Goal: Transaction & Acquisition: Book appointment/travel/reservation

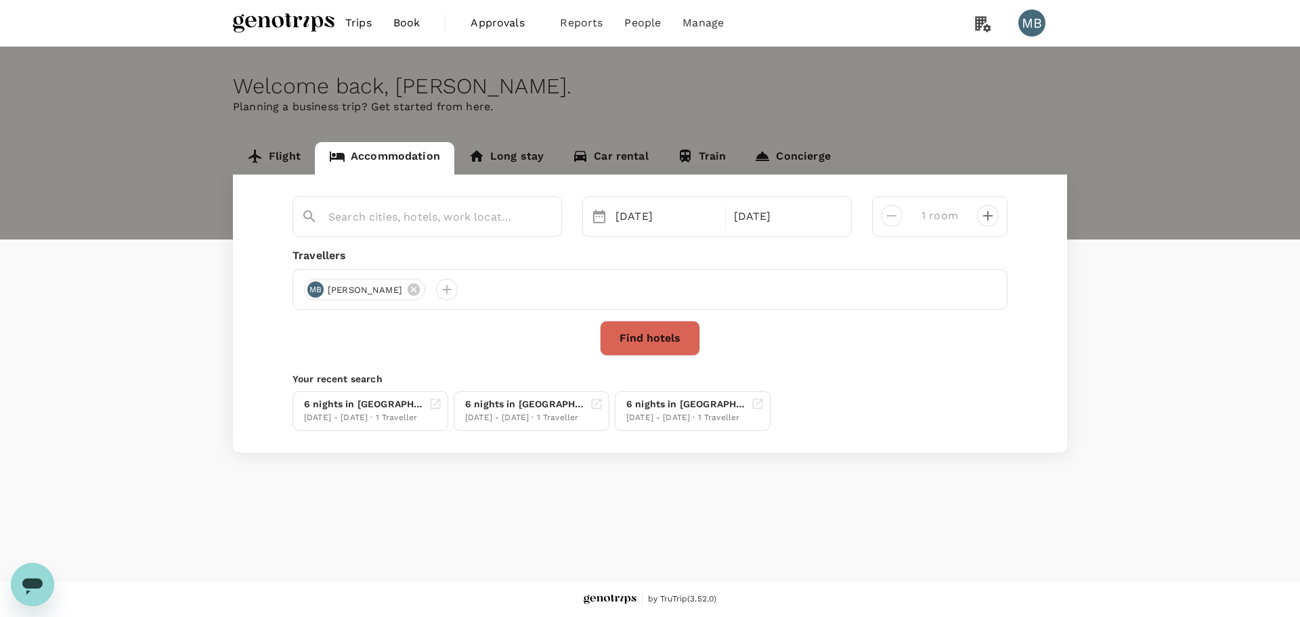
type input "Fairmont Bal Al Bahr Abu Dhabi"
click at [547, 221] on icon "Clear" at bounding box center [544, 218] width 8 height 8
click at [636, 207] on div "01 Nov" at bounding box center [666, 216] width 112 height 27
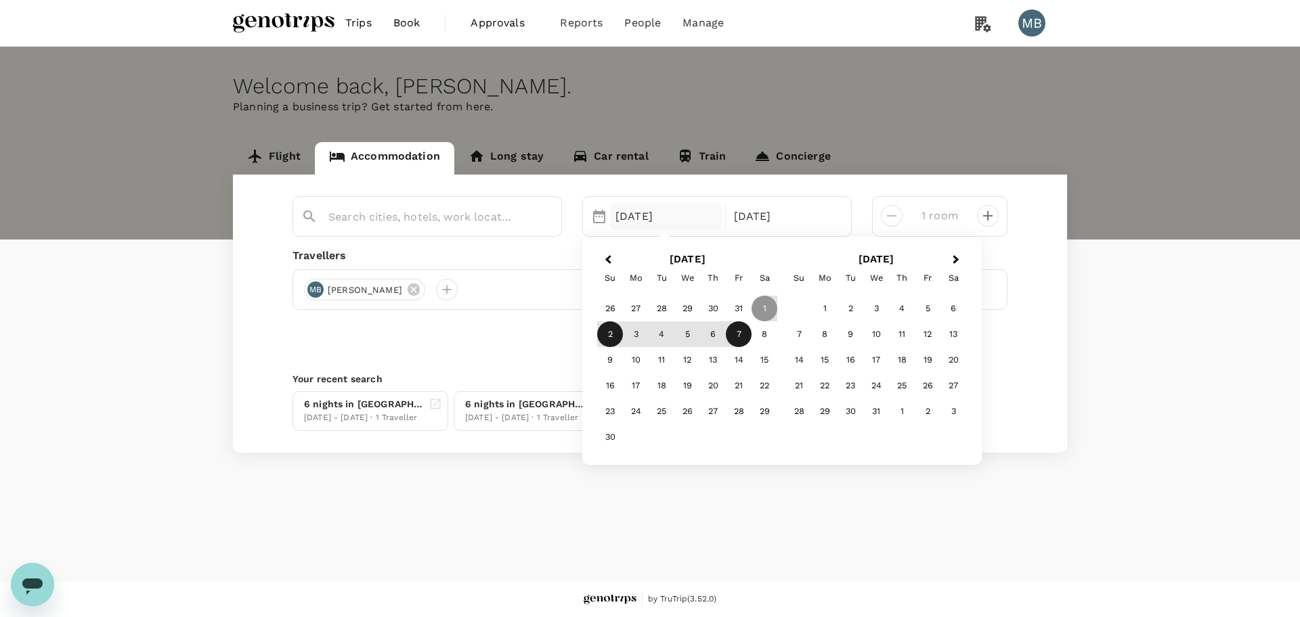
click at [607, 336] on div "2" at bounding box center [610, 335] width 26 height 26
click at [437, 210] on input "text" at bounding box center [421, 216] width 187 height 21
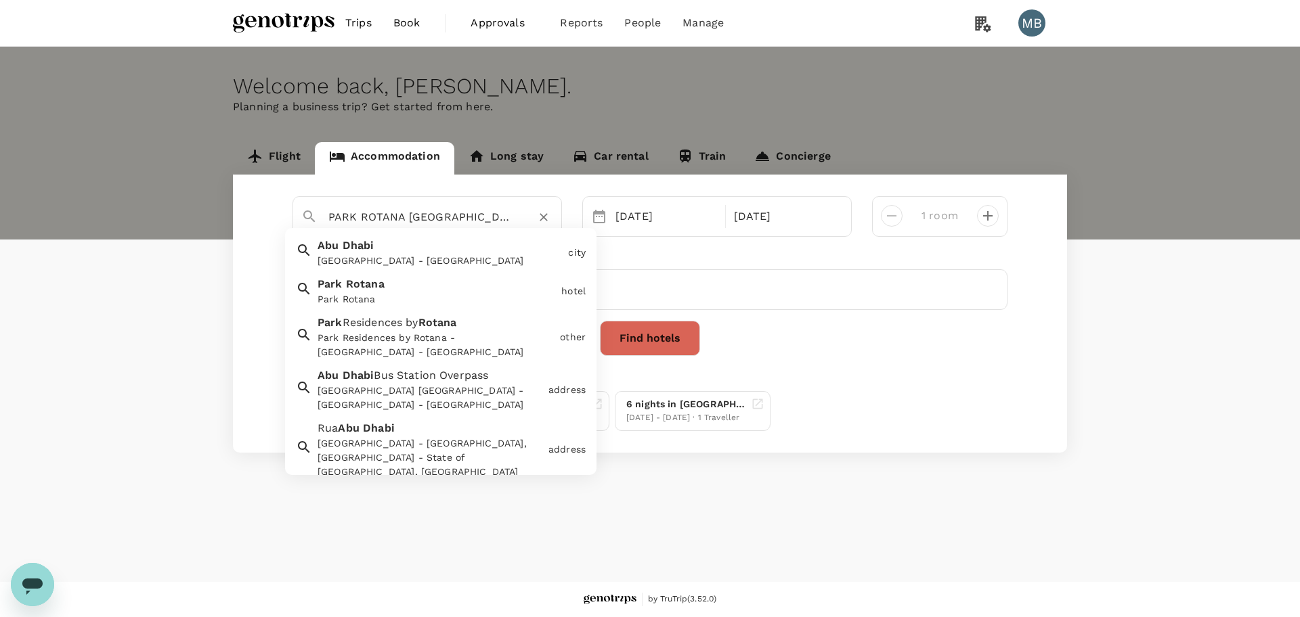
click at [395, 290] on div "Park Rotana Park Rotana" at bounding box center [434, 289] width 244 height 36
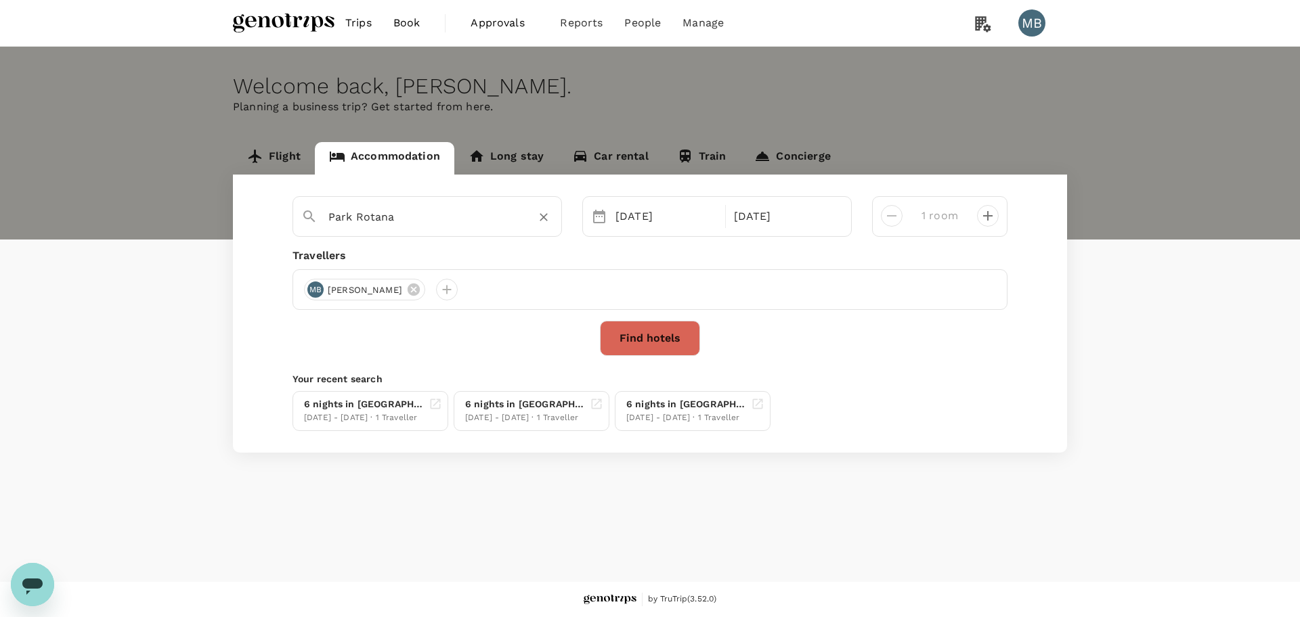
type input "Park Rotana"
click at [684, 342] on button "Find hotels" at bounding box center [650, 338] width 100 height 35
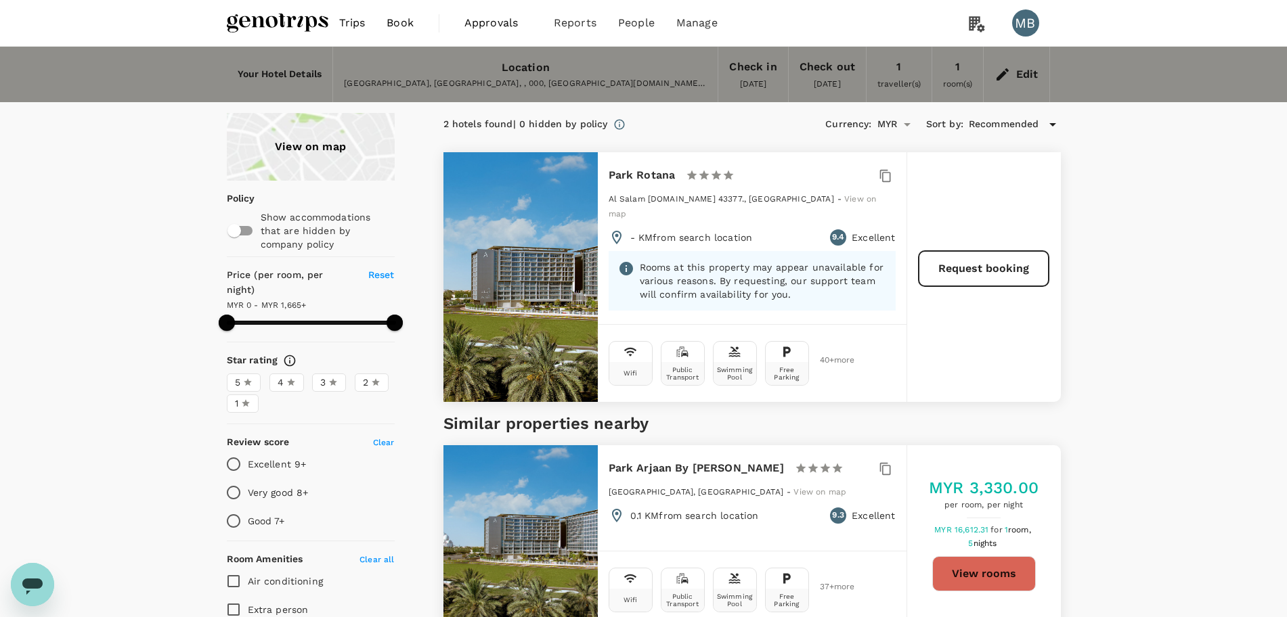
type input "1664"
click at [1022, 72] on div "Edit" at bounding box center [1027, 74] width 22 height 19
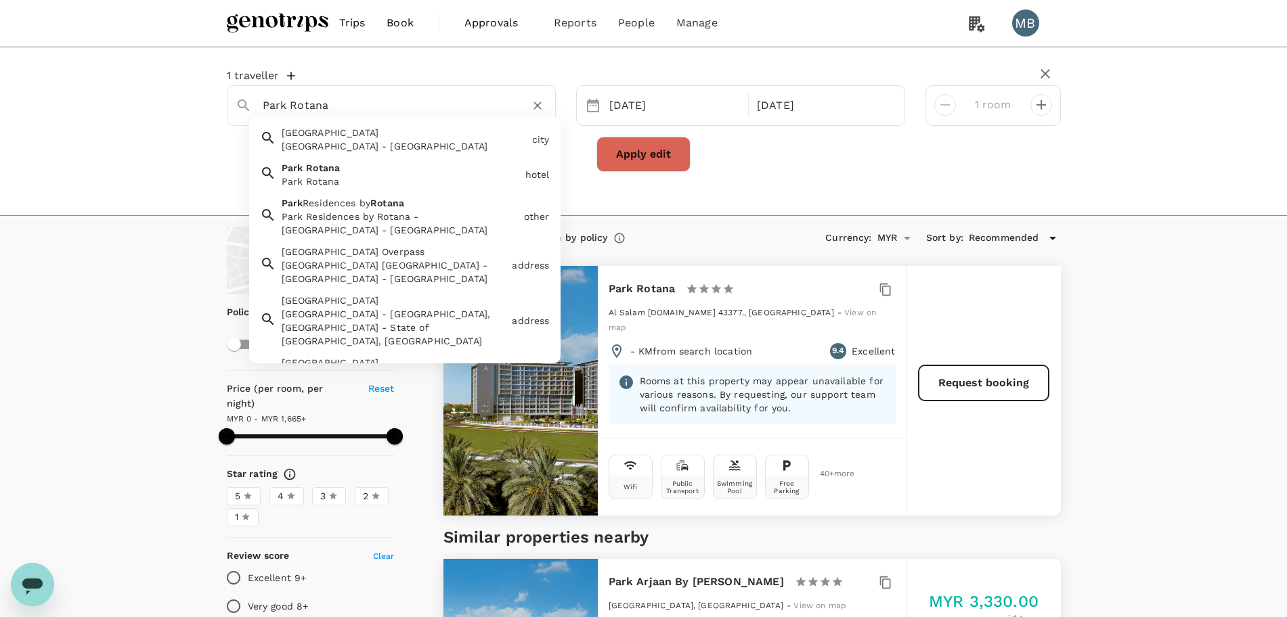
click at [468, 107] on input "Park Rotana" at bounding box center [386, 105] width 246 height 21
click at [452, 131] on div "Abu Dhabi Abu Dhabi - United Arab Emirates" at bounding box center [401, 137] width 251 height 32
type input "[GEOGRAPHIC_DATA]"
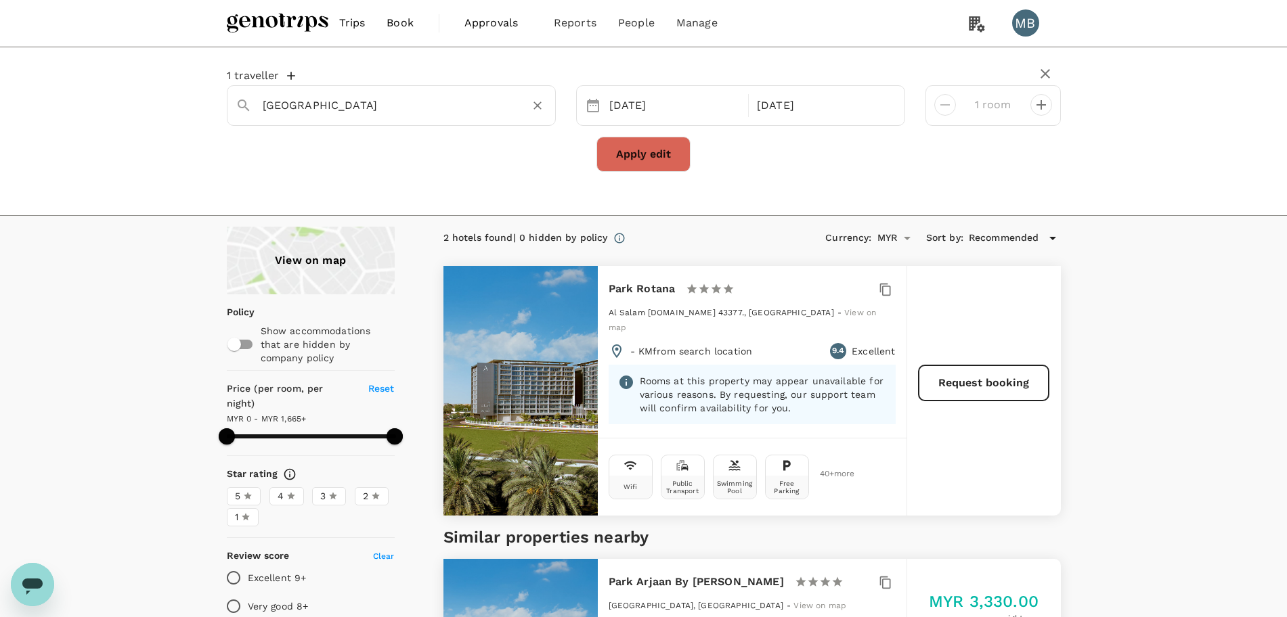
click at [648, 142] on button "Apply edit" at bounding box center [643, 154] width 94 height 35
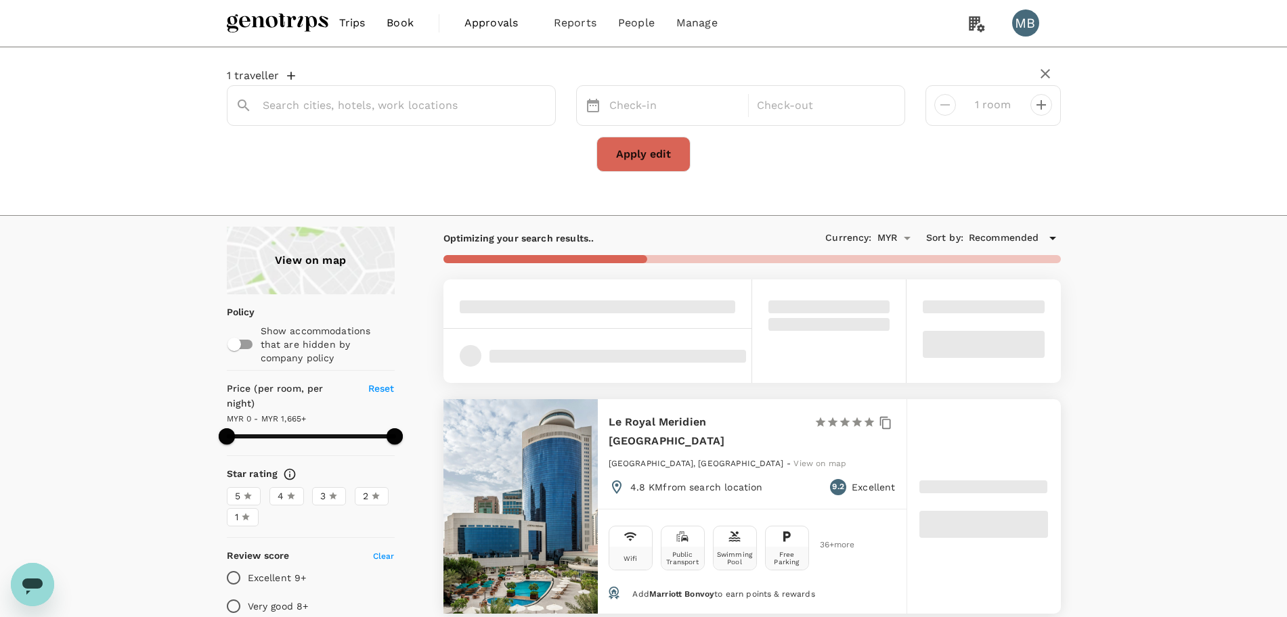
type input "[GEOGRAPHIC_DATA]"
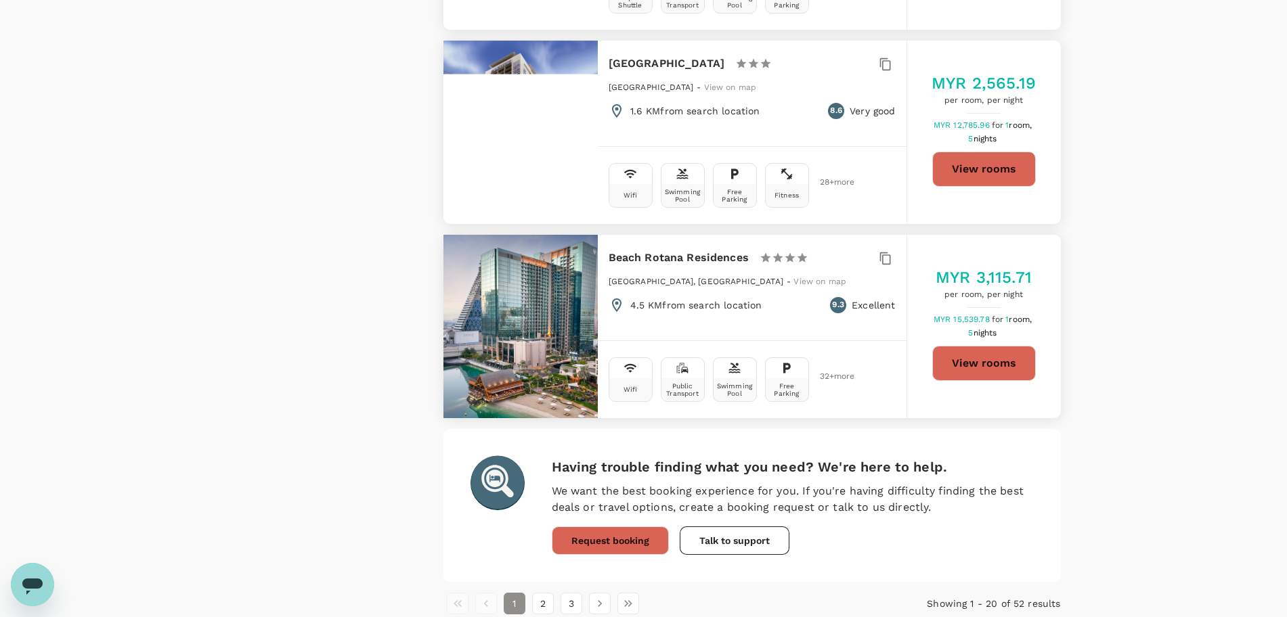
scroll to position [3898, 0]
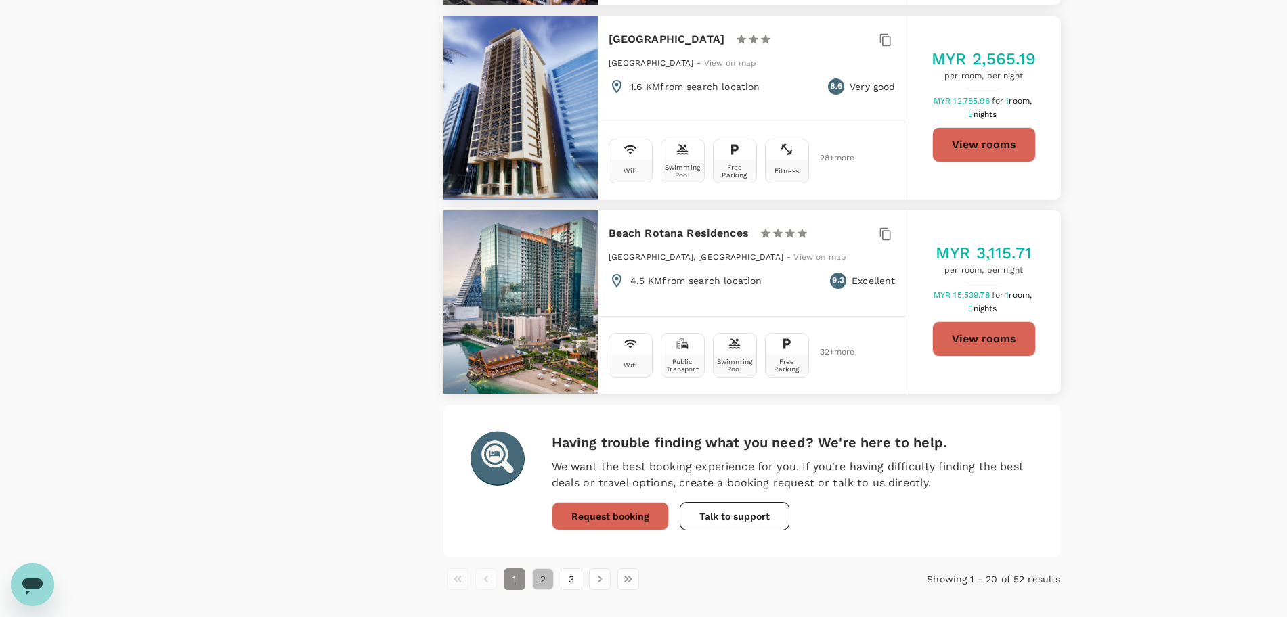
click at [550, 569] on button "2" at bounding box center [543, 580] width 22 height 22
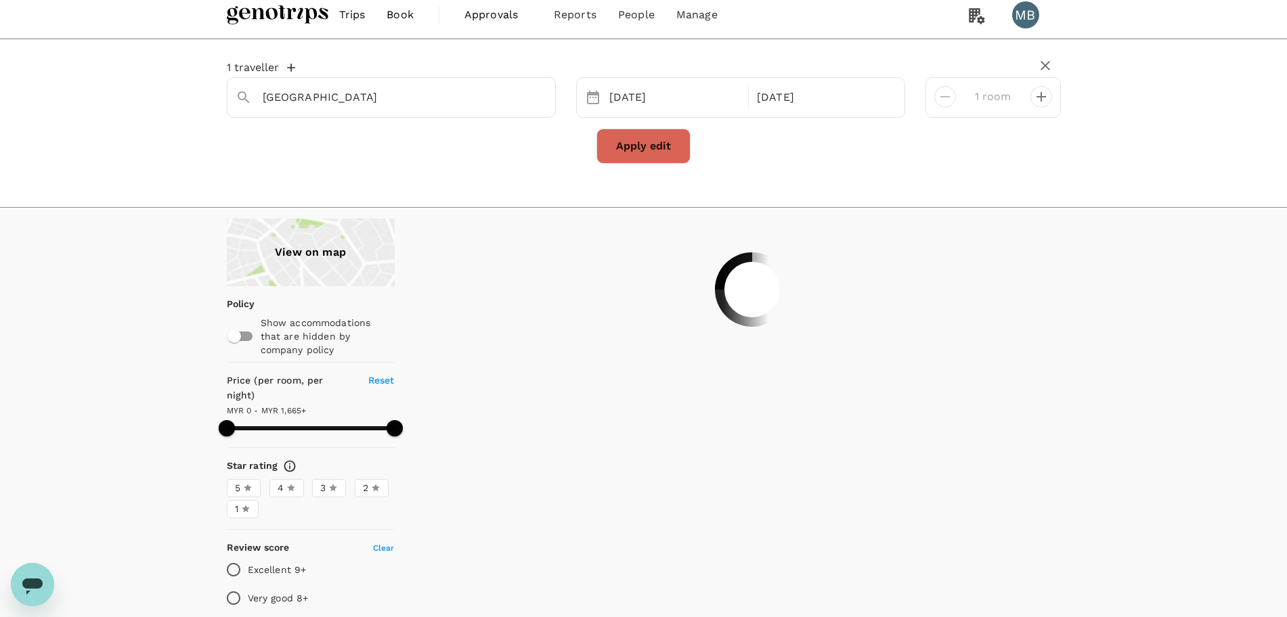
scroll to position [0, 0]
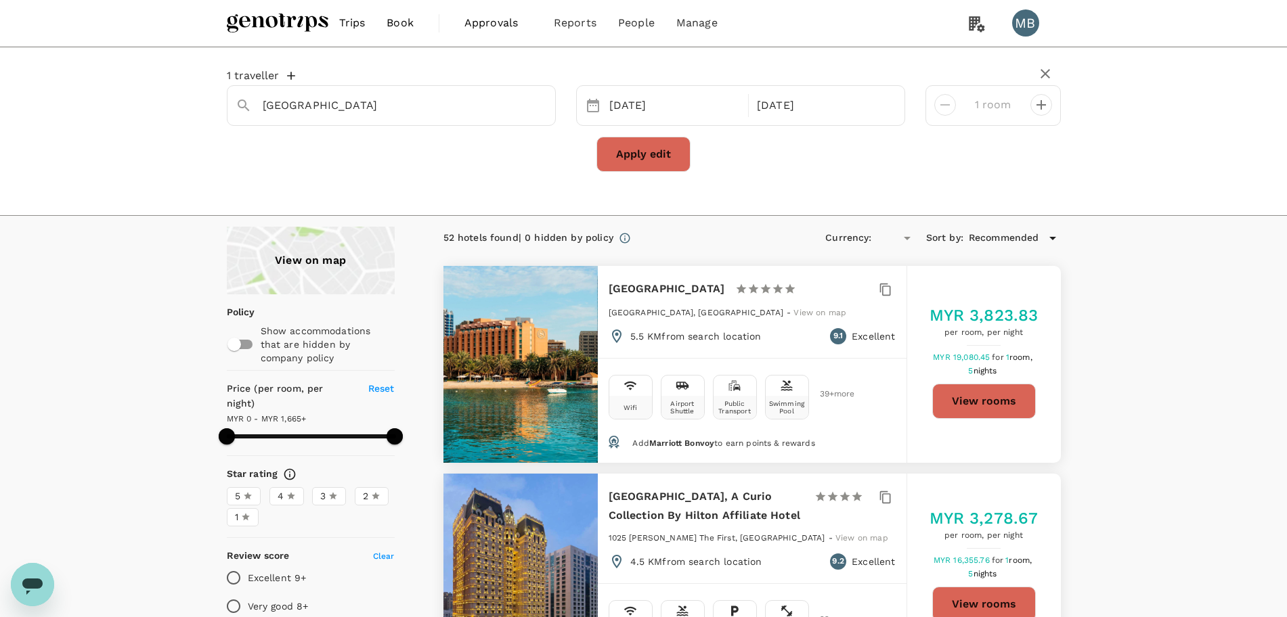
type input "1664"
type input "MYR"
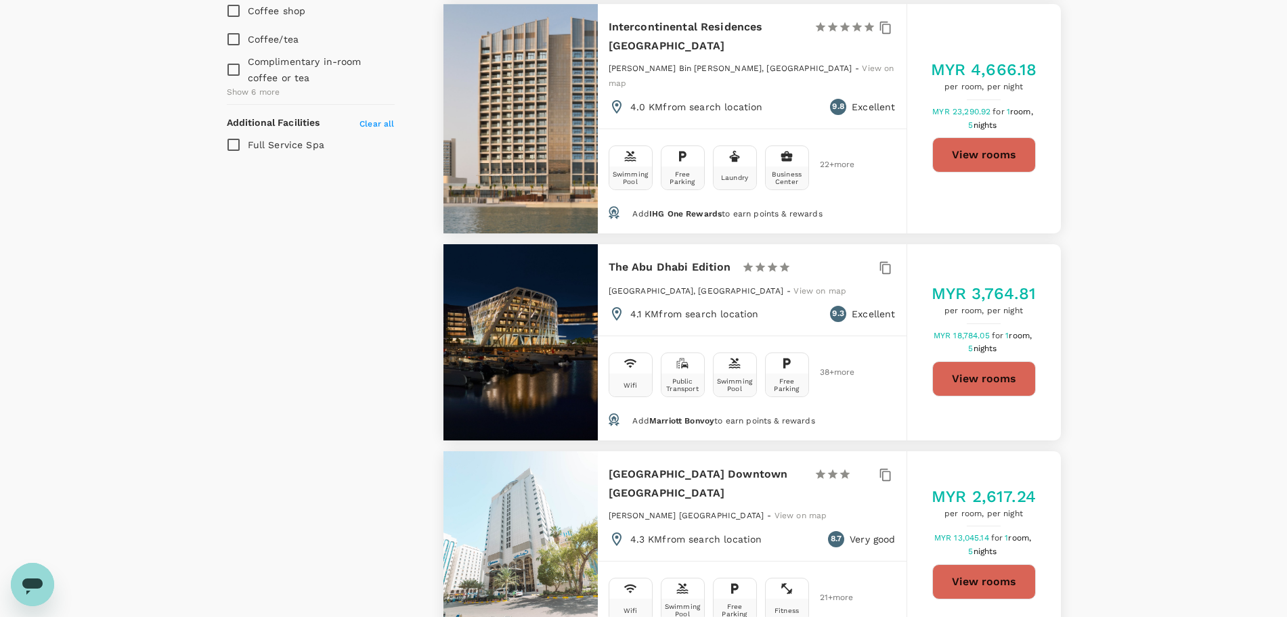
scroll to position [1100, 0]
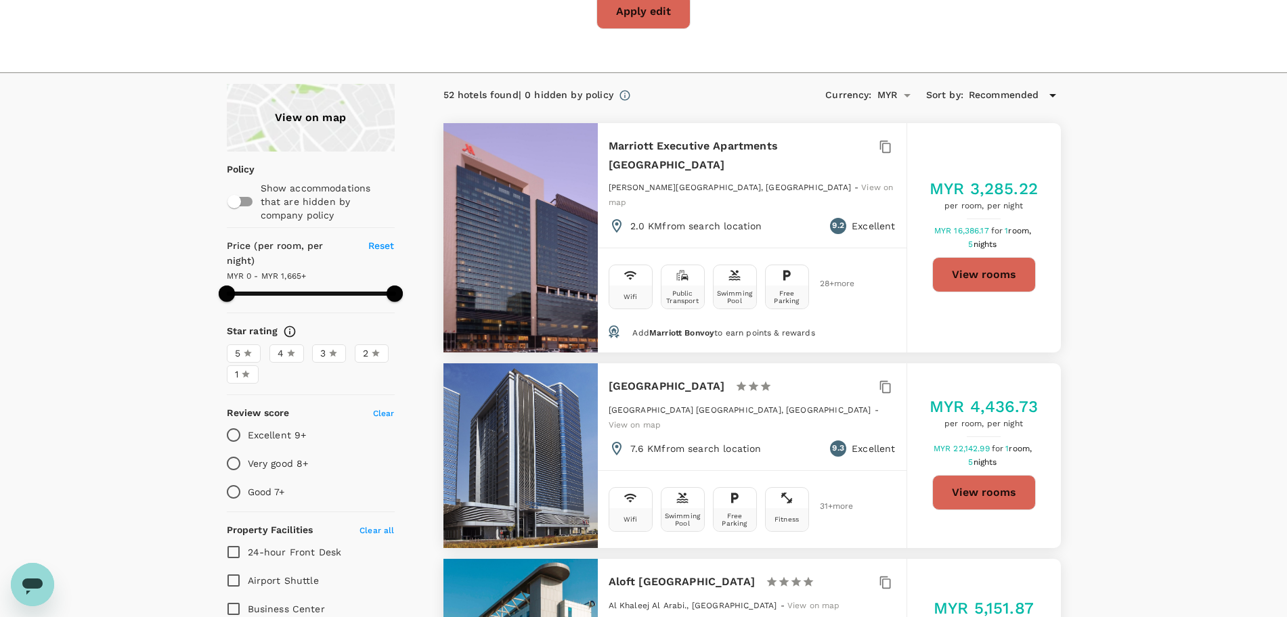
scroll to position [0, 0]
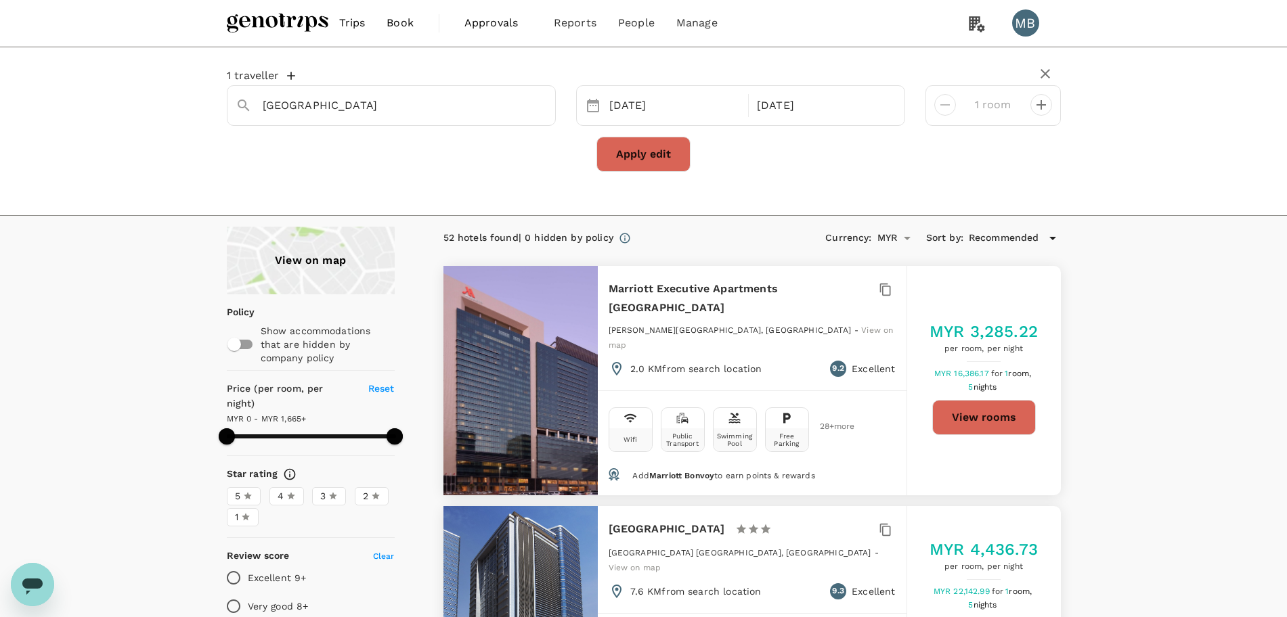
type input "1664"
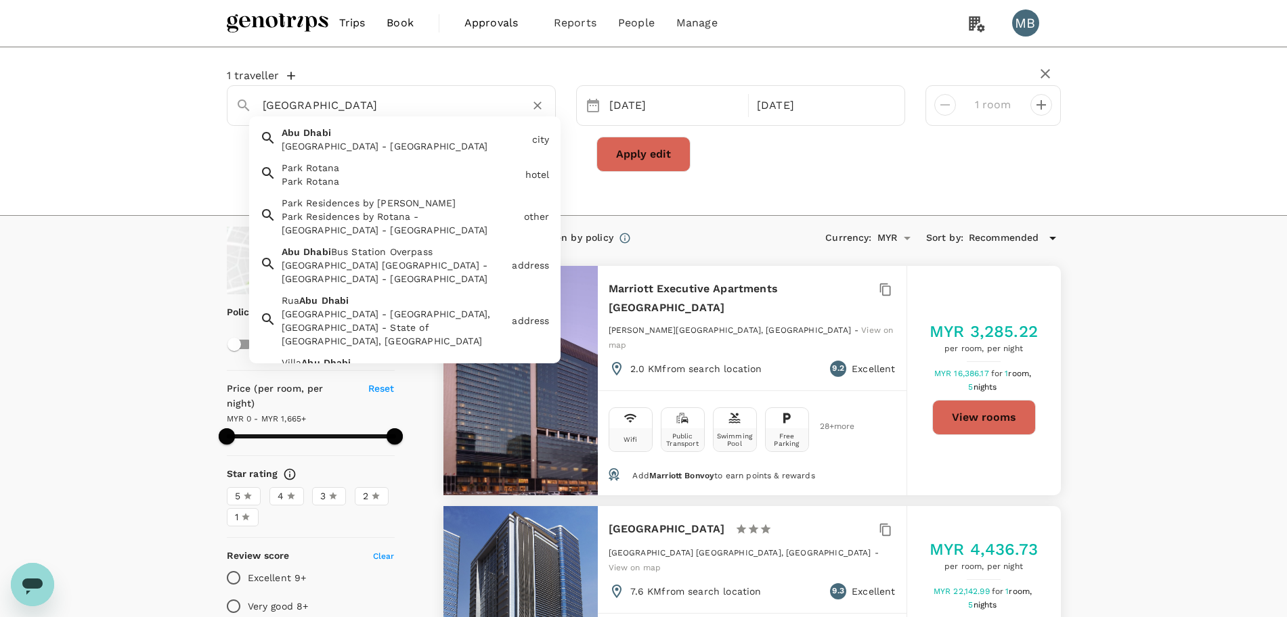
click at [407, 102] on input "[GEOGRAPHIC_DATA]" at bounding box center [386, 105] width 246 height 21
click at [297, 184] on div "Park Rotana" at bounding box center [401, 182] width 238 height 14
type input "Park Rotana"
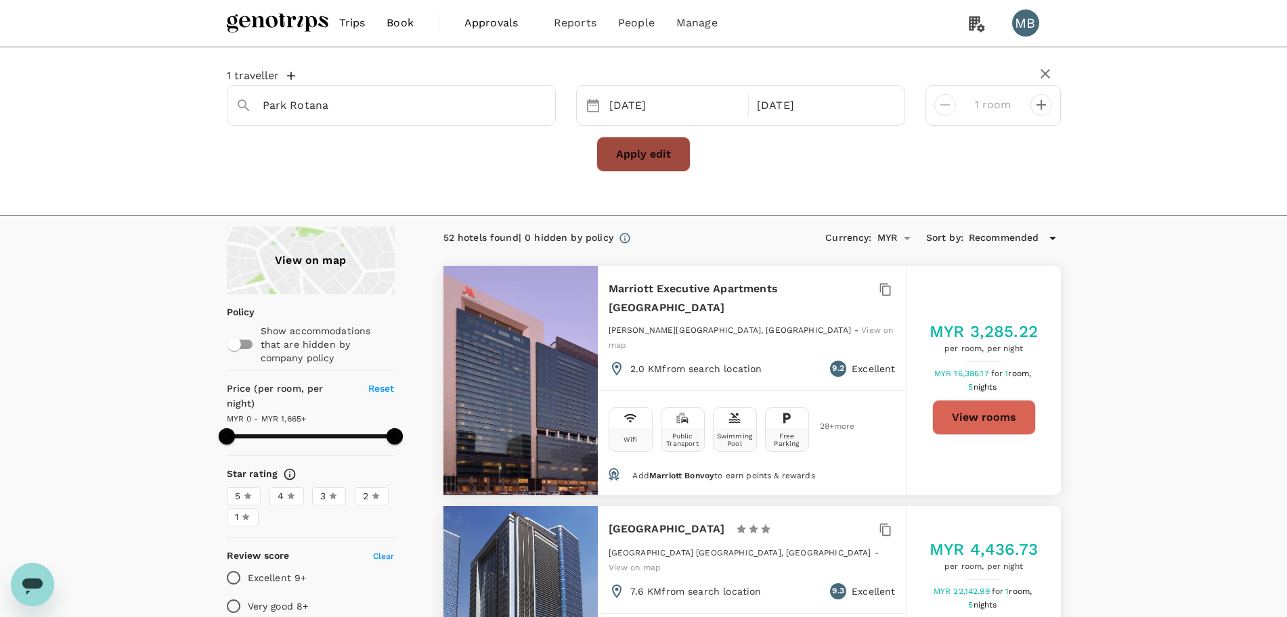
click at [631, 156] on button "Apply edit" at bounding box center [643, 154] width 94 height 35
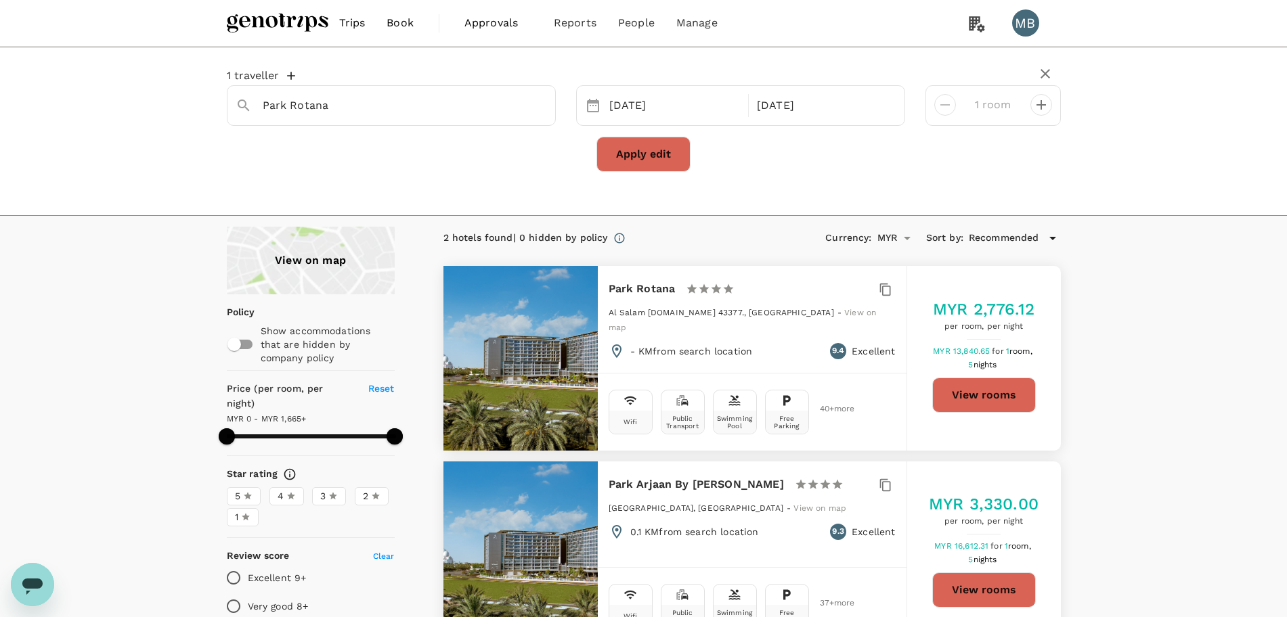
click at [961, 406] on button "View rooms" at bounding box center [984, 395] width 104 height 35
click at [538, 109] on icon "Clear" at bounding box center [538, 106] width 14 height 14
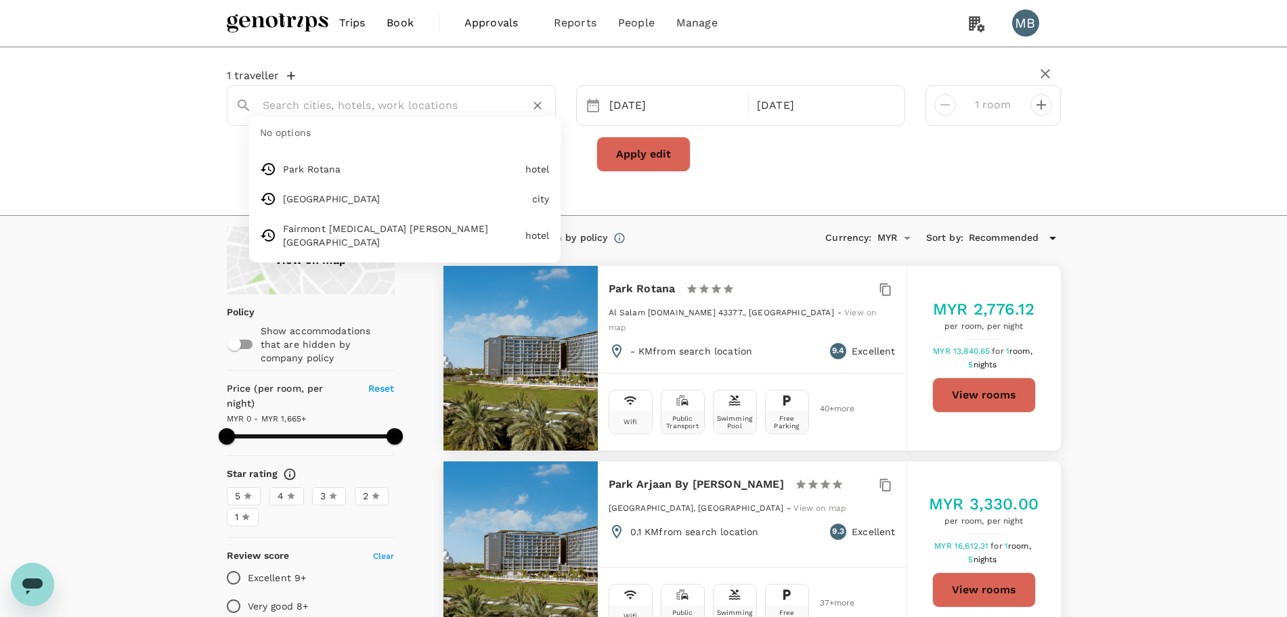
click at [498, 99] on input "text" at bounding box center [386, 105] width 246 height 21
paste input "Courtyard By Marriott World Trade Center Abu Dhabi"
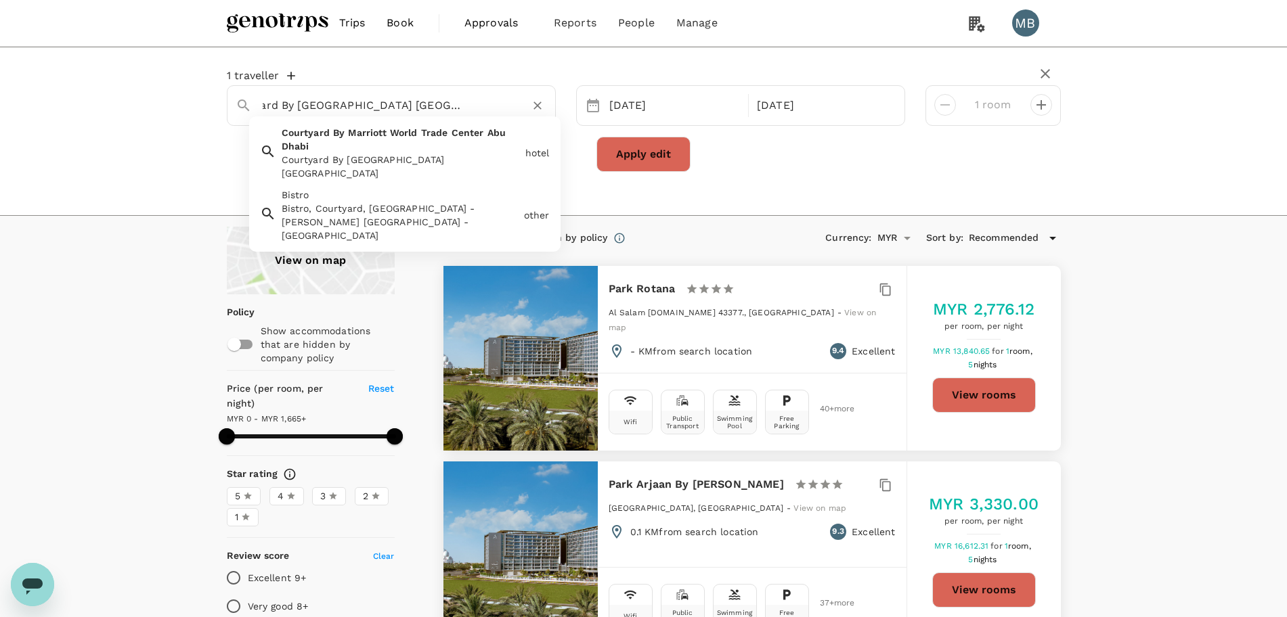
click at [464, 154] on div "Courtyard By Marriott World Trade Center Abu Dhabi" at bounding box center [401, 166] width 238 height 27
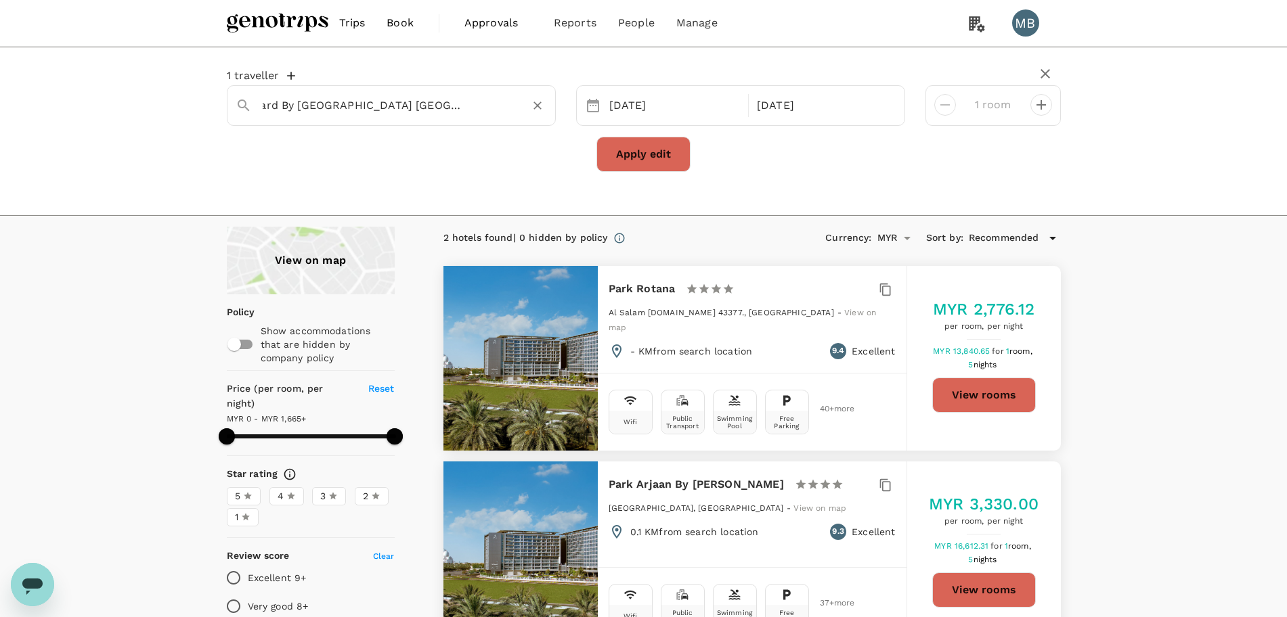
type input "Courtyard By Marriott World Trade Center Abu Dhabi"
click at [646, 162] on button "Apply edit" at bounding box center [643, 154] width 94 height 35
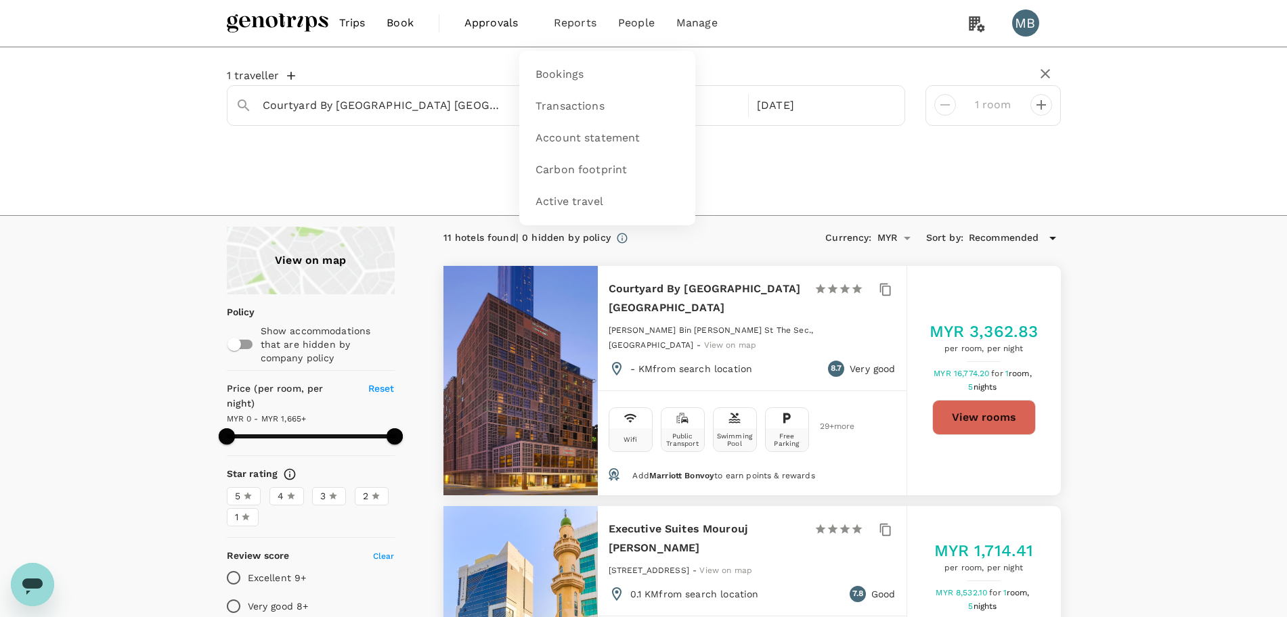
type input "1665"
click at [1002, 403] on button "View rooms" at bounding box center [984, 417] width 104 height 35
click at [536, 103] on icon "Clear" at bounding box center [538, 106] width 14 height 14
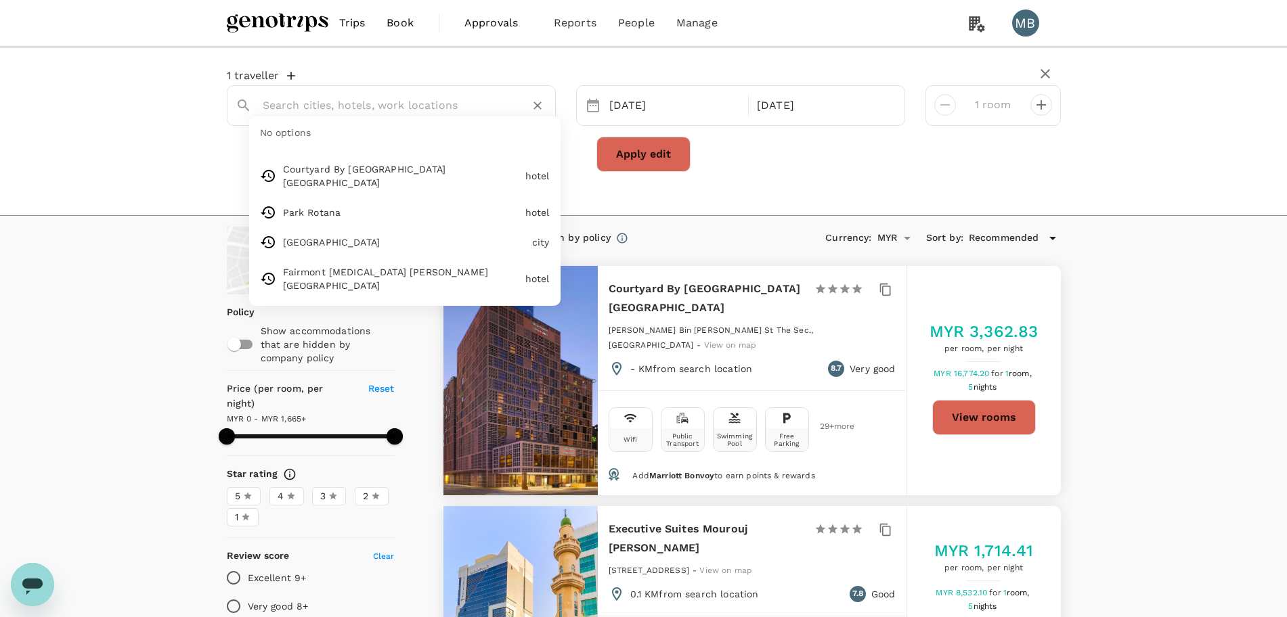
click at [481, 105] on input "text" at bounding box center [386, 105] width 246 height 21
paste input "Radisson Blu Hotel And Resort Abu Dhabi Corniche"
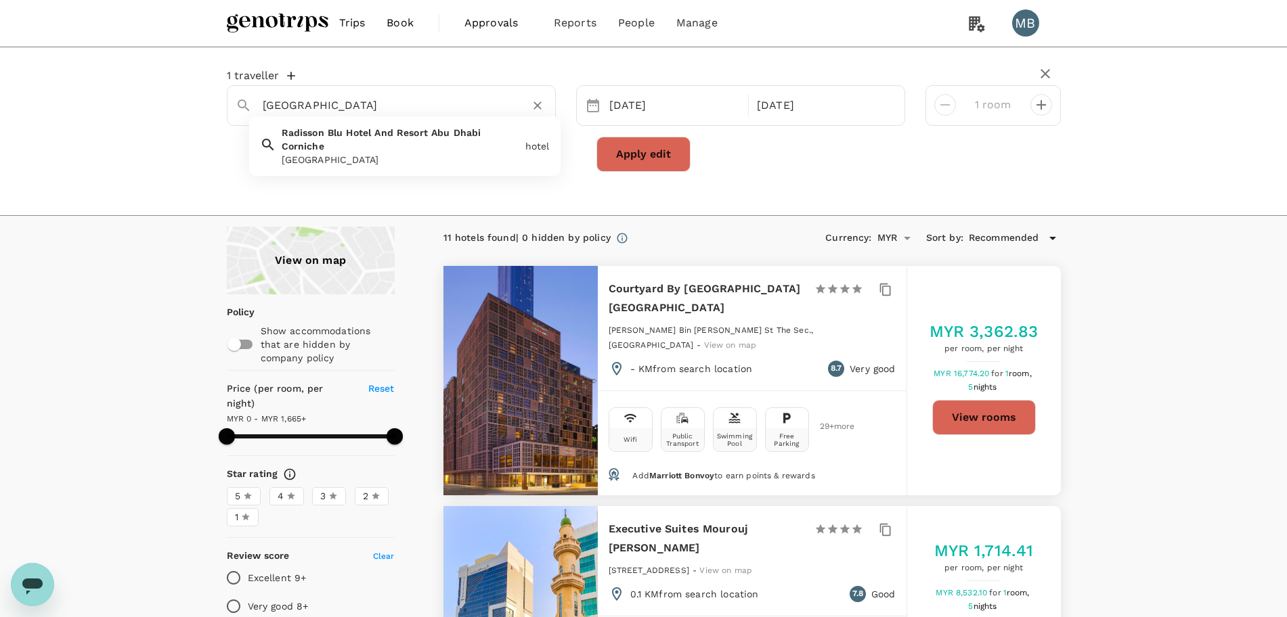
click at [420, 150] on div "Radisson Blu Hotel And Resort Abu Dhabi Corniche Radisson Blu Hotel And Resort …" at bounding box center [398, 144] width 244 height 46
type input "Radisson Blu Hotel And Resort Abu Dhabi Corniche"
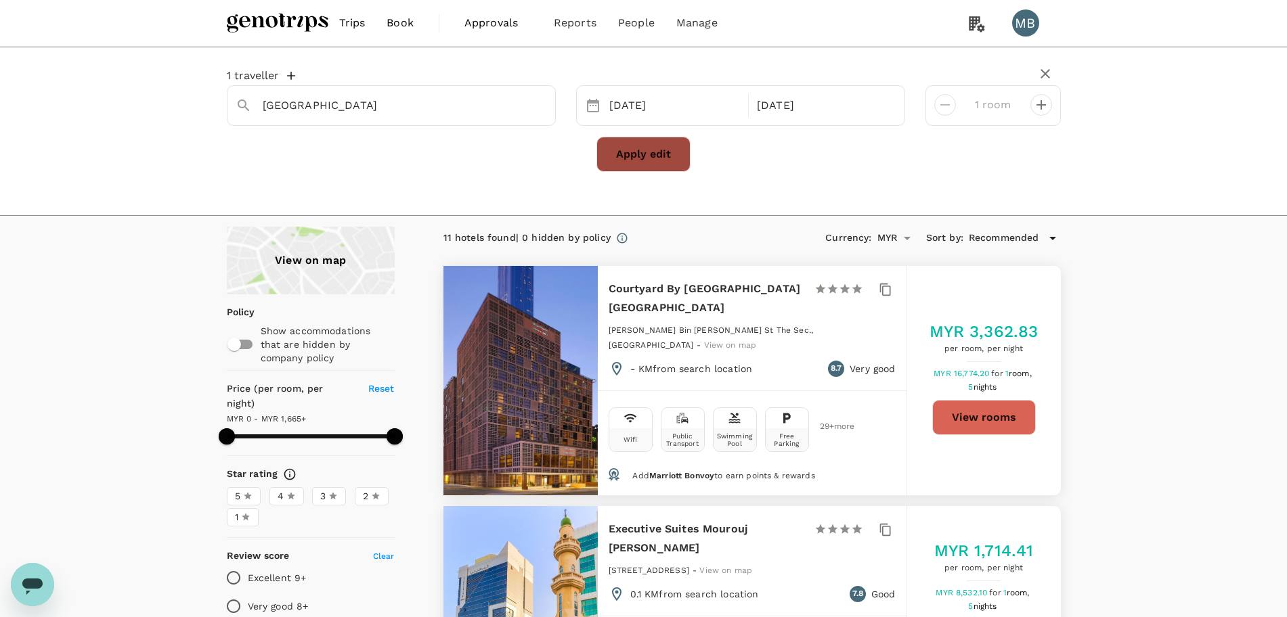
scroll to position [0, 0]
click at [638, 158] on button "Apply edit" at bounding box center [643, 154] width 94 height 35
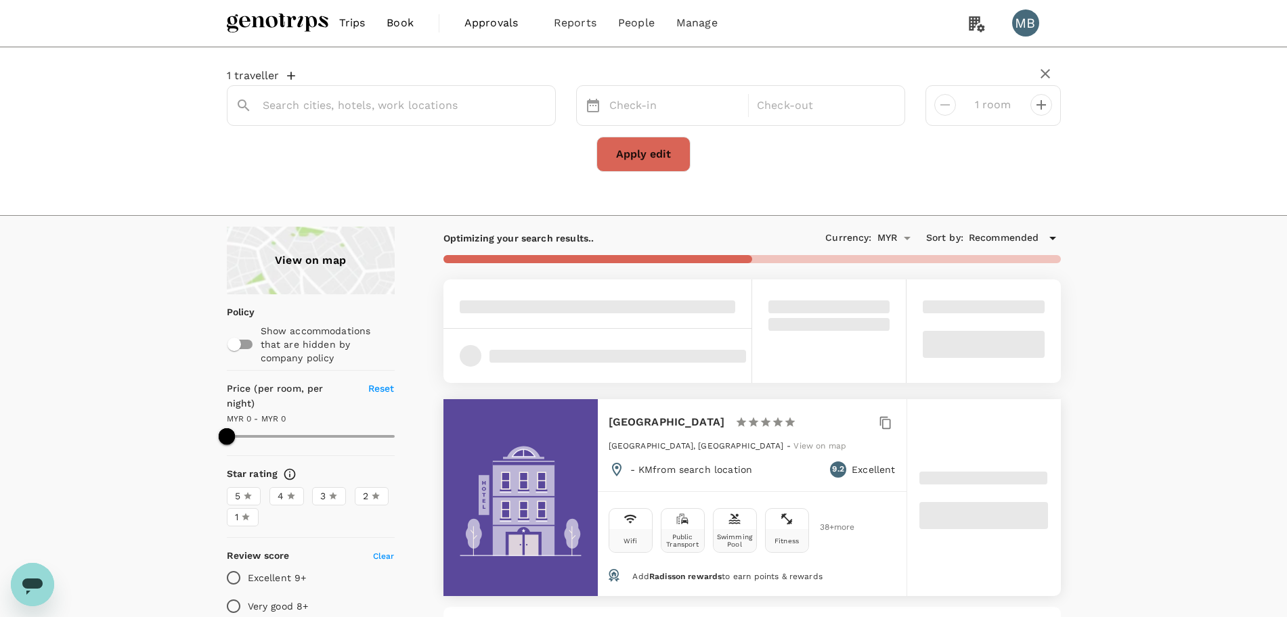
type input "Radisson Blu Hotel And Resort Abu Dhabi Corniche"
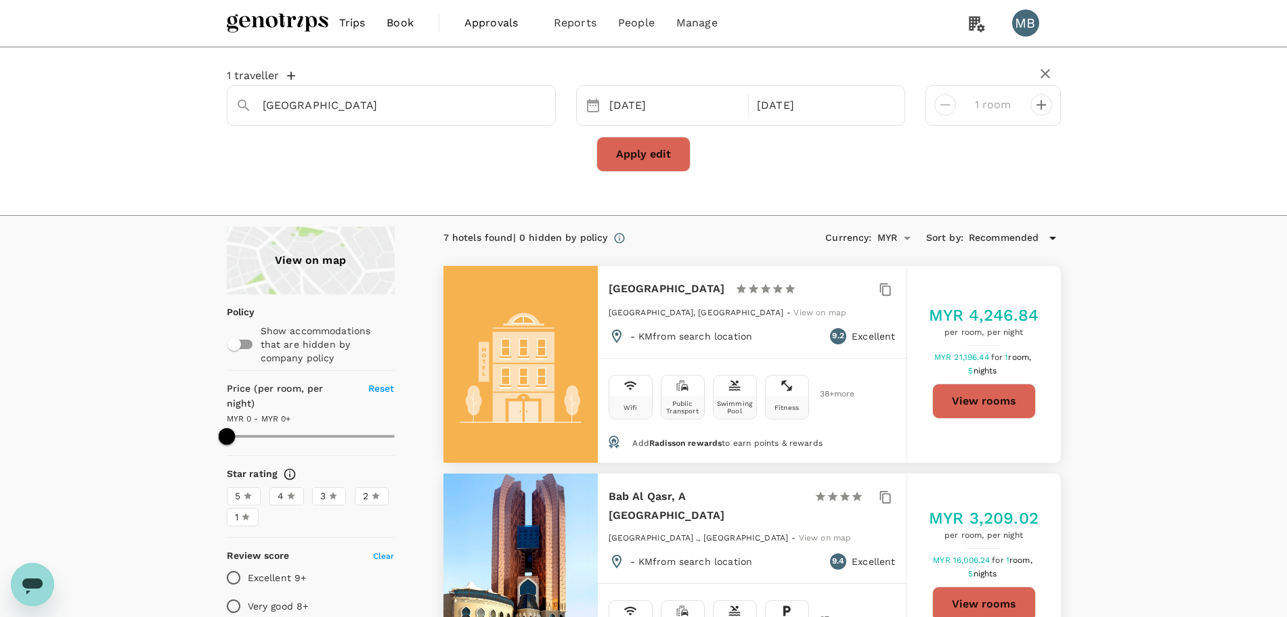
type input "1665"
click at [961, 410] on button "View rooms" at bounding box center [984, 401] width 104 height 35
click at [540, 108] on icon "Clear" at bounding box center [538, 106] width 14 height 14
paste input "Novotel Abu Dhabi Gate"
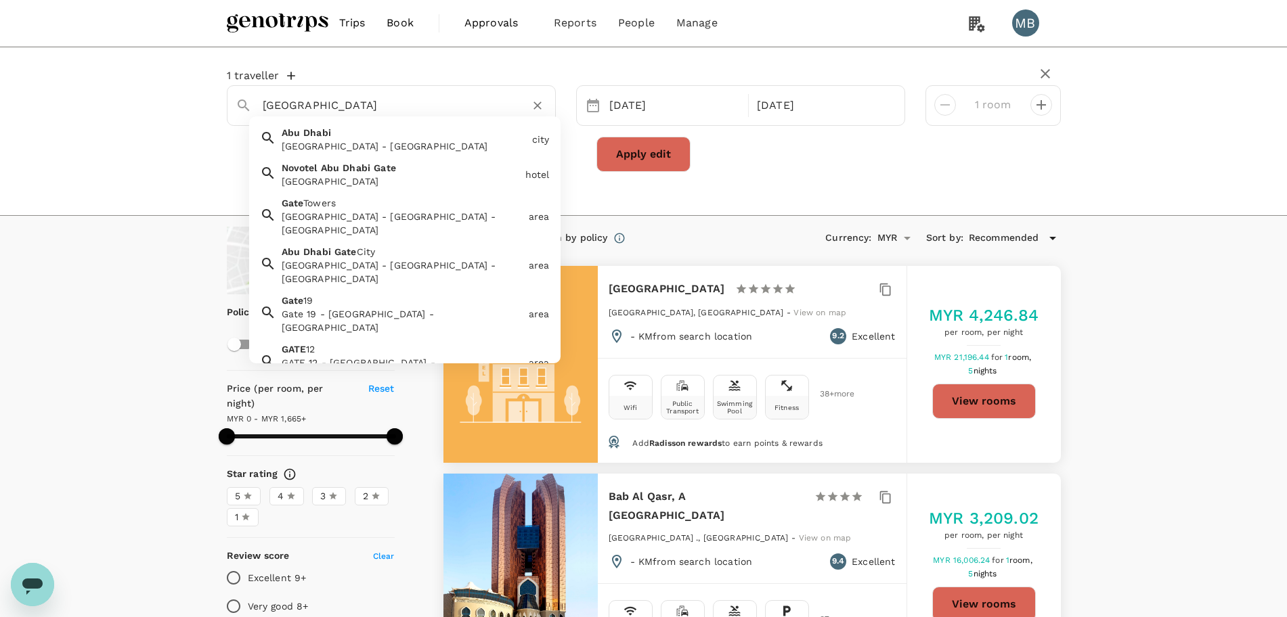
click at [459, 165] on div "Novotel Abu Dhabi Gate Novotel Abu Dhabi Gate" at bounding box center [398, 172] width 244 height 32
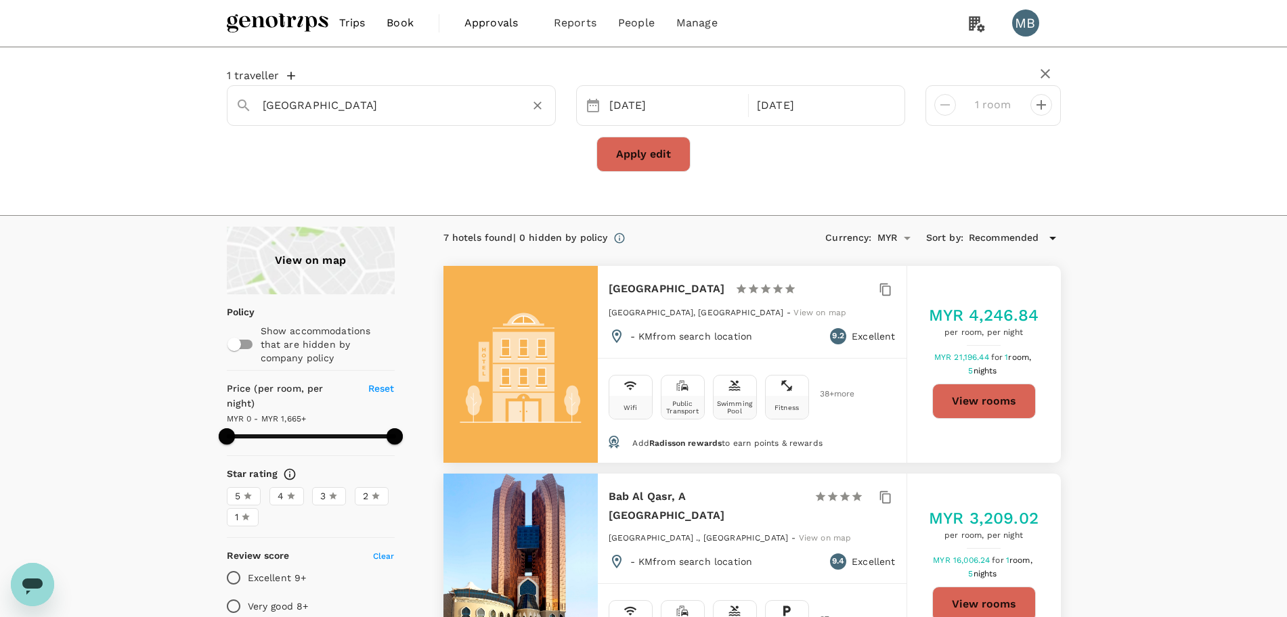
type input "Novotel Abu Dhabi Gate"
click at [610, 158] on button "Apply edit" at bounding box center [643, 154] width 94 height 35
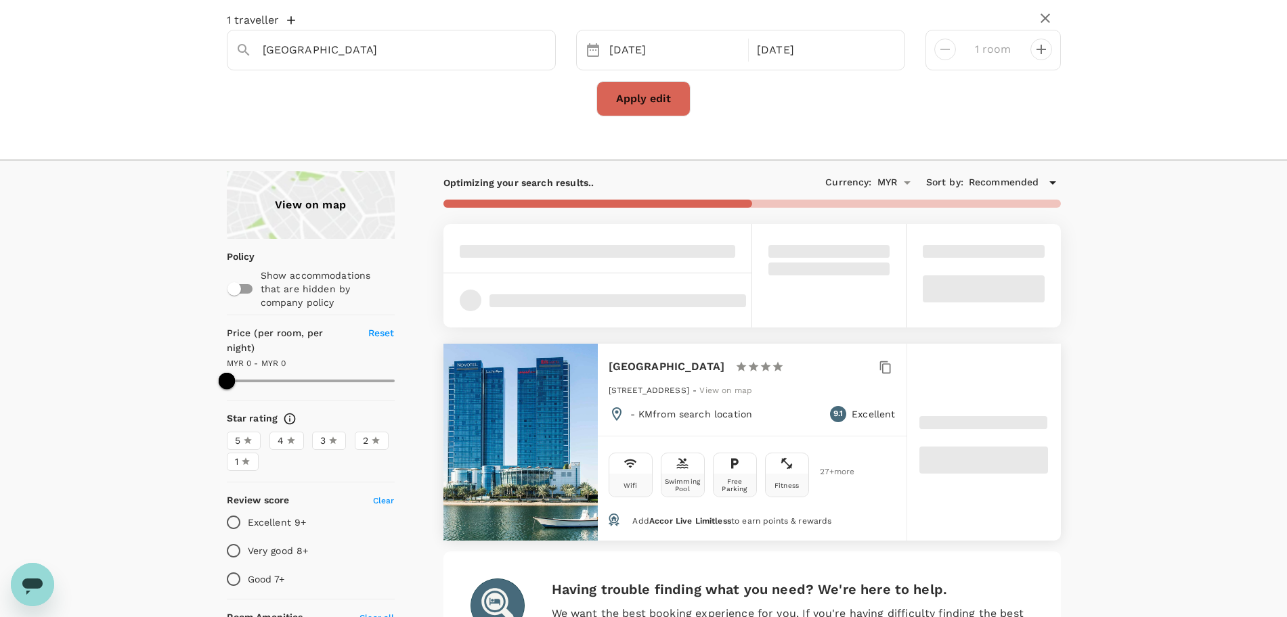
scroll to position [85, 0]
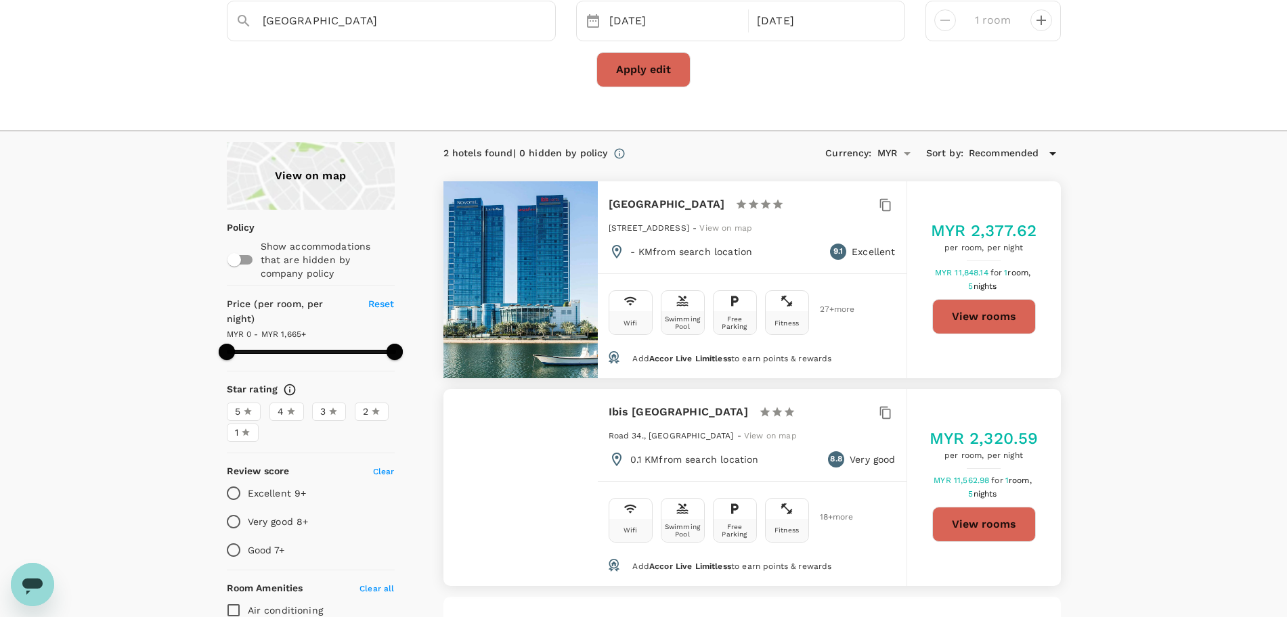
type input "1665"
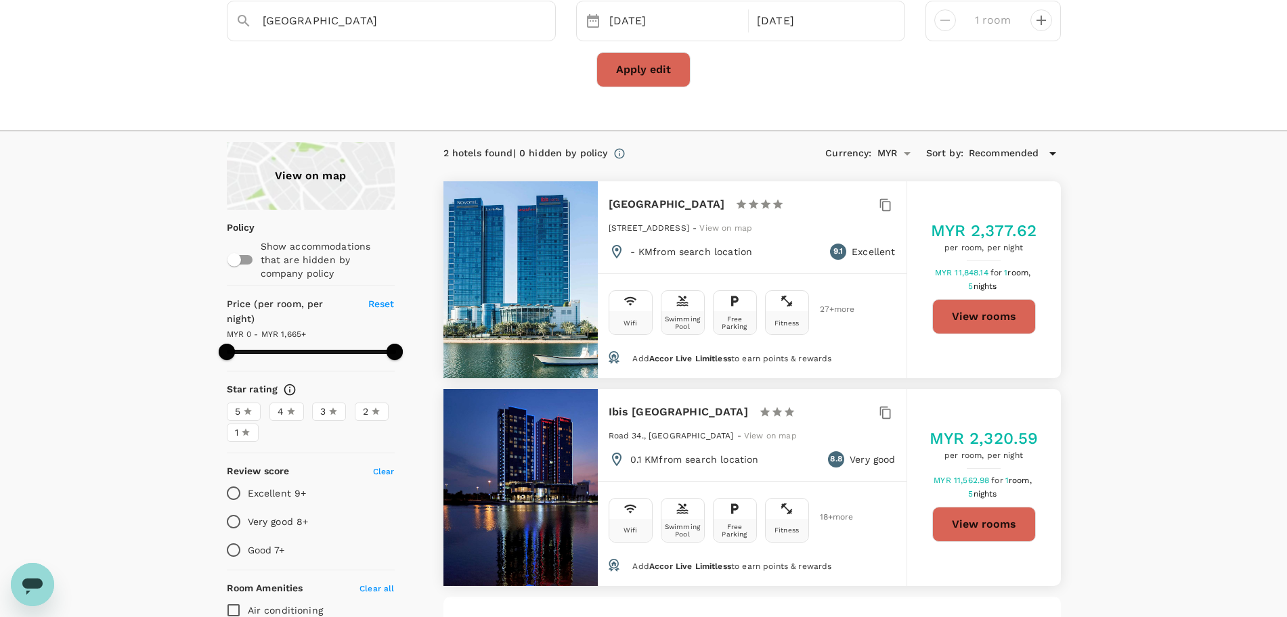
click at [957, 323] on button "View rooms" at bounding box center [984, 316] width 104 height 35
click at [542, 16] on icon "Clear" at bounding box center [538, 21] width 14 height 14
paste input "Ibis Abu Dhabi Gate"
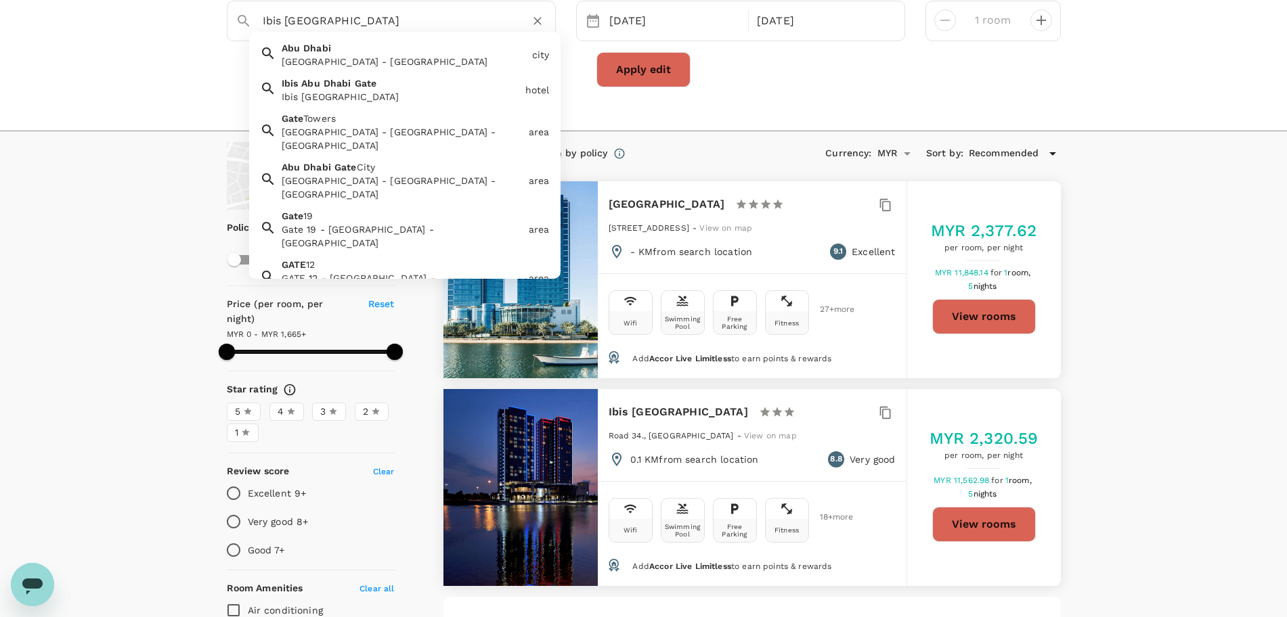
click at [423, 86] on div "Ibis Abu Dhabi Gate Ibis Abu Dhabi Gate" at bounding box center [398, 87] width 244 height 32
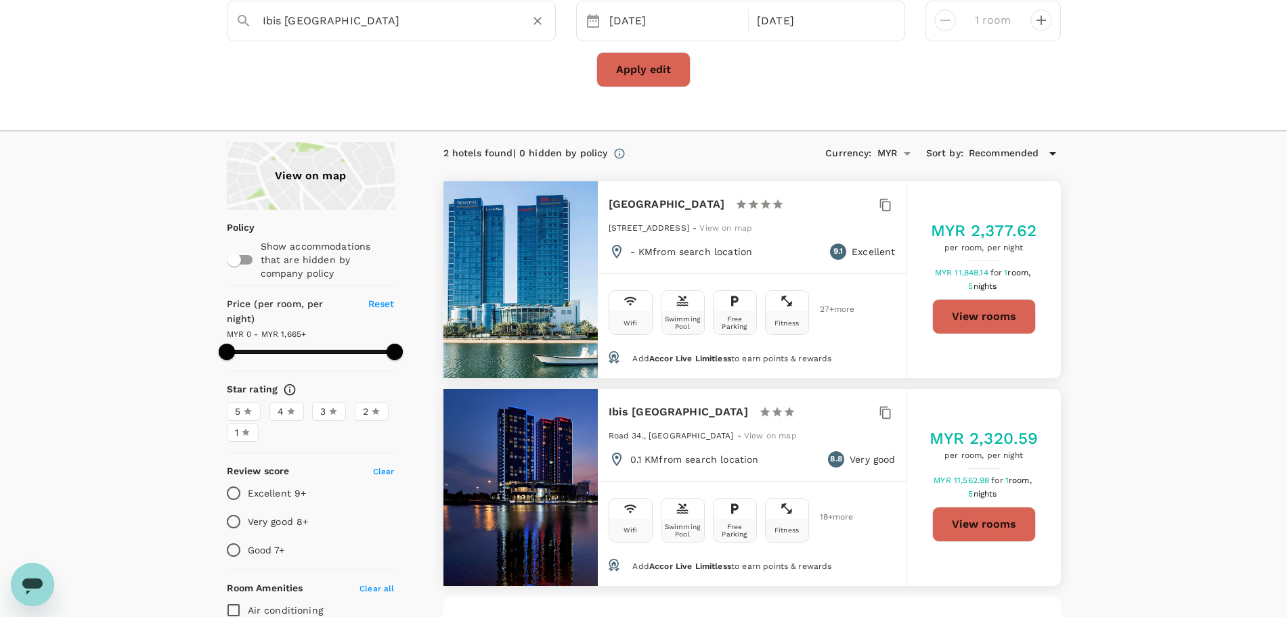
type input "Ibis Abu Dhabi Gate"
click at [610, 56] on button "Apply edit" at bounding box center [643, 69] width 94 height 35
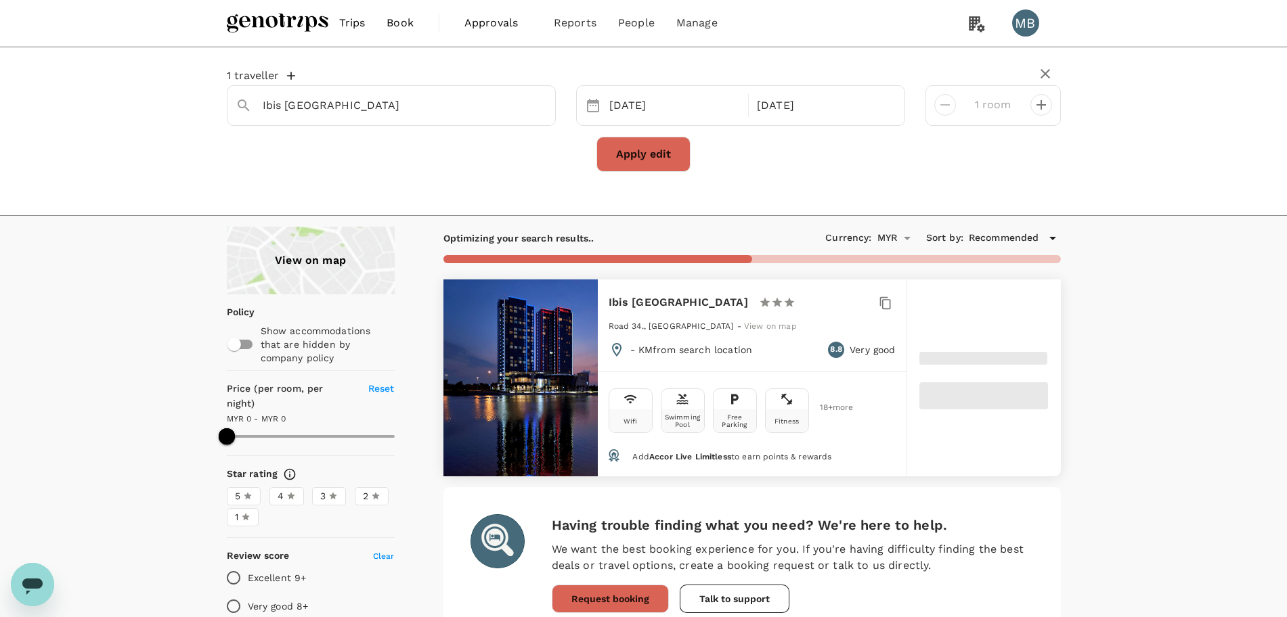
type input "1665"
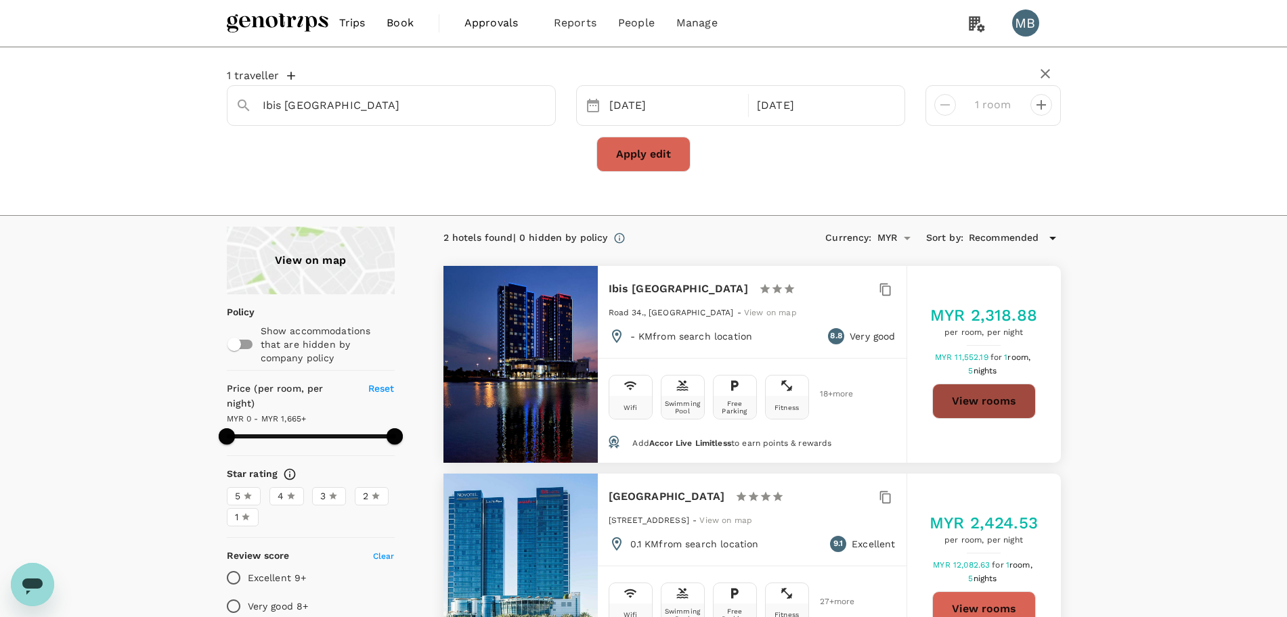
click at [1003, 406] on button "View rooms" at bounding box center [984, 401] width 104 height 35
click at [536, 106] on icon "Clear" at bounding box center [538, 106] width 14 height 14
paste input "Novotel Abu Dhabi Al Bustan"
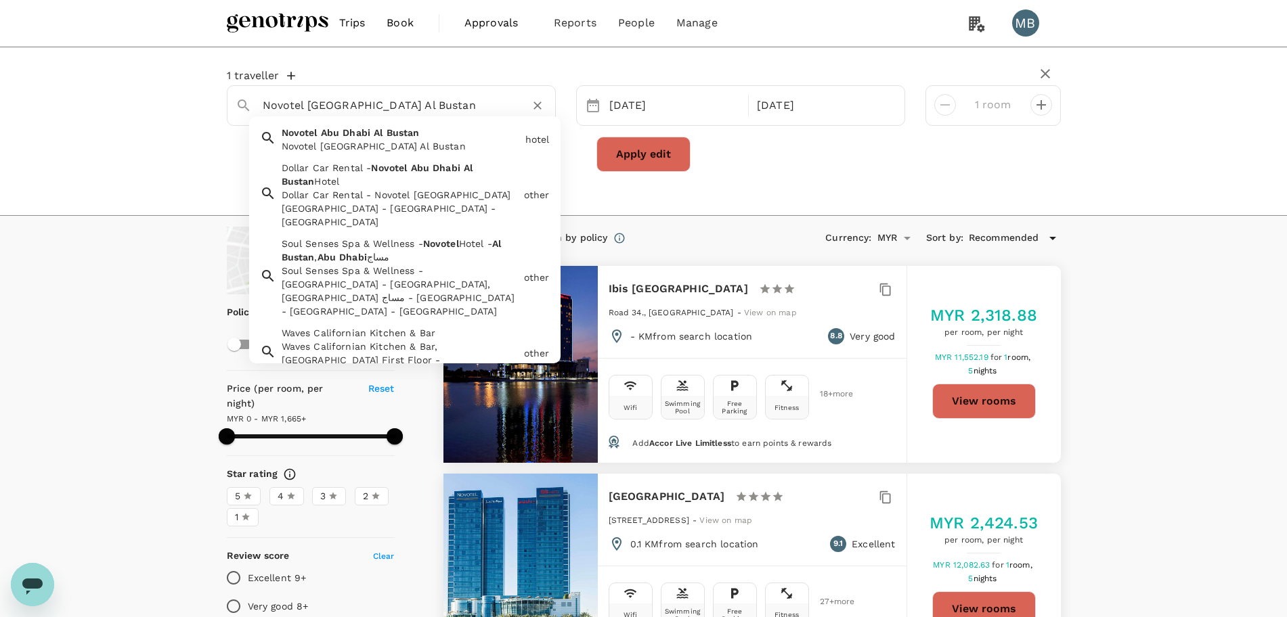
click at [439, 139] on div "Novotel Abu Dhabi Al Bustan" at bounding box center [401, 146] width 238 height 14
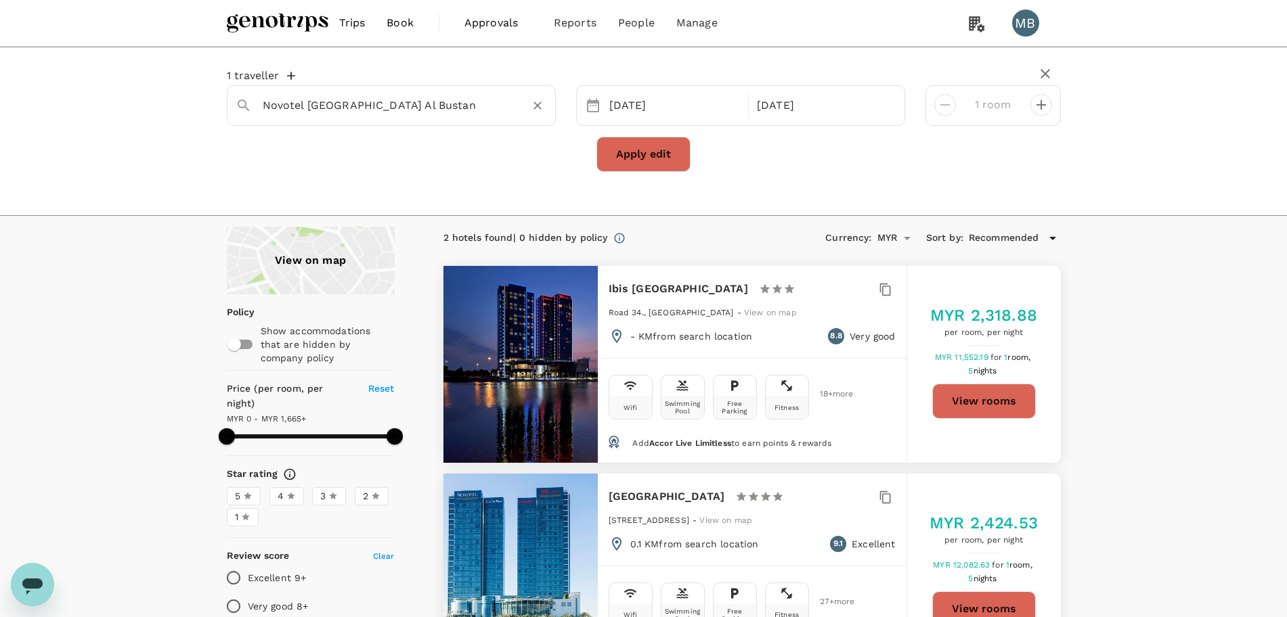
type input "Novotel Abu Dhabi Al Bustan"
click at [628, 160] on button "Apply edit" at bounding box center [643, 154] width 94 height 35
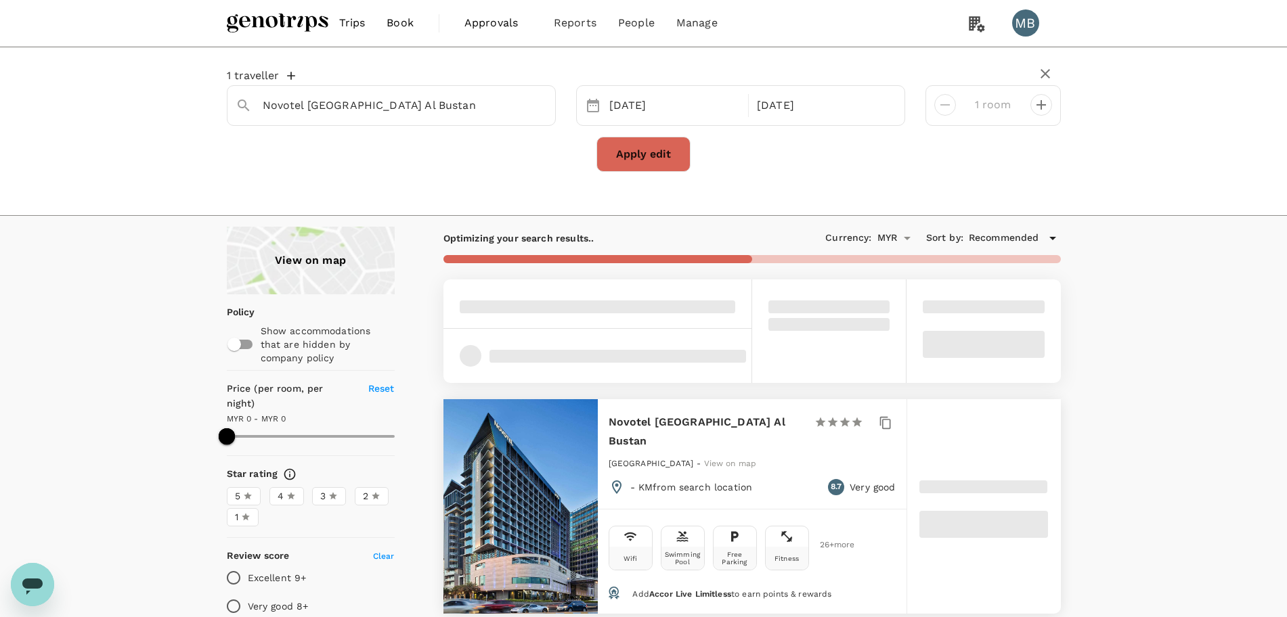
type input "1665"
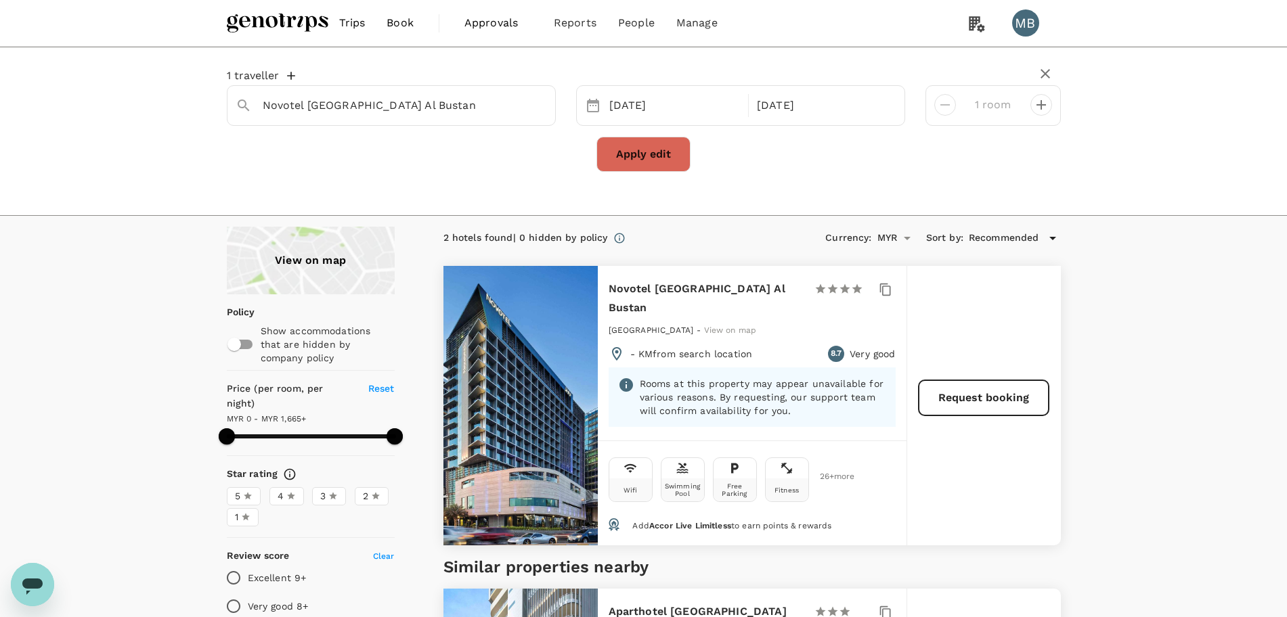
click at [615, 148] on button "Apply edit" at bounding box center [643, 154] width 94 height 35
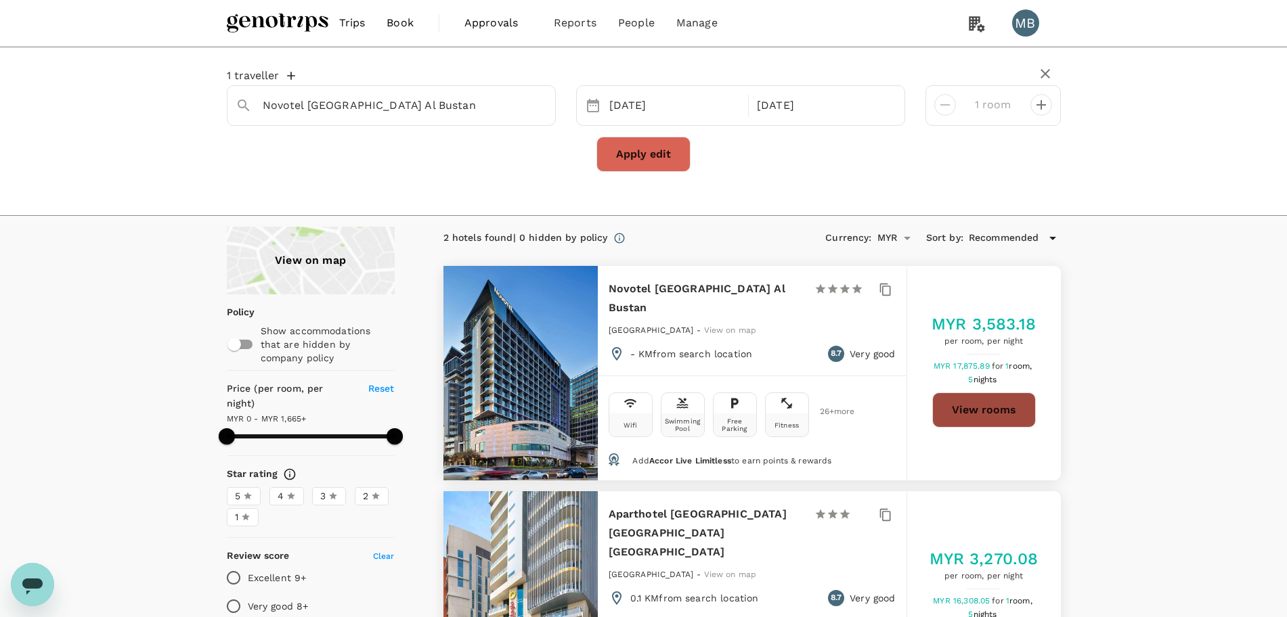
click at [973, 407] on button "View rooms" at bounding box center [984, 410] width 104 height 35
drag, startPoint x: 540, startPoint y: 114, endPoint x: 539, endPoint y: 105, distance: 9.6
click at [540, 114] on button "Clear" at bounding box center [537, 105] width 19 height 19
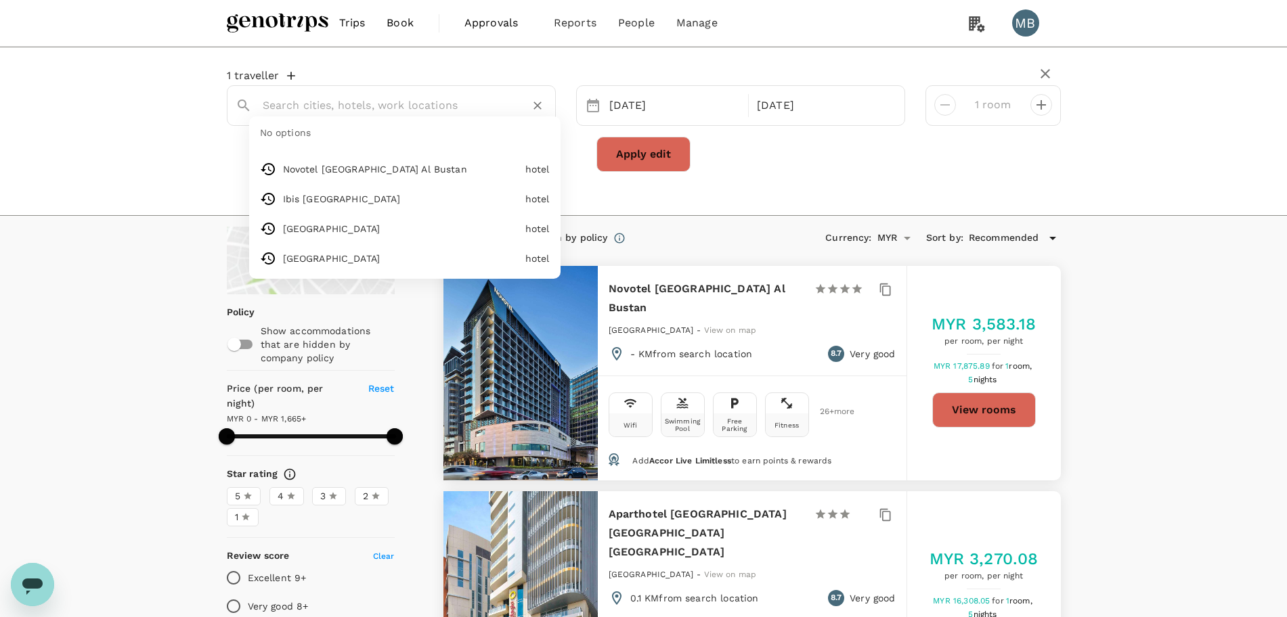
click at [486, 100] on input "text" at bounding box center [386, 105] width 246 height 21
paste input "Le Royal Meridien Abu Dhabi"
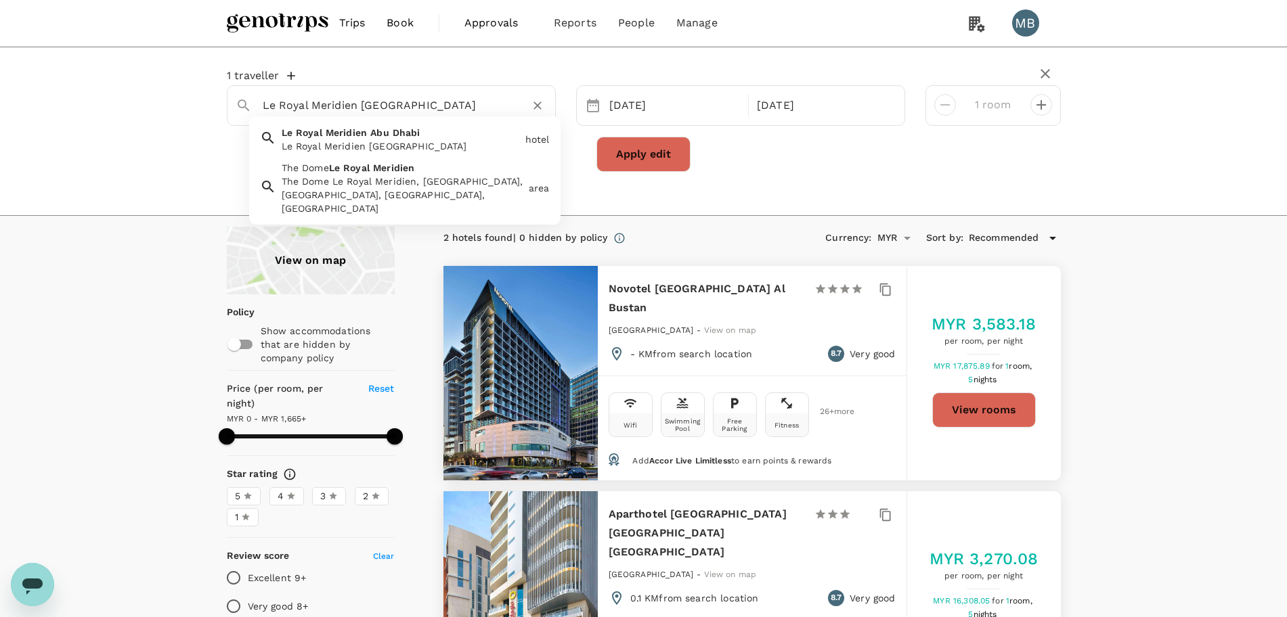
click at [433, 133] on div "Le Royal Meridien Abu Dhabi Le Royal Meridien Abu Dhabi" at bounding box center [398, 137] width 244 height 32
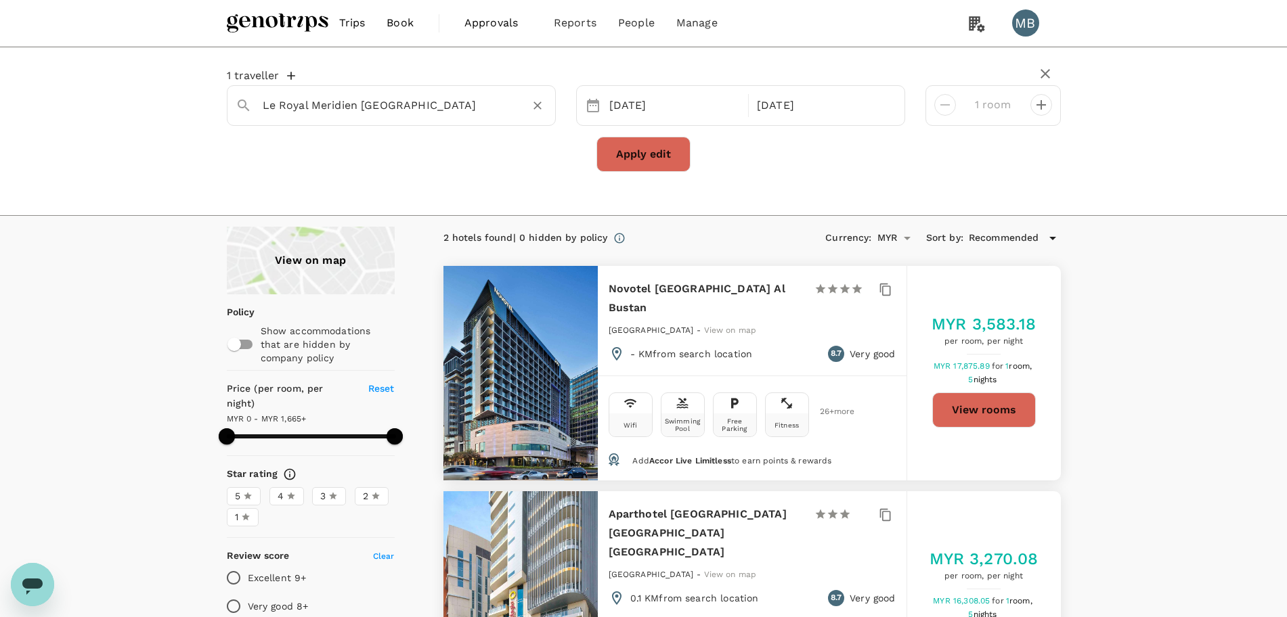
type input "Le Royal Meridien Abu Dhabi"
click at [624, 150] on button "Apply edit" at bounding box center [643, 154] width 94 height 35
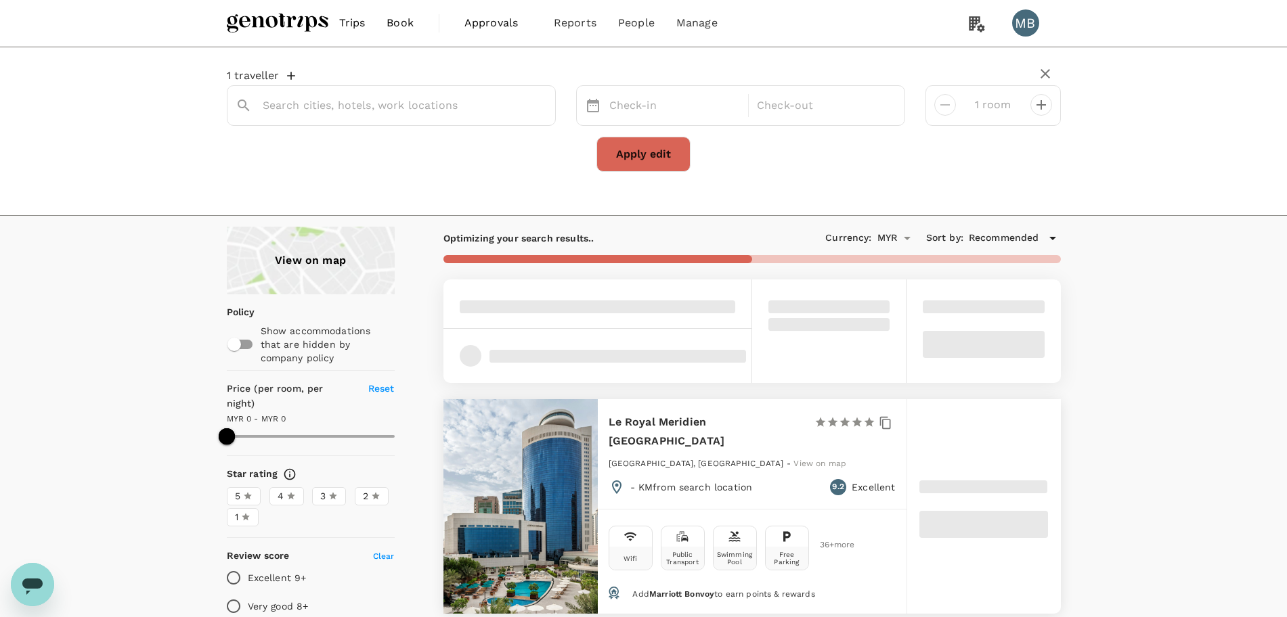
type input "Le Royal Meridien Abu Dhabi"
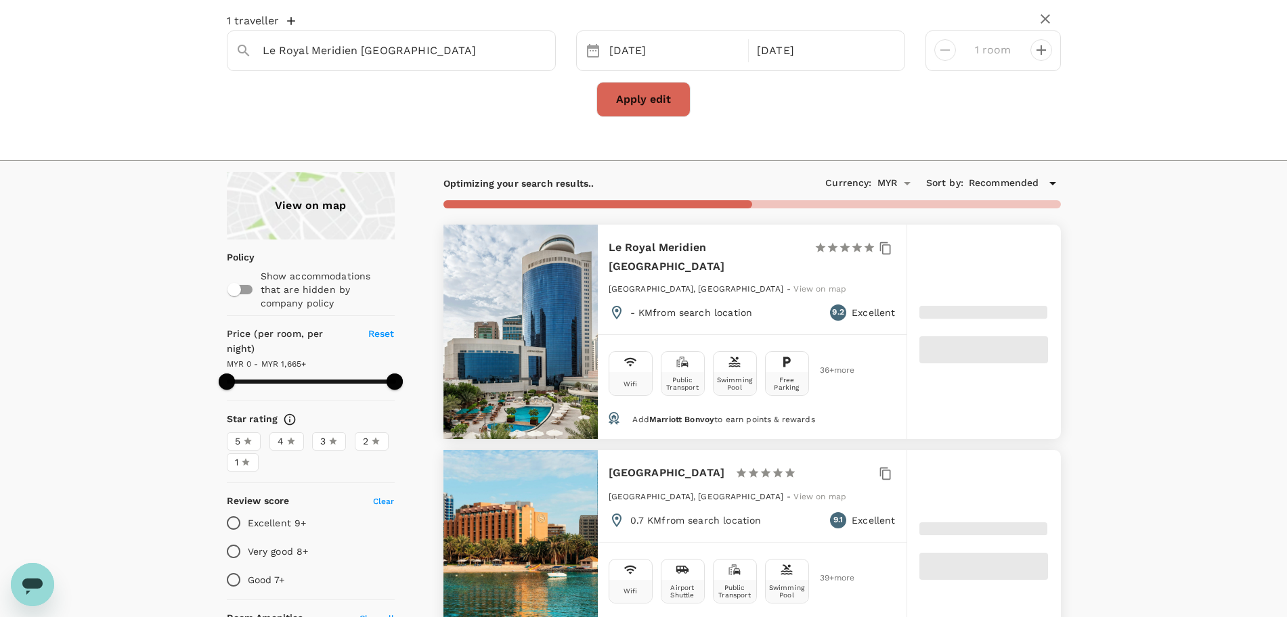
scroll to position [85, 0]
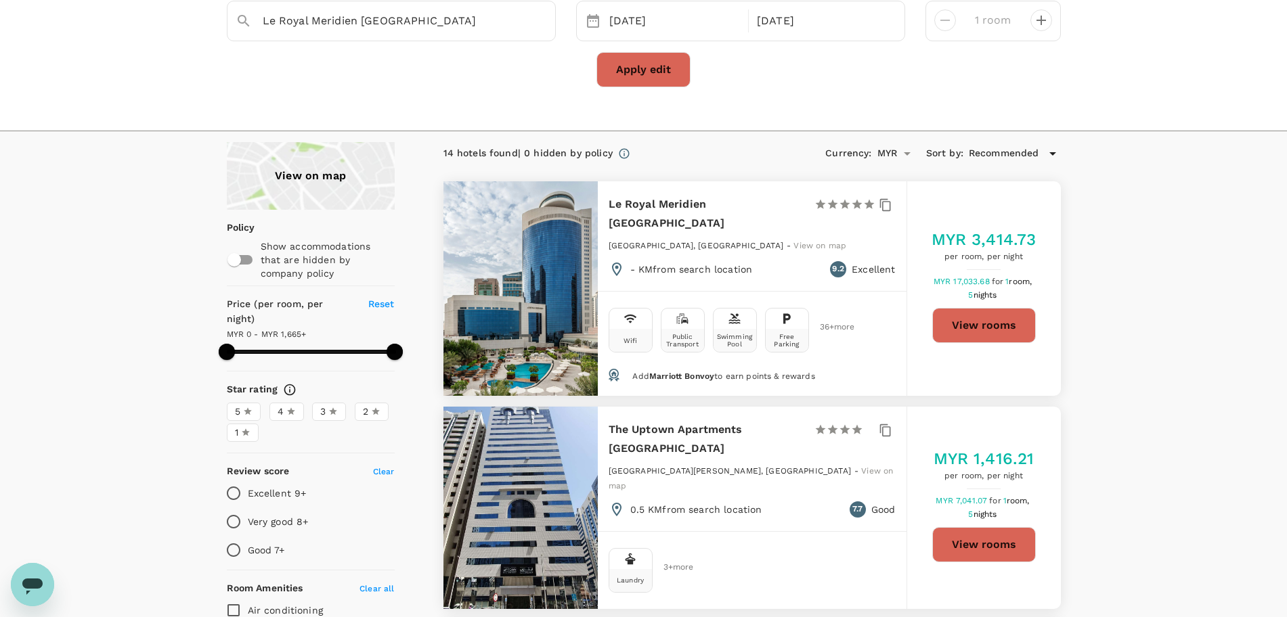
type input "1665"
click at [994, 343] on div "MYR 3,414.73 per room, per night MYR 17,033.68 for 1 room, 5 nights View rooms" at bounding box center [984, 288] width 154 height 215
click at [982, 325] on button "View rooms" at bounding box center [984, 325] width 104 height 35
click at [539, 16] on icon "Clear" at bounding box center [538, 21] width 14 height 14
paste input "Le Meridien Abu Dhabi"
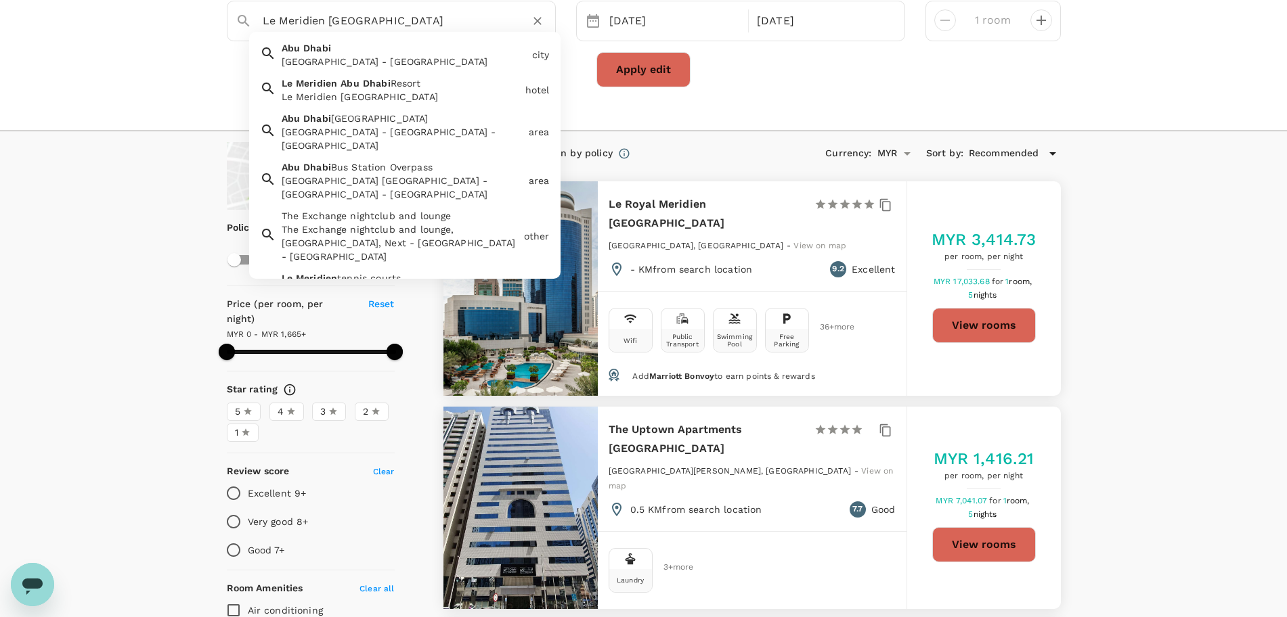
click at [475, 96] on div "Le Meridien Abu Dhabi Resort" at bounding box center [401, 97] width 238 height 14
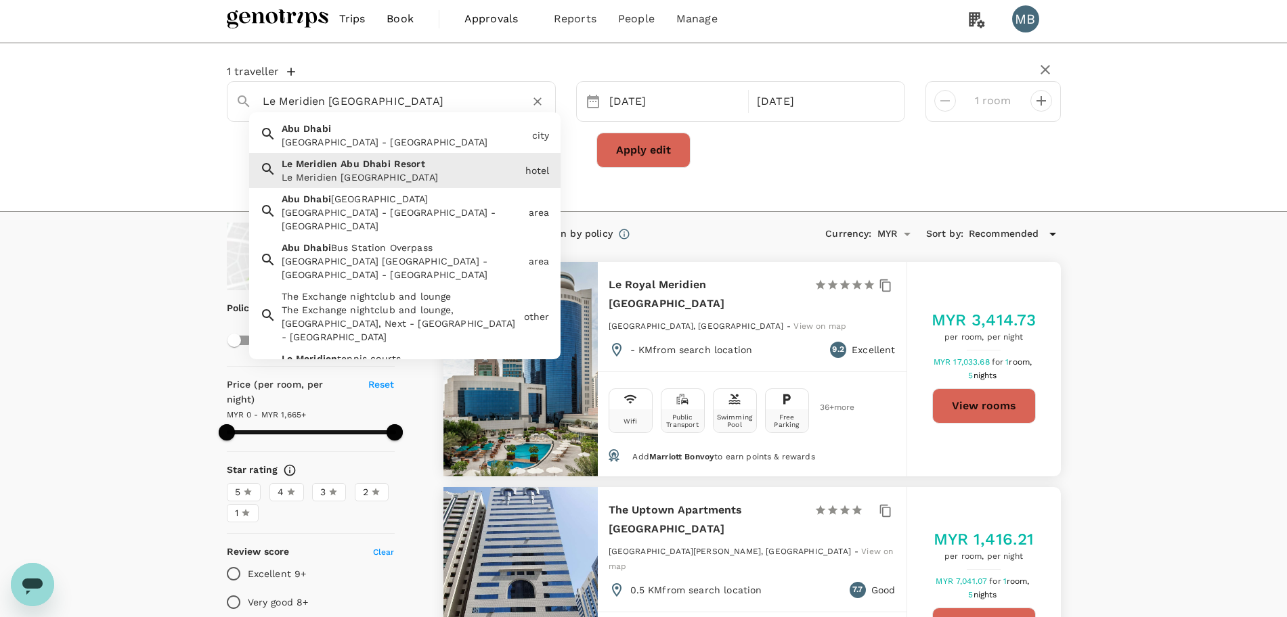
scroll to position [3, 0]
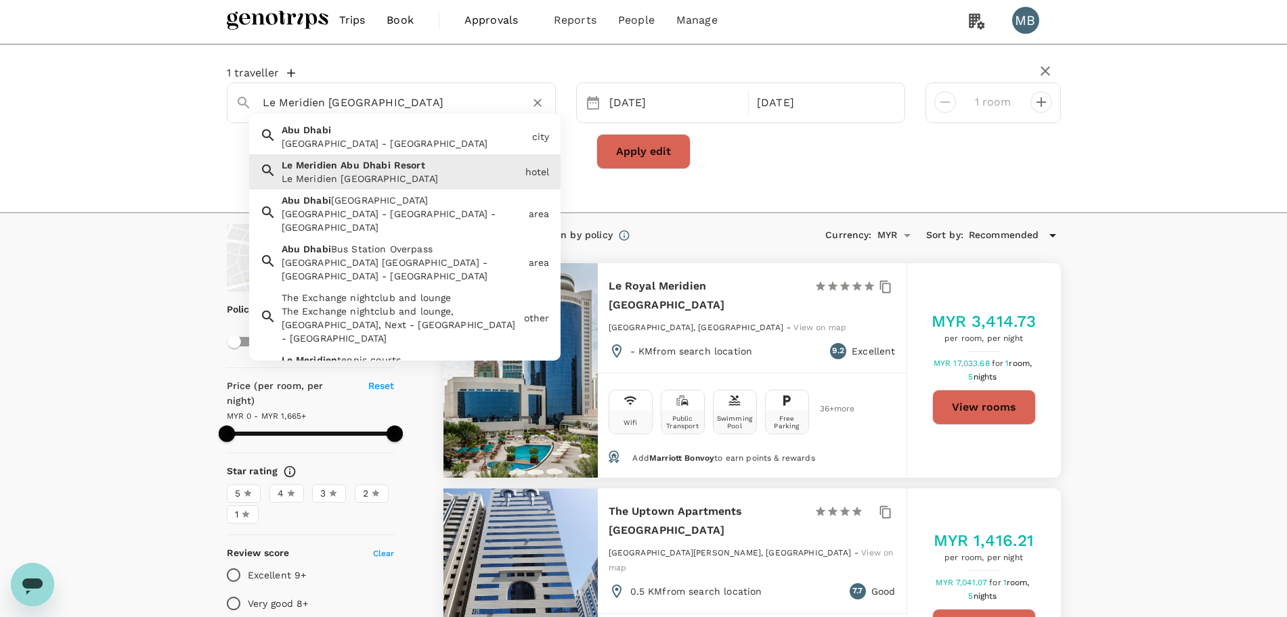
drag, startPoint x: 480, startPoint y: 21, endPoint x: 391, endPoint y: 99, distance: 118.5
click at [391, 99] on input "Le Meridien Abu Dhabi Resort" at bounding box center [386, 102] width 246 height 21
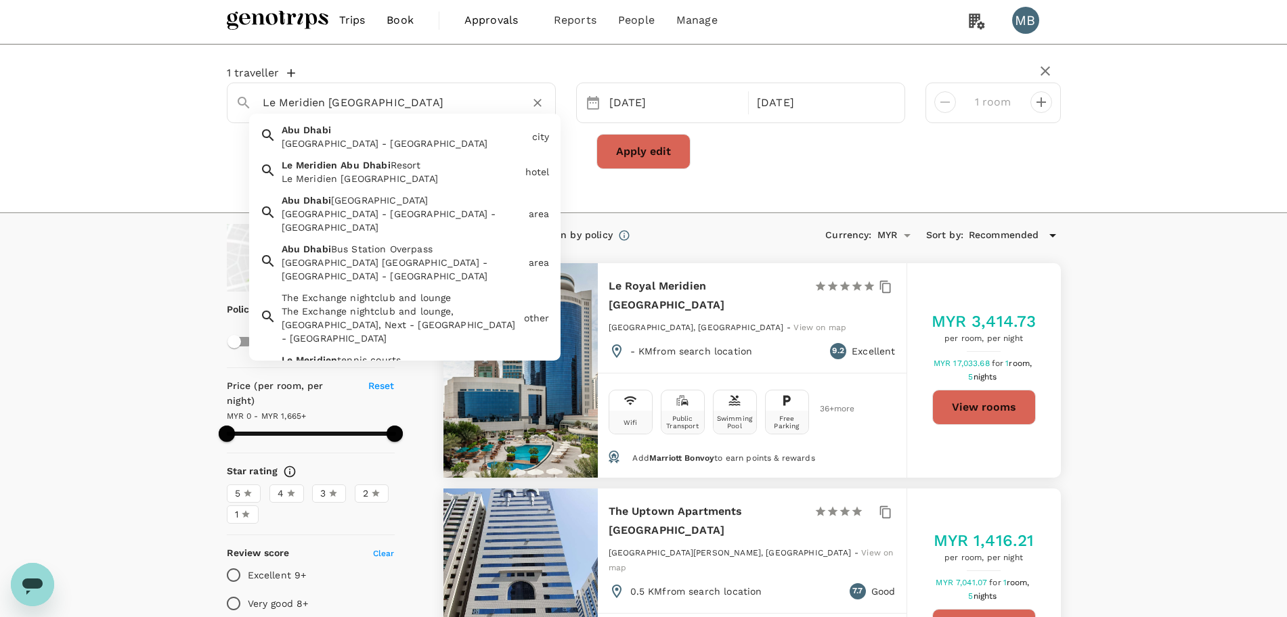
type input "Le Meridien Abu Dhabi Resort"
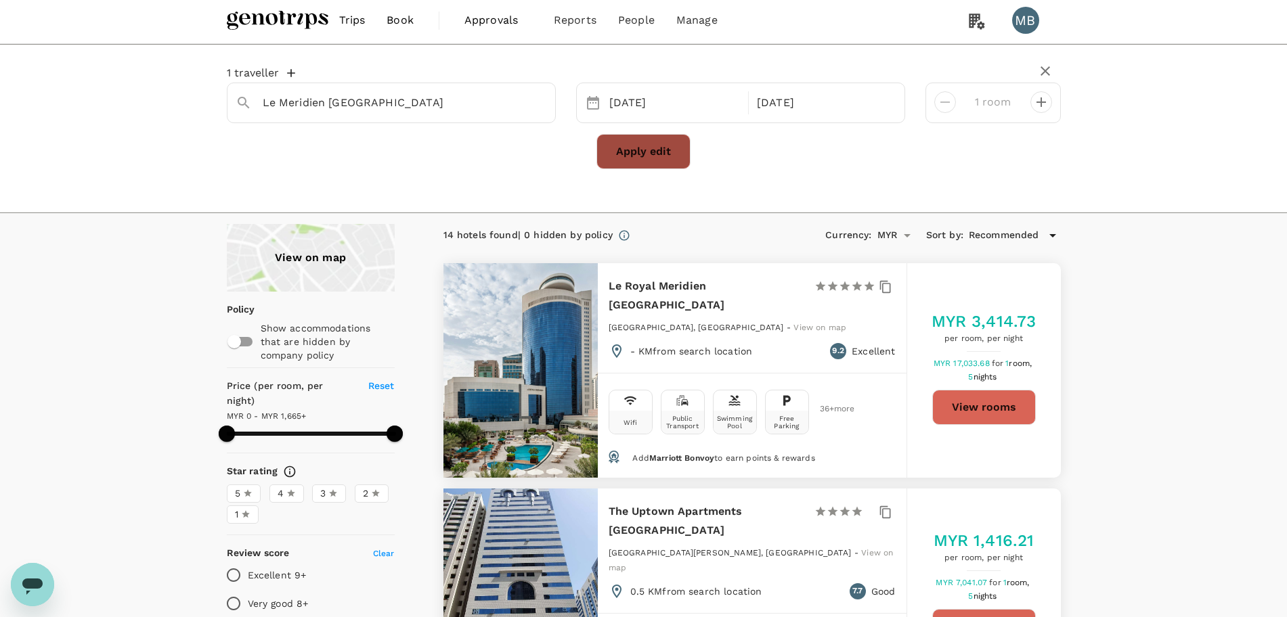
click at [607, 153] on button "Apply edit" at bounding box center [643, 151] width 94 height 35
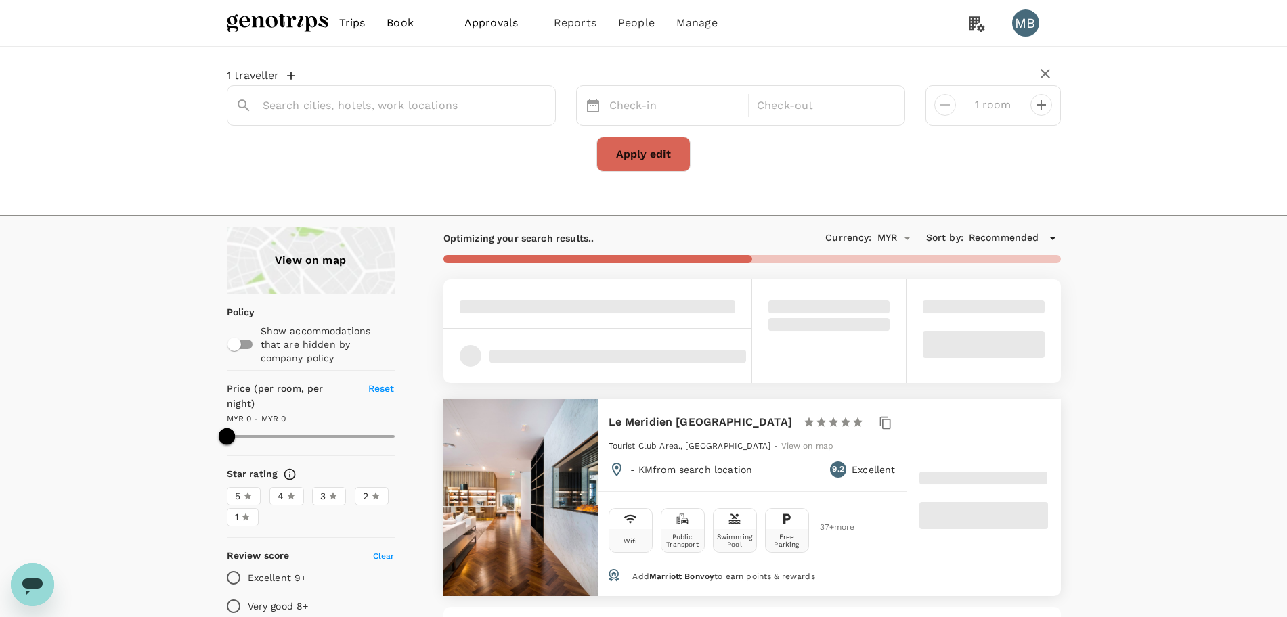
type input "Le Meridien Abu Dhabi Resort"
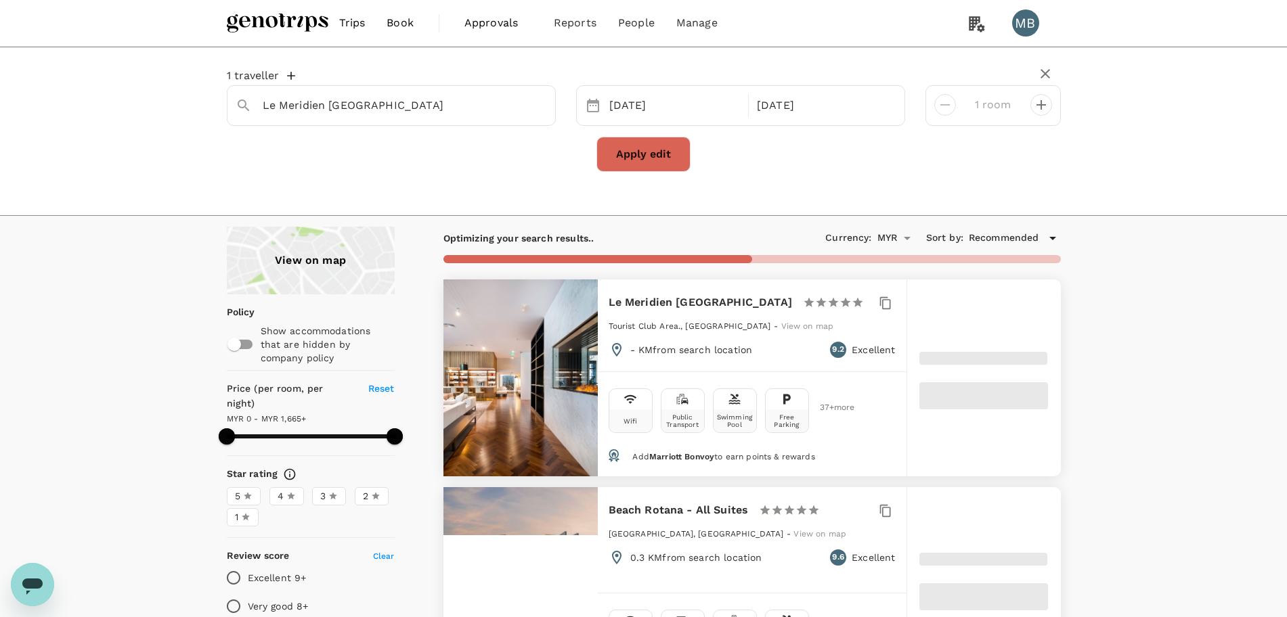
type input "1665"
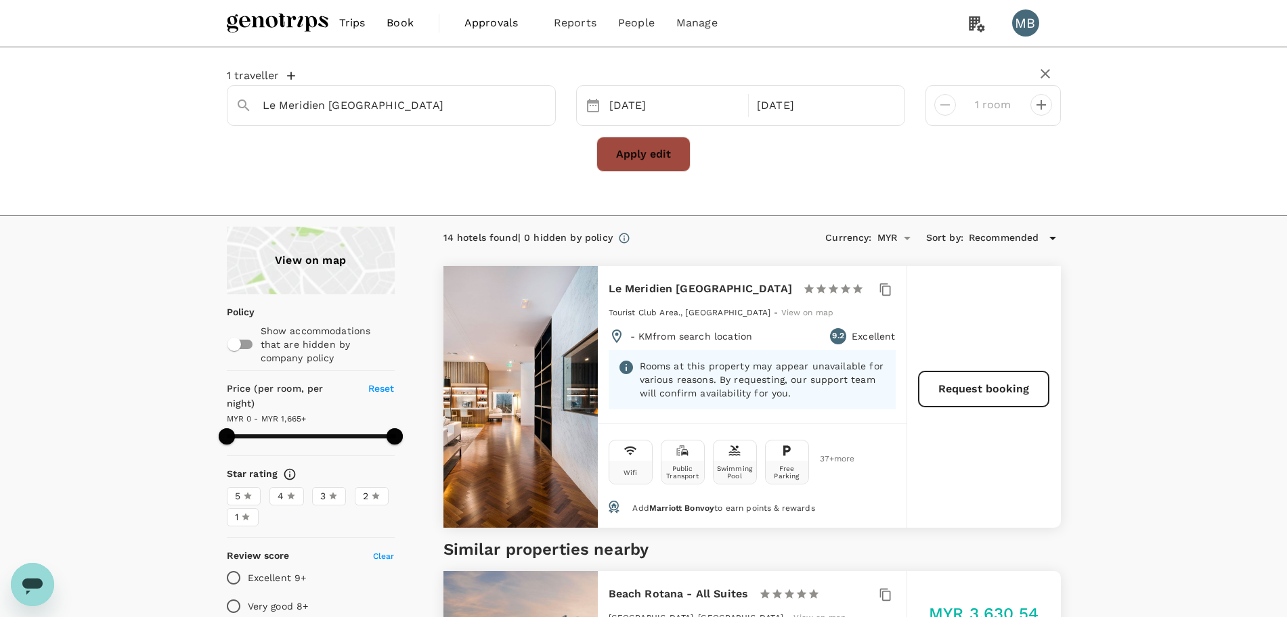
click at [645, 145] on button "Apply edit" at bounding box center [643, 154] width 94 height 35
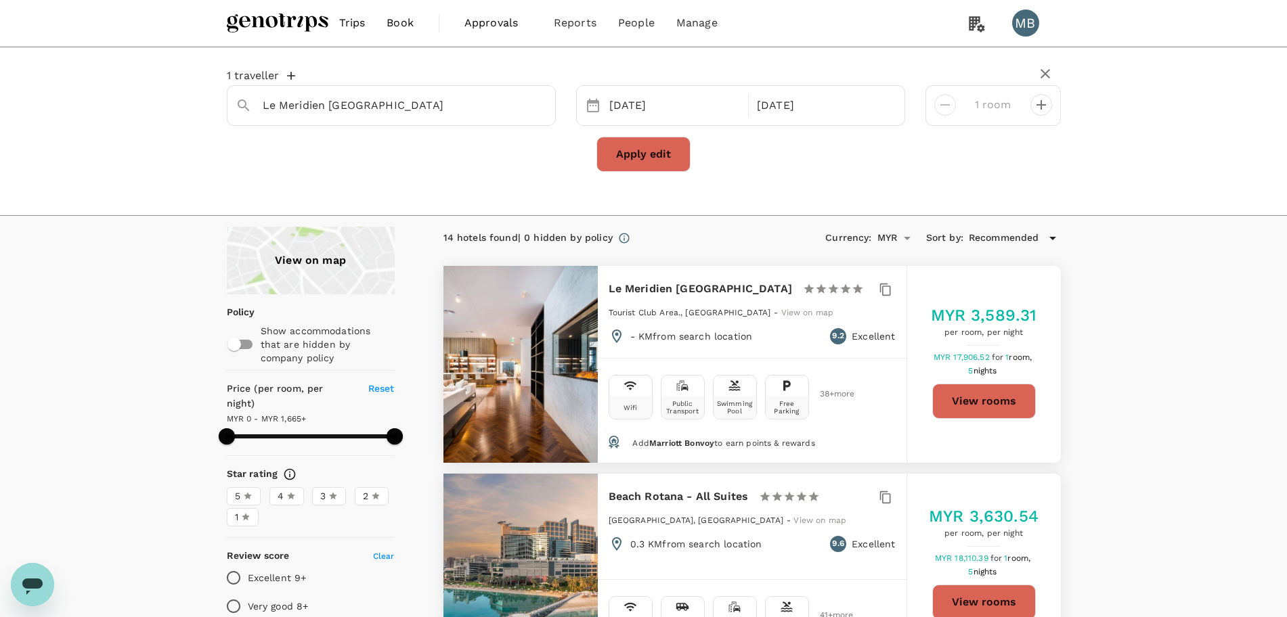
type input "1665"
click at [948, 411] on button "View rooms" at bounding box center [984, 401] width 104 height 35
click at [543, 112] on button "Clear" at bounding box center [537, 105] width 19 height 19
click at [487, 117] on div at bounding box center [391, 105] width 329 height 41
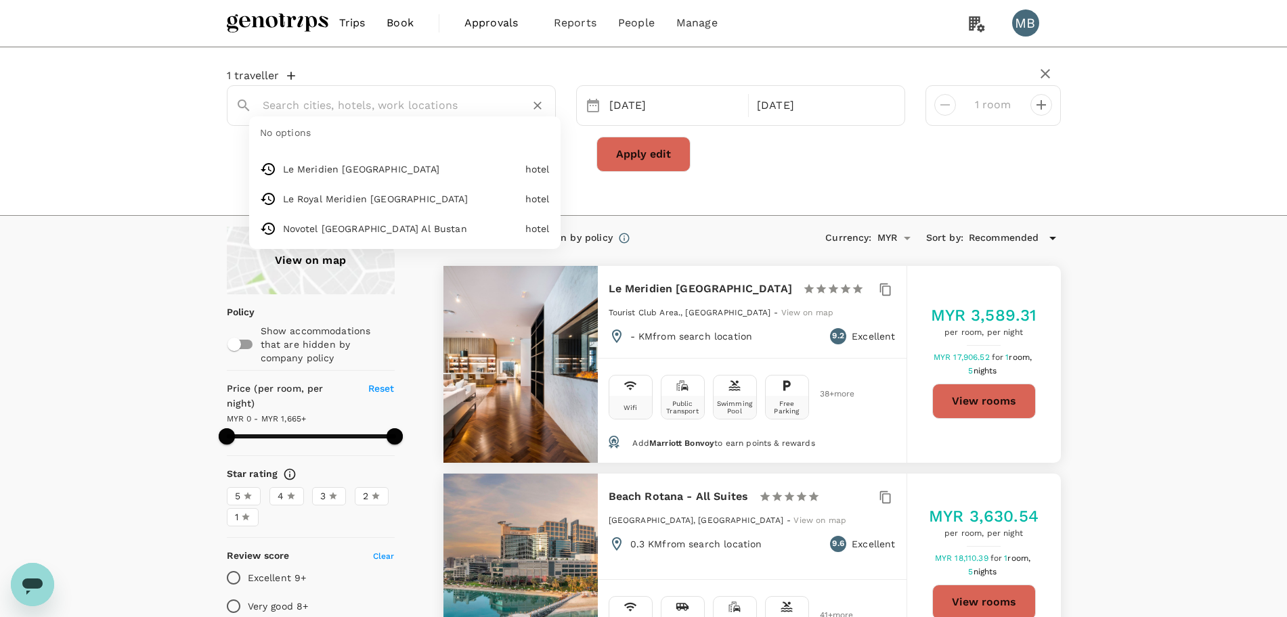
click at [478, 108] on input "text" at bounding box center [386, 105] width 246 height 21
paste input "Sheraton Abu Dhabi Hotel And Resort"
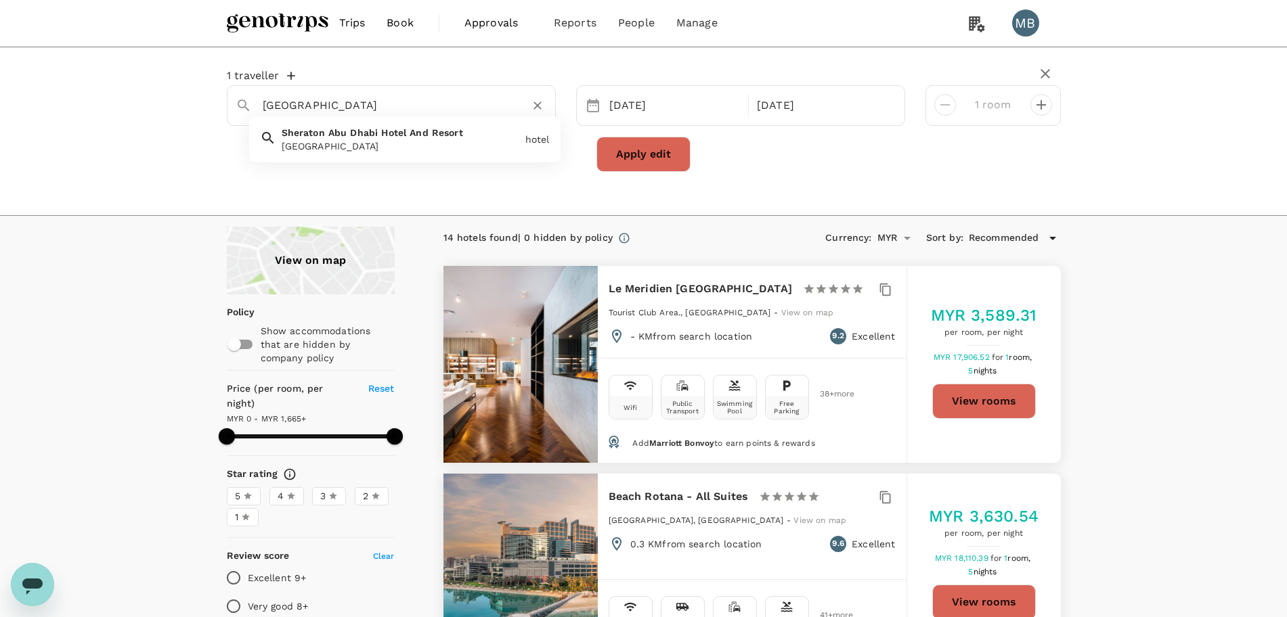
click at [447, 143] on div "Sheraton Abu Dhabi Hotel And Resort" at bounding box center [401, 146] width 238 height 14
type input "Sheraton Abu Dhabi Hotel And Resort"
click at [609, 162] on button "Apply edit" at bounding box center [643, 154] width 94 height 35
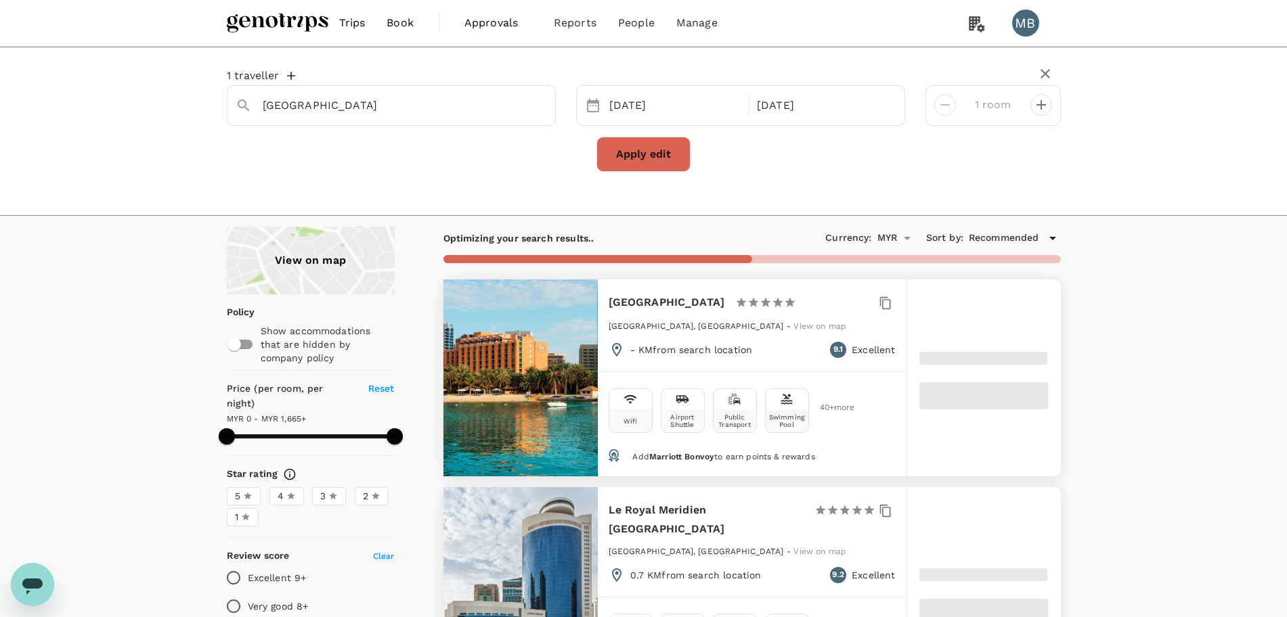
type input "1665"
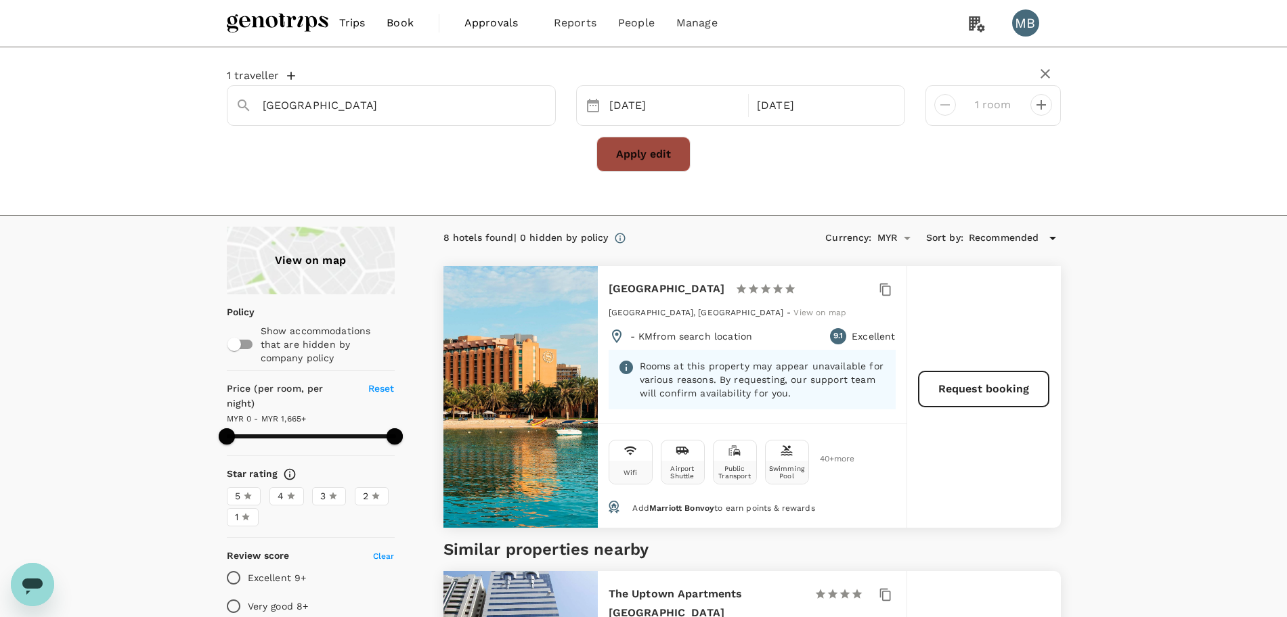
click at [642, 154] on button "Apply edit" at bounding box center [643, 154] width 94 height 35
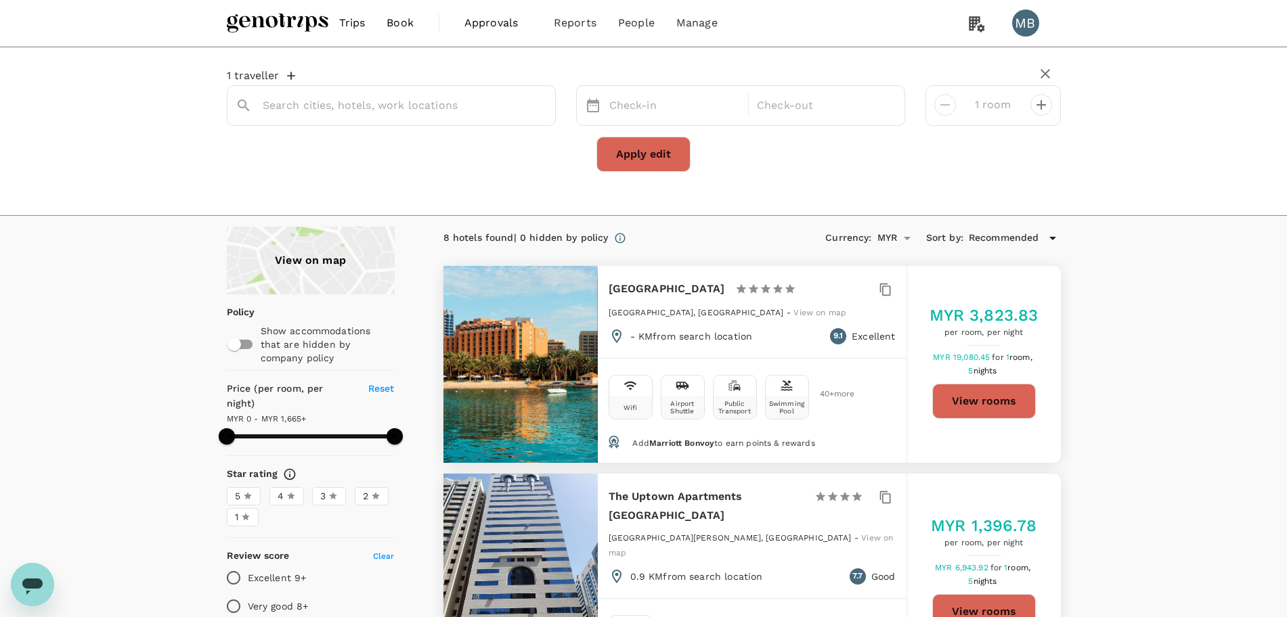
type input "Sheraton Abu Dhabi Hotel And Resort"
click at [1008, 419] on button "View rooms" at bounding box center [984, 401] width 104 height 35
click at [535, 106] on icon "Clear" at bounding box center [538, 106] width 14 height 14
paste input "[GEOGRAPHIC_DATA]"
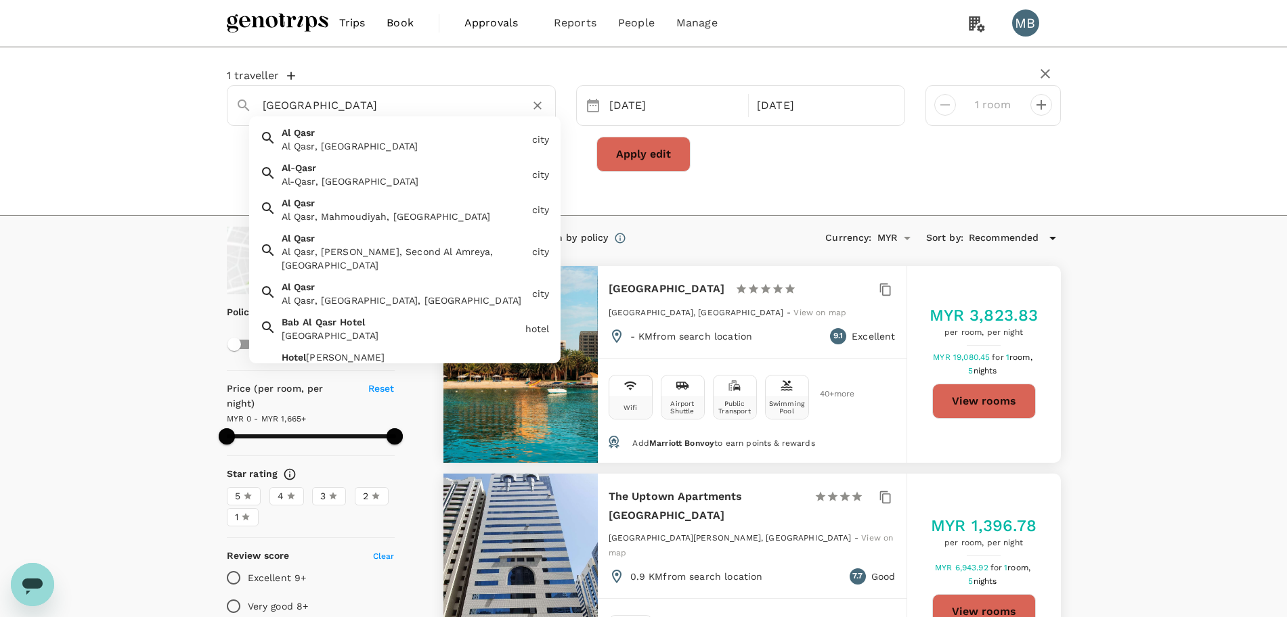
type input "[GEOGRAPHIC_DATA]"
click at [627, 150] on button "Apply edit" at bounding box center [643, 154] width 94 height 35
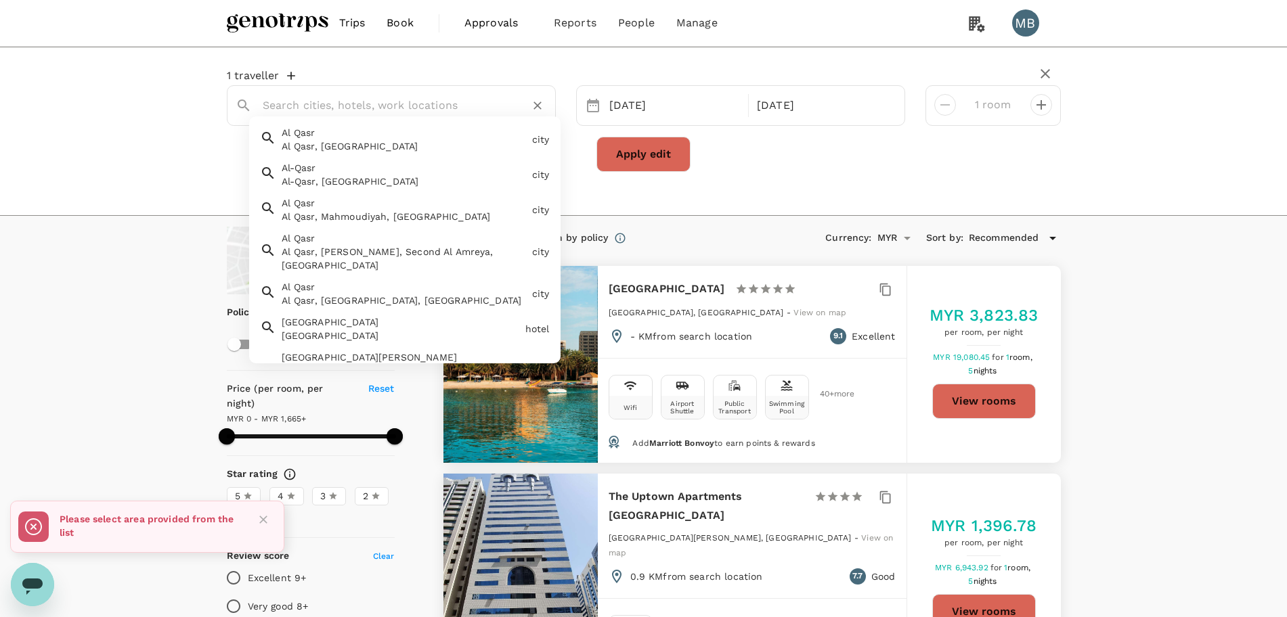
click at [480, 97] on input "text" at bounding box center [386, 105] width 246 height 21
paste input "[GEOGRAPHIC_DATA]"
click at [427, 310] on div "Bab Al Qasr Hotel Bab Al Qasr Hotel" at bounding box center [398, 326] width 244 height 32
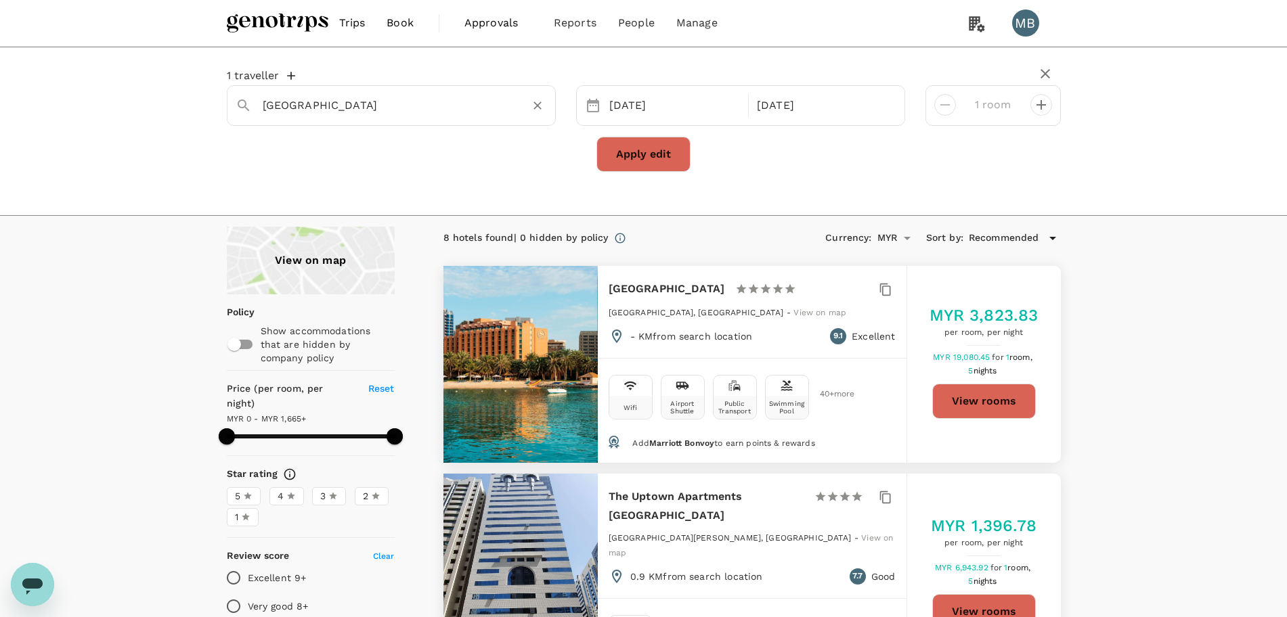
type input "[GEOGRAPHIC_DATA]"
click at [624, 156] on button "Apply edit" at bounding box center [643, 154] width 94 height 35
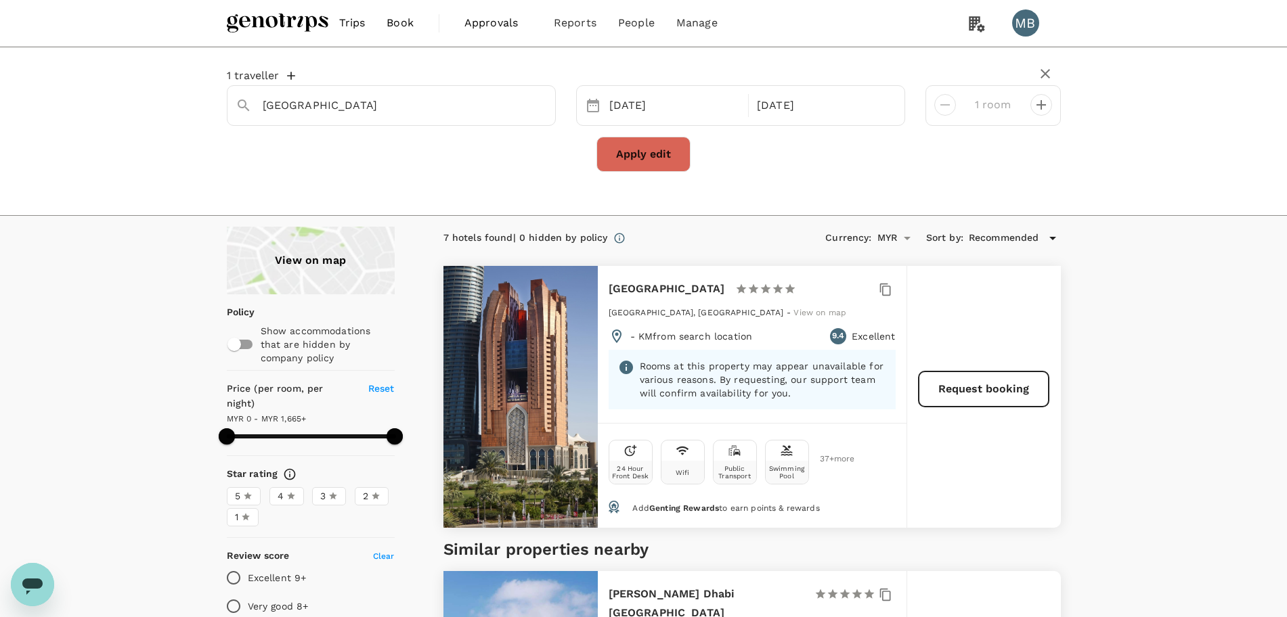
type input "1665"
click at [662, 154] on button "Apply edit" at bounding box center [643, 154] width 94 height 35
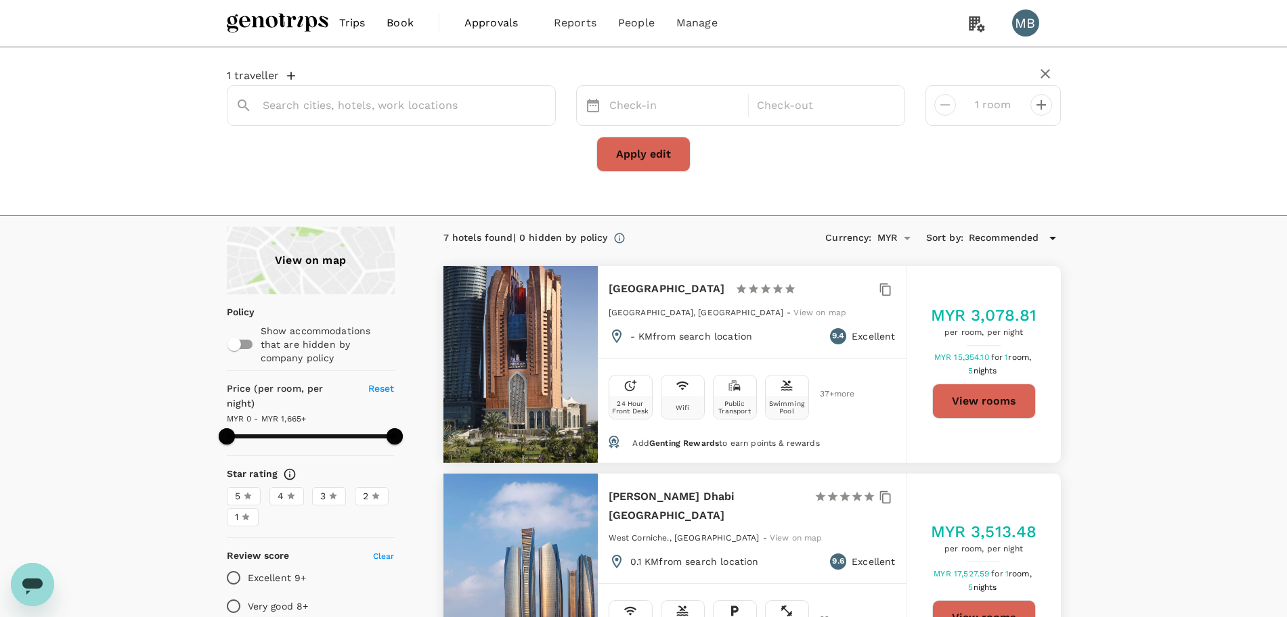
type input "[GEOGRAPHIC_DATA]"
click at [1030, 396] on button "View rooms" at bounding box center [984, 401] width 104 height 35
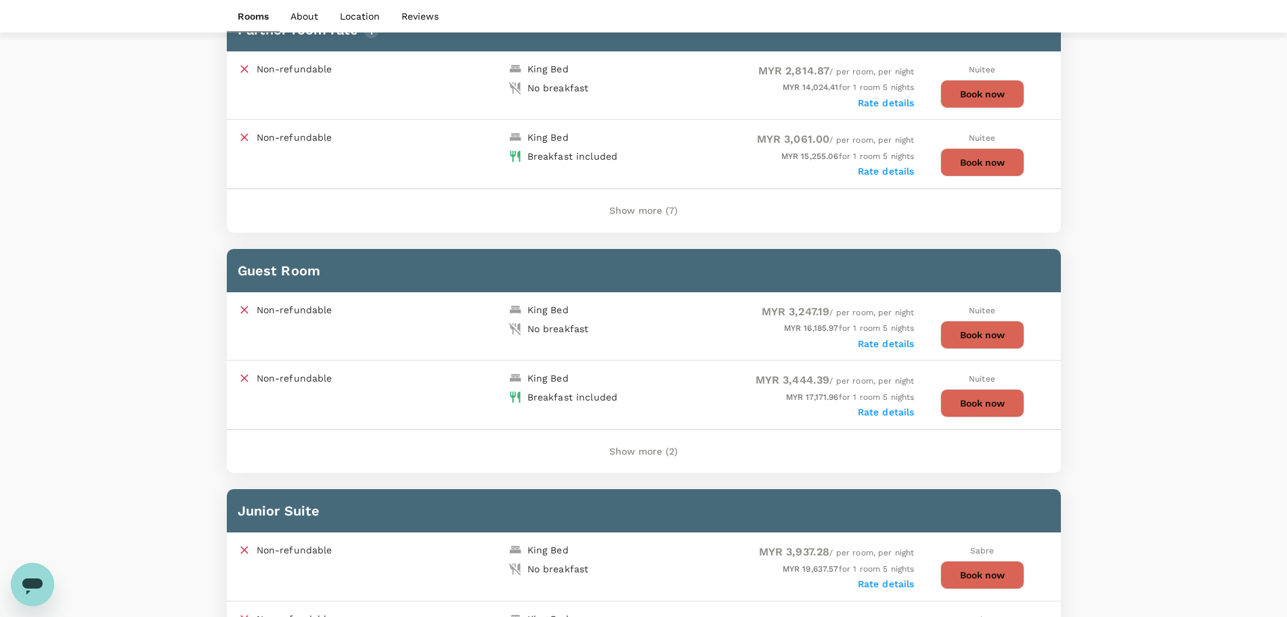
scroll to position [762, 0]
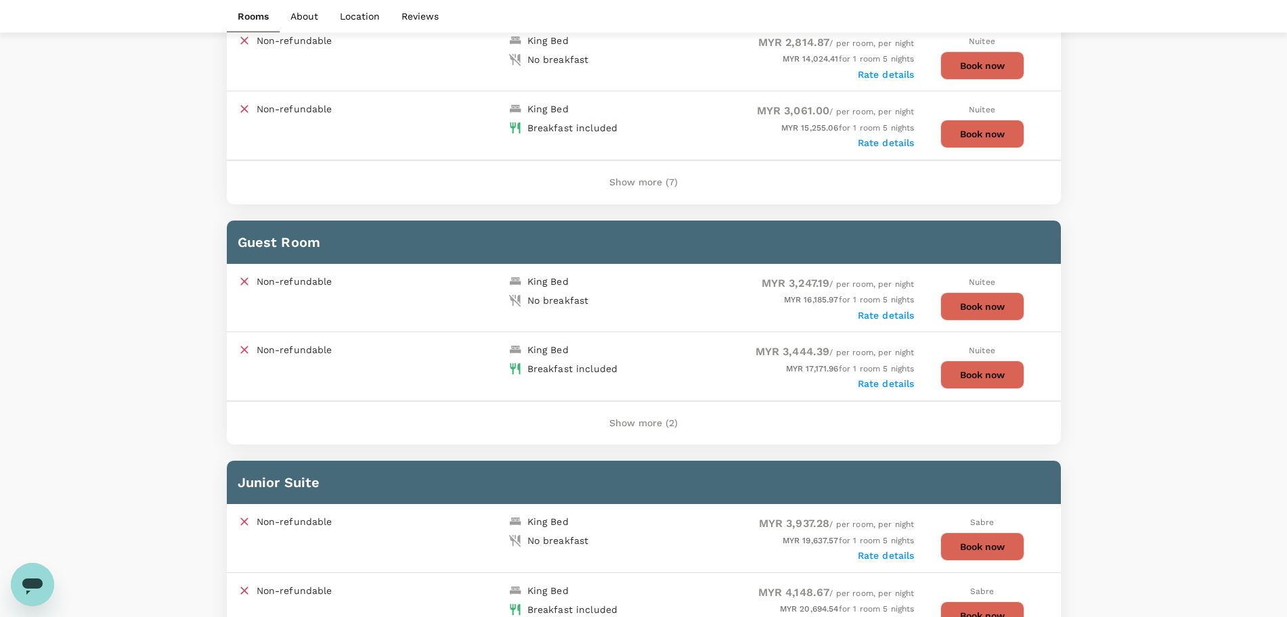
click at [628, 415] on button "Show more (2)" at bounding box center [643, 424] width 106 height 32
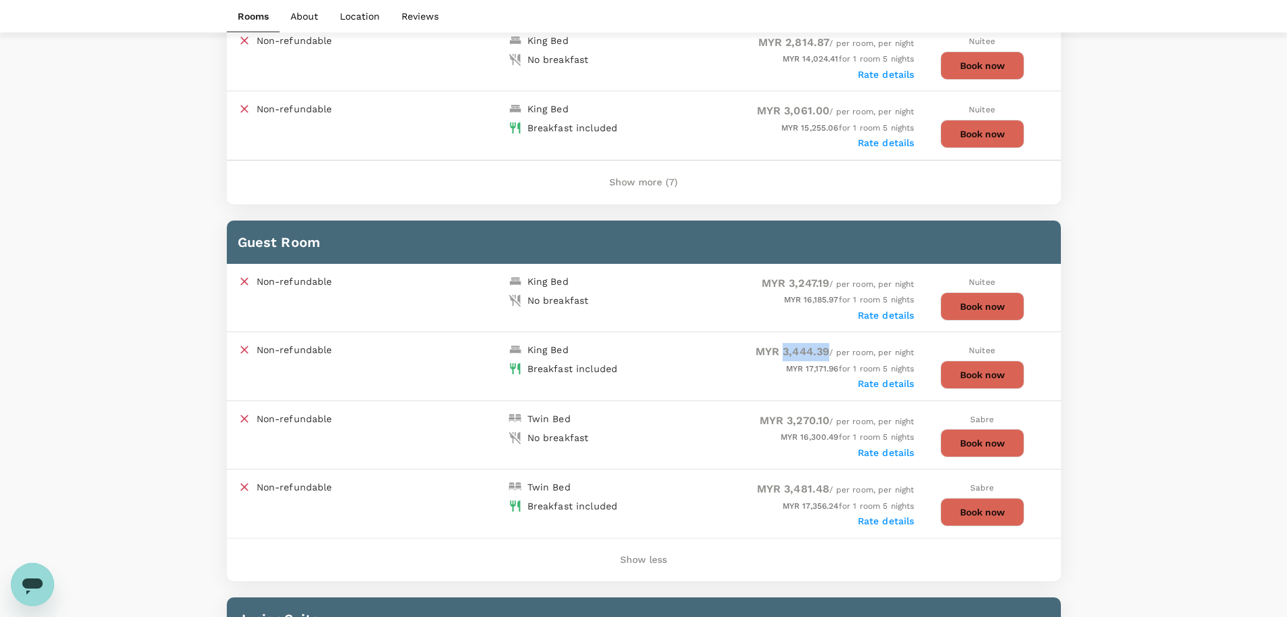
drag, startPoint x: 780, startPoint y: 352, endPoint x: 825, endPoint y: 353, distance: 45.4
click at [825, 353] on span "MYR 3,444.39" at bounding box center [793, 351] width 74 height 13
copy span "3,444.39"
drag, startPoint x: 779, startPoint y: 487, endPoint x: 829, endPoint y: 481, distance: 50.4
click at [829, 481] on div "MYR 3,481.48 / per room, per night" at bounding box center [779, 490] width 271 height 18
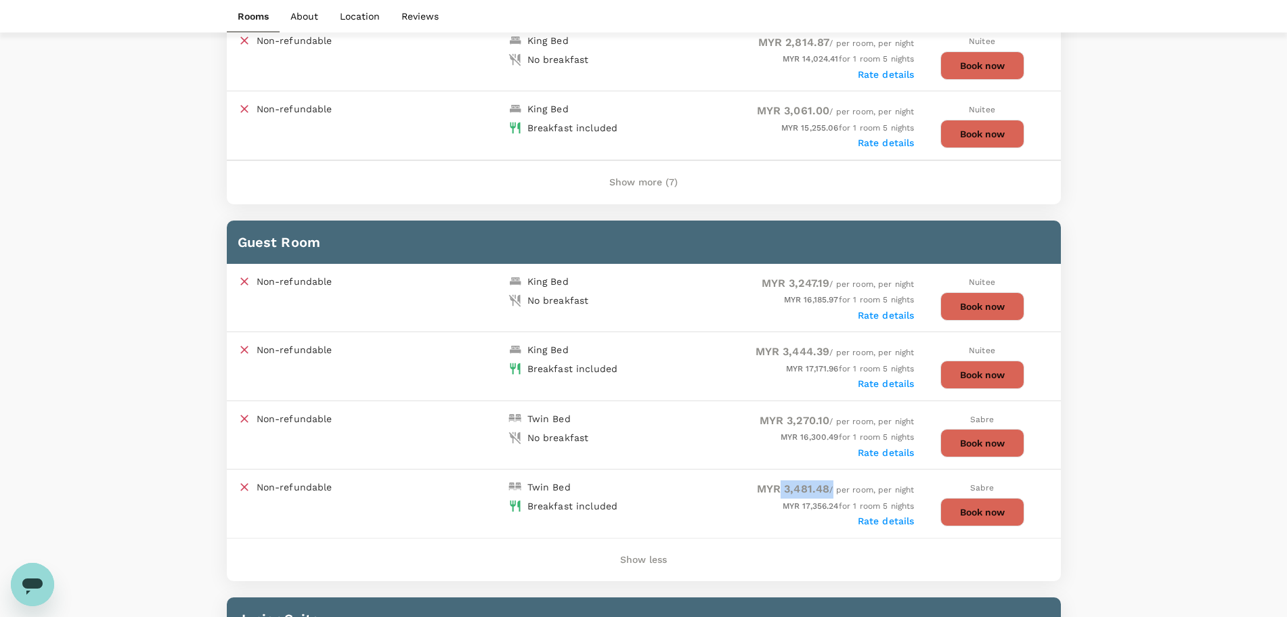
copy span "3,481.48"
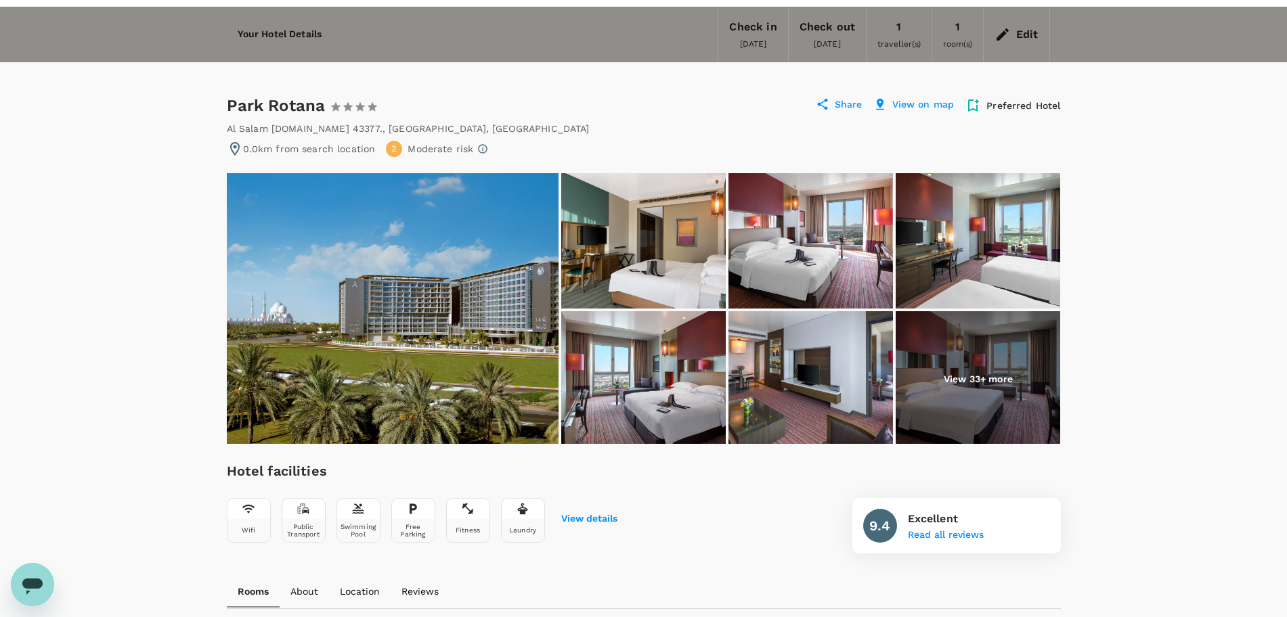
scroll to position [0, 0]
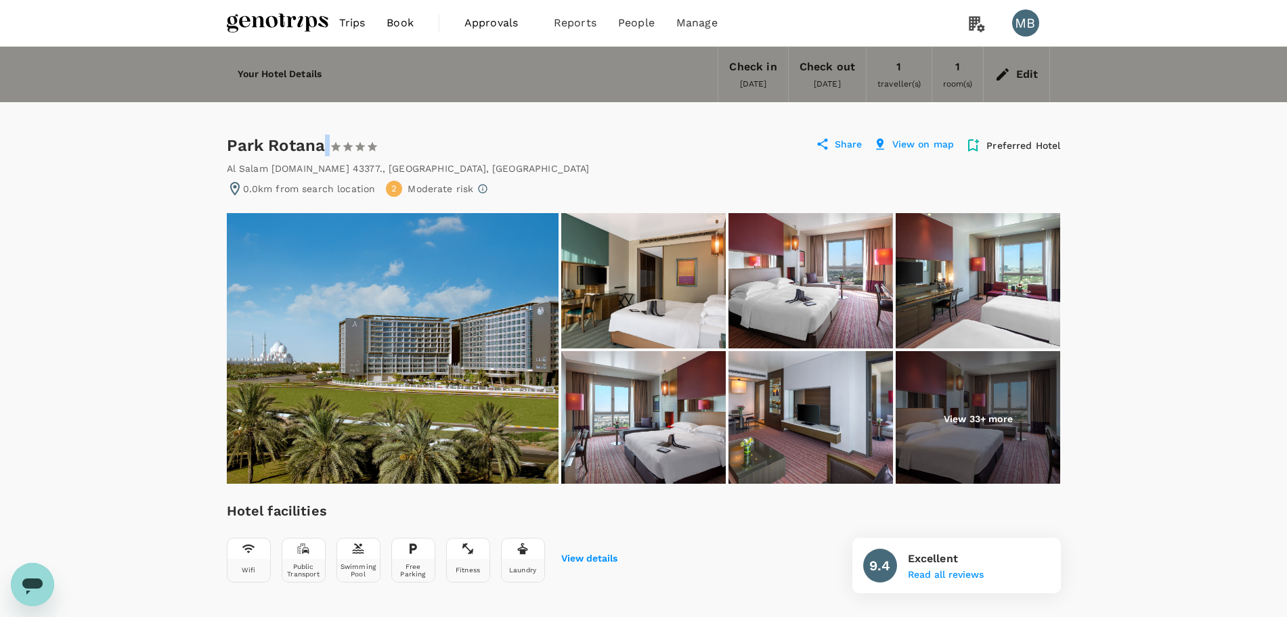
drag, startPoint x: 327, startPoint y: 147, endPoint x: 373, endPoint y: 148, distance: 46.0
click at [373, 148] on div "Park Rotana 1 Star 2 Stars 3 Stars 4 Stars 5 Stars" at bounding box center [309, 146] width 165 height 22
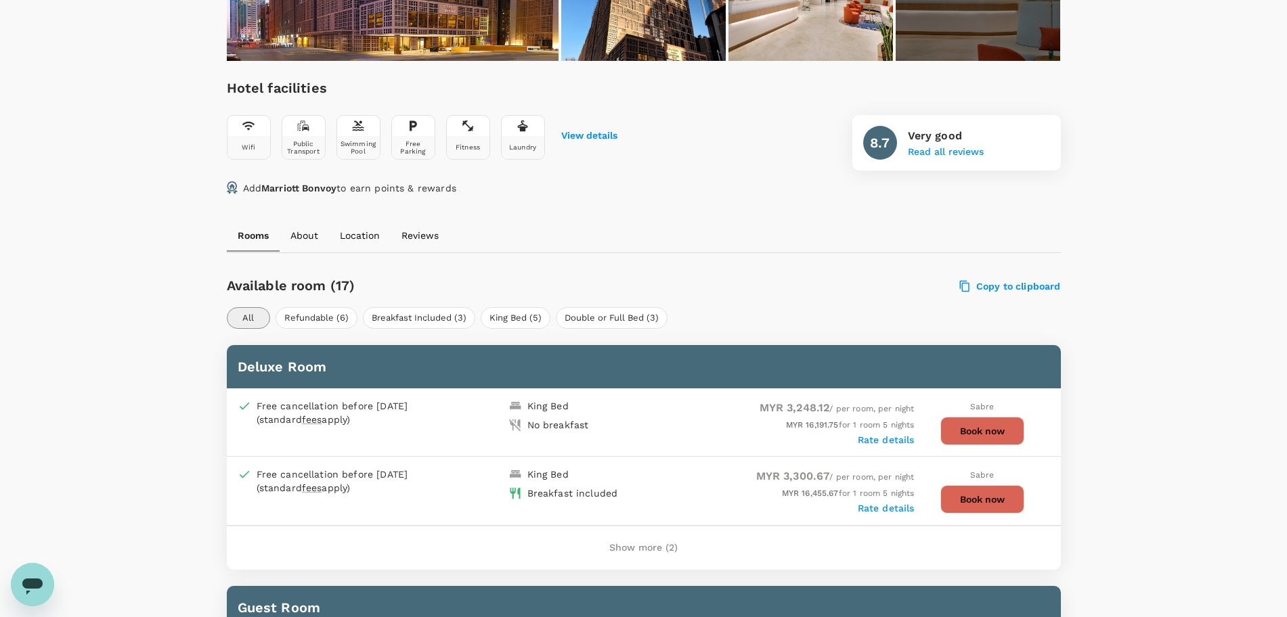
scroll to position [508, 0]
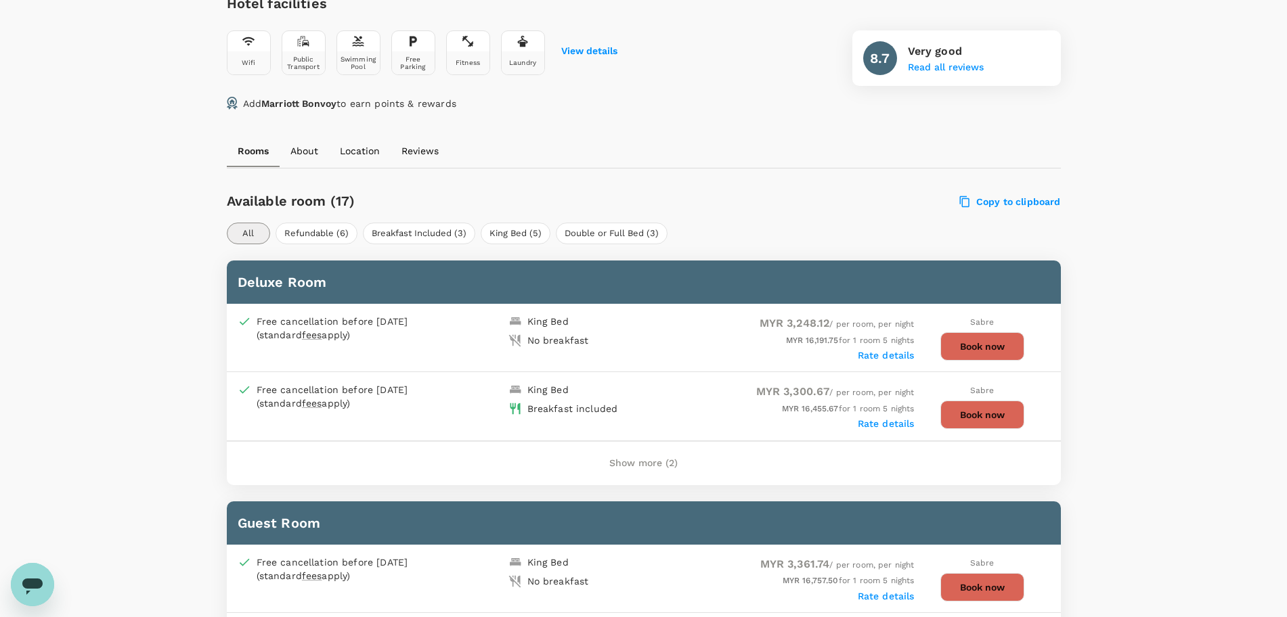
click at [651, 464] on button "Show more (2)" at bounding box center [643, 464] width 106 height 32
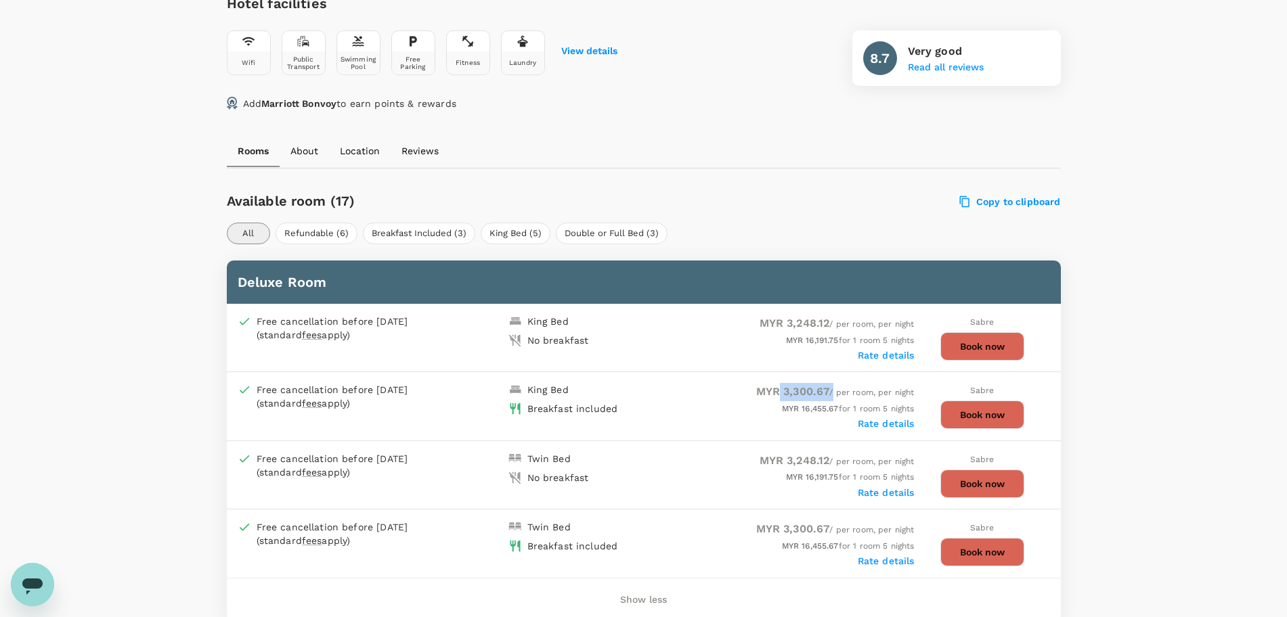
drag, startPoint x: 778, startPoint y: 394, endPoint x: 828, endPoint y: 387, distance: 50.6
click at [828, 388] on span "MYR 3,300.67 / per room, per night" at bounding box center [835, 392] width 158 height 9
copy span "3,300.67"
drag, startPoint x: 780, startPoint y: 529, endPoint x: 829, endPoint y: 520, distance: 49.5
click at [829, 520] on div "Free cancellation before 02 Nov 2025 (standard fees apply) Twin Bed Breakfast i…" at bounding box center [644, 544] width 834 height 68
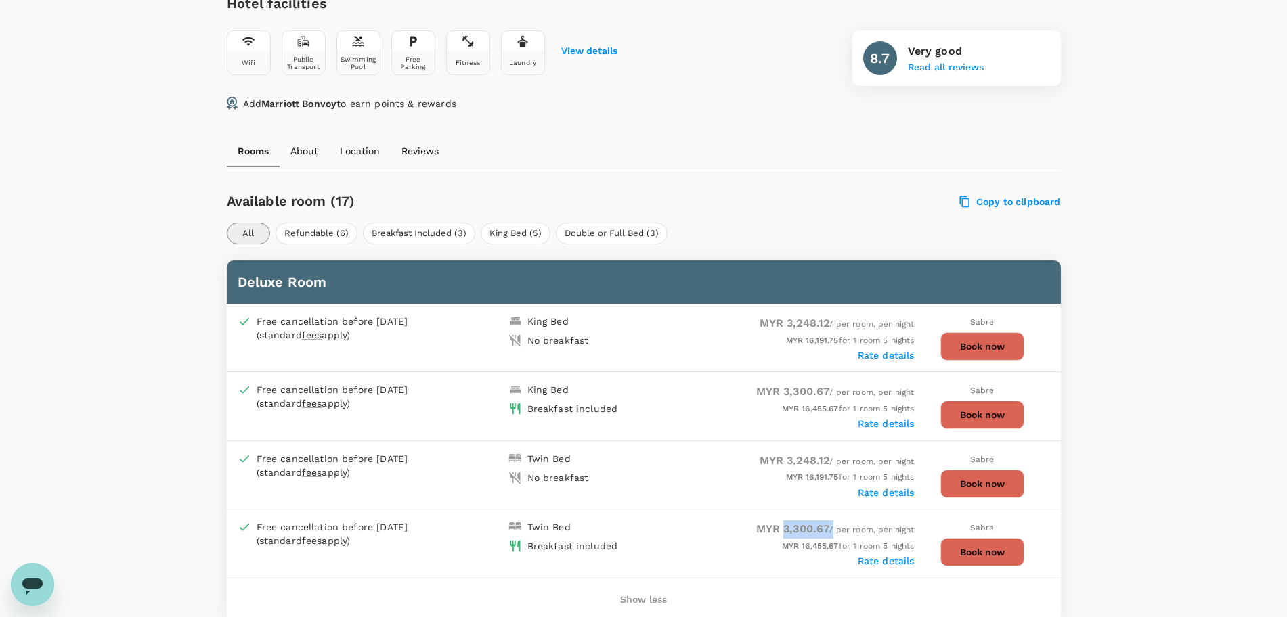
copy span "3,300.67"
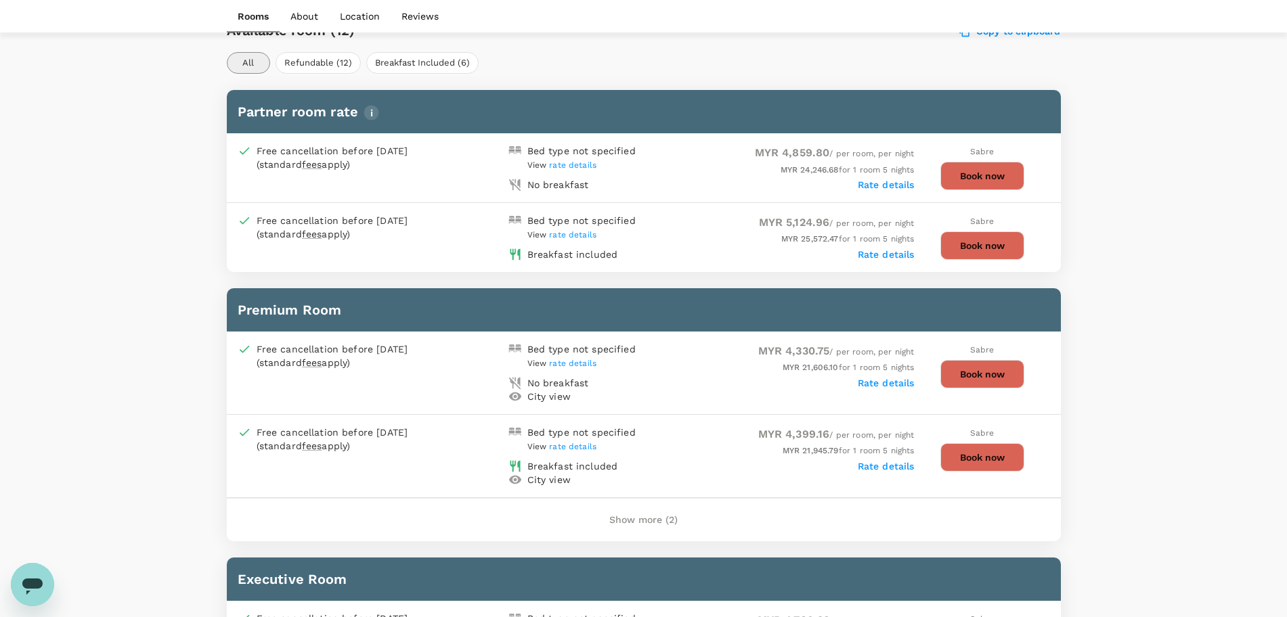
scroll to position [762, 0]
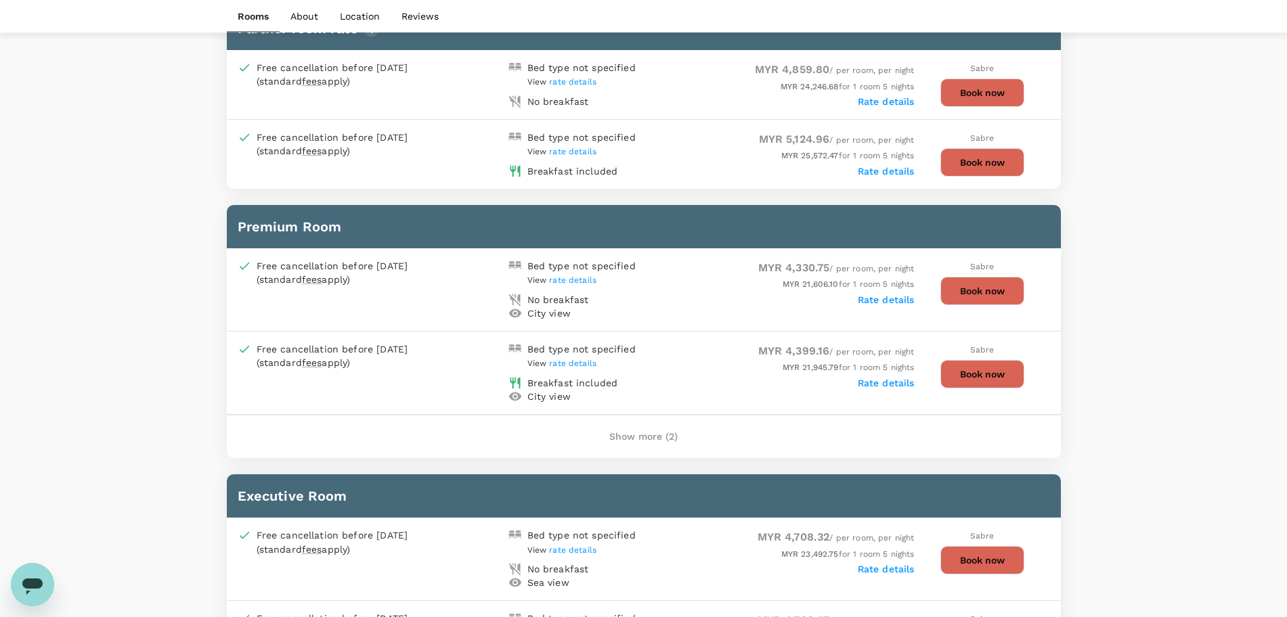
click at [613, 440] on button "Show more (2)" at bounding box center [643, 437] width 106 height 32
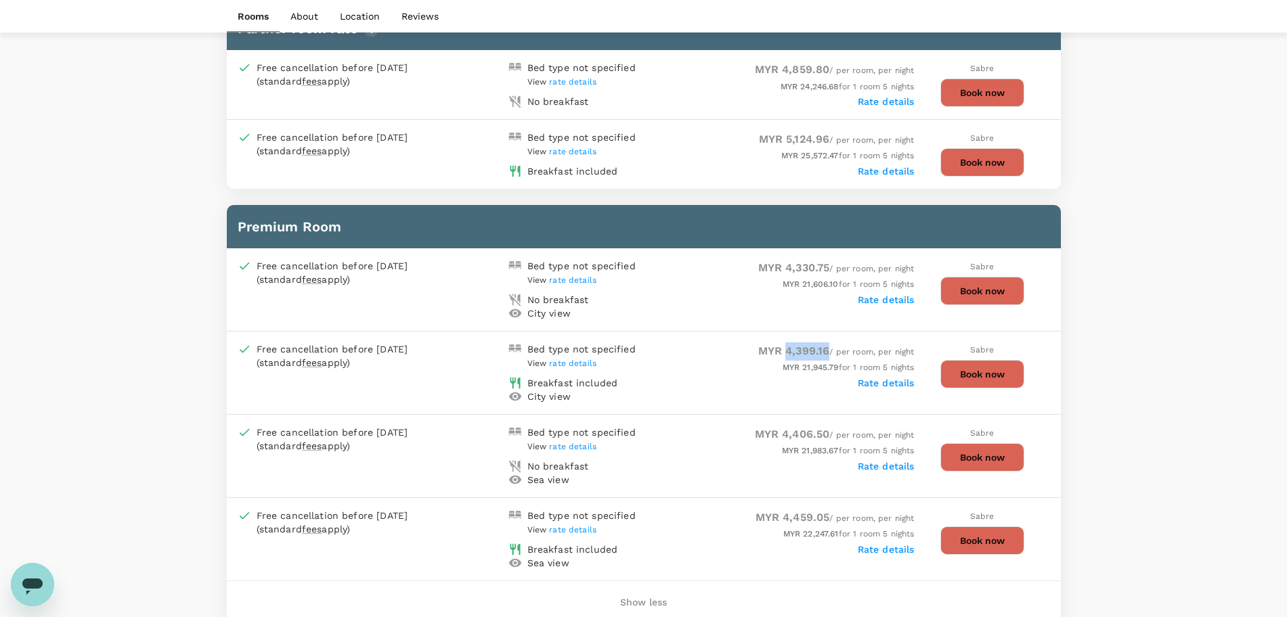
drag, startPoint x: 783, startPoint y: 349, endPoint x: 823, endPoint y: 345, distance: 40.8
click at [823, 345] on span "MYR 4,399.16" at bounding box center [794, 351] width 72 height 13
copy span "4,399.16"
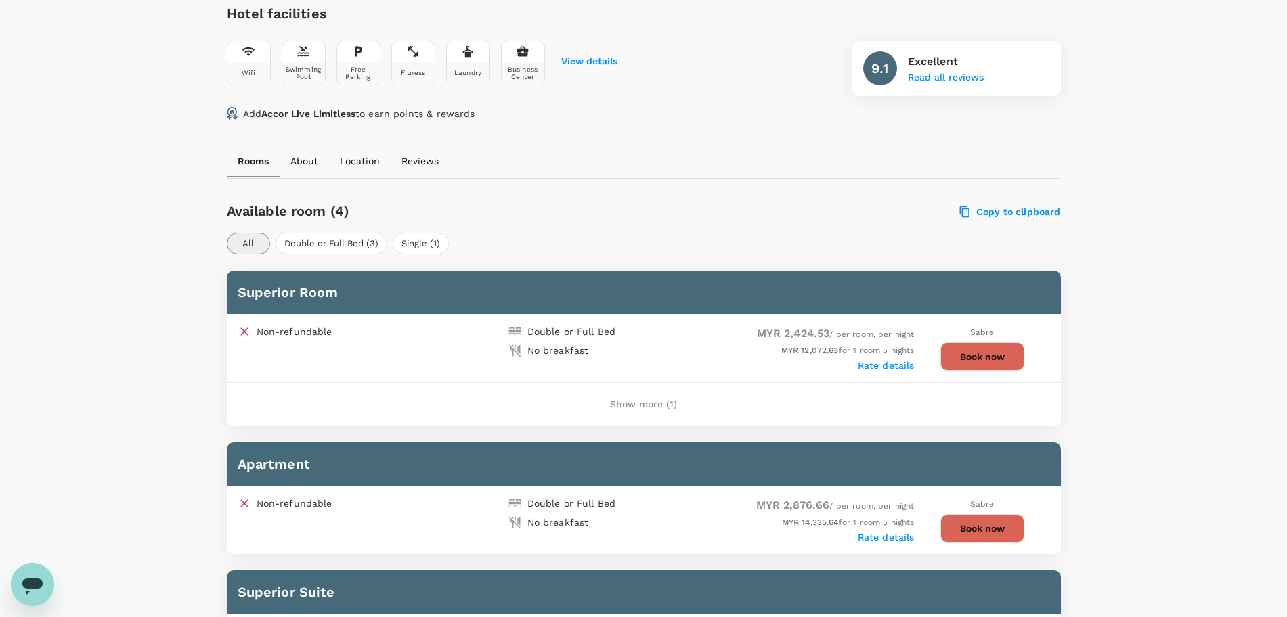
scroll to position [508, 0]
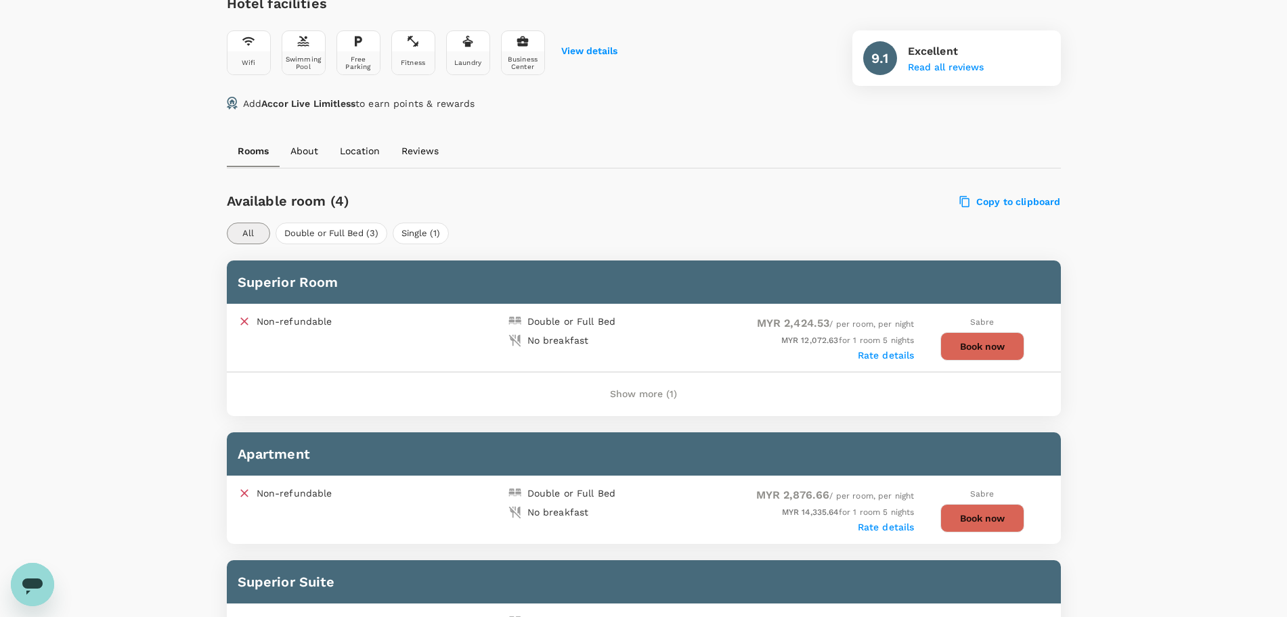
click at [643, 395] on button "Show more (1)" at bounding box center [643, 394] width 105 height 32
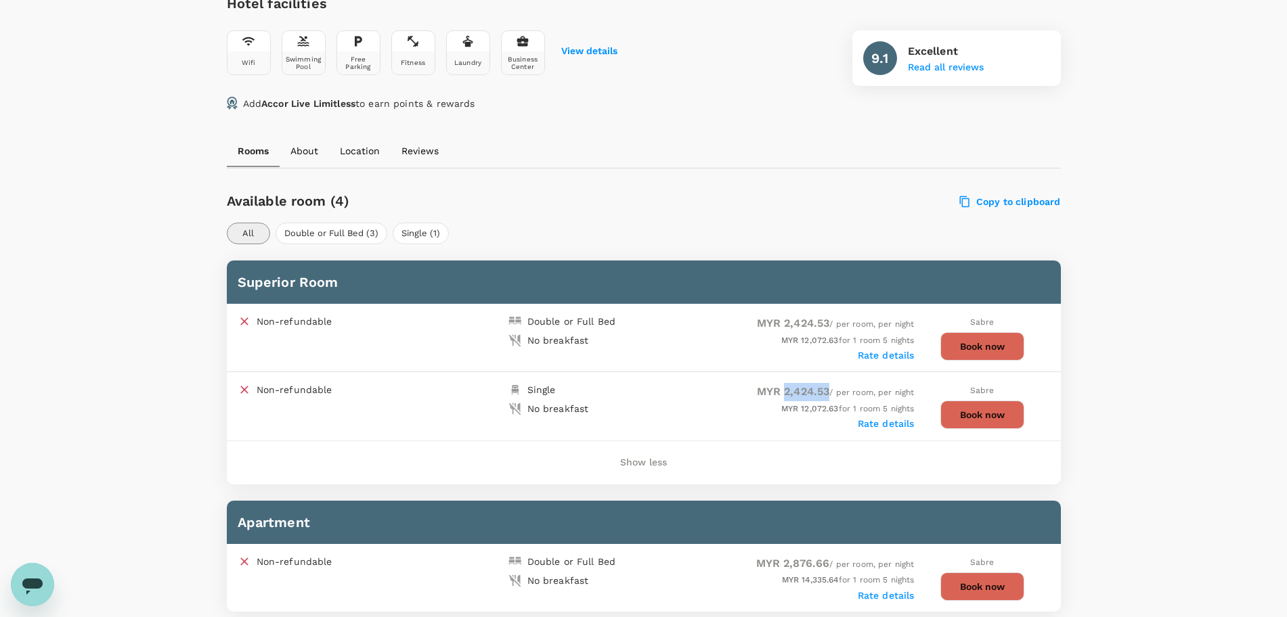
drag, startPoint x: 780, startPoint y: 388, endPoint x: 826, endPoint y: 389, distance: 46.0
click at [826, 389] on span "MYR 2,424.53 / per room, per night" at bounding box center [836, 392] width 158 height 9
copy span "2,424.53"
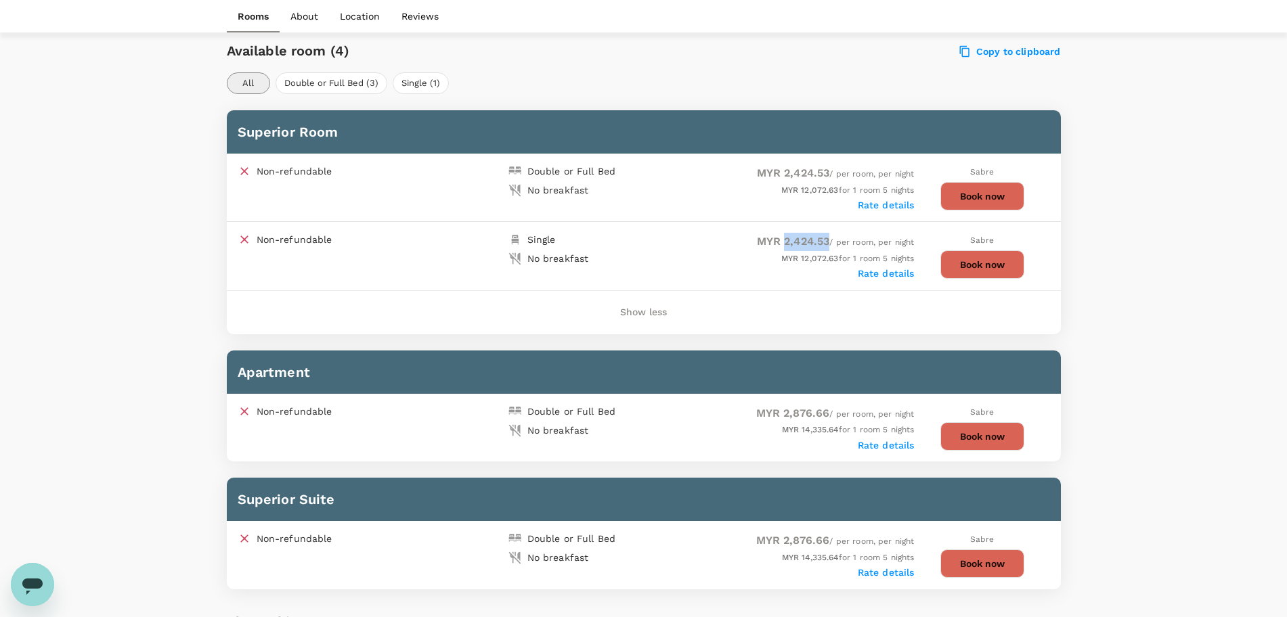
scroll to position [762, 0]
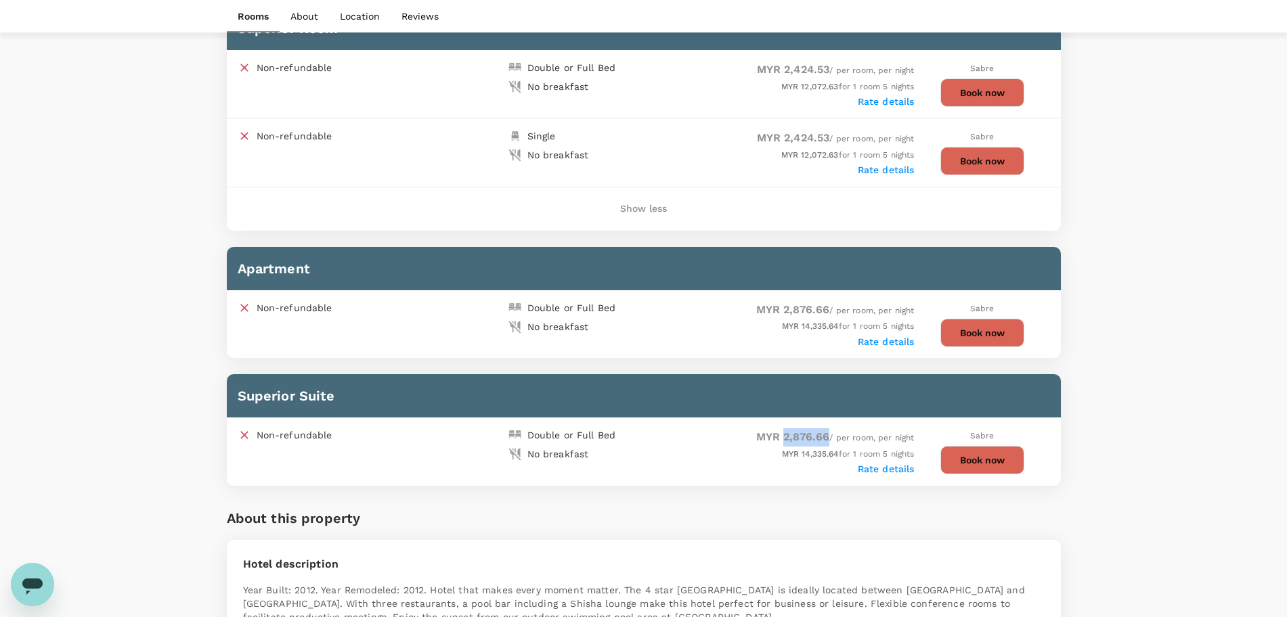
drag, startPoint x: 782, startPoint y: 437, endPoint x: 825, endPoint y: 437, distance: 42.7
click at [825, 437] on span "MYR 2,876.66" at bounding box center [793, 437] width 74 height 13
copy span "2,876.66"
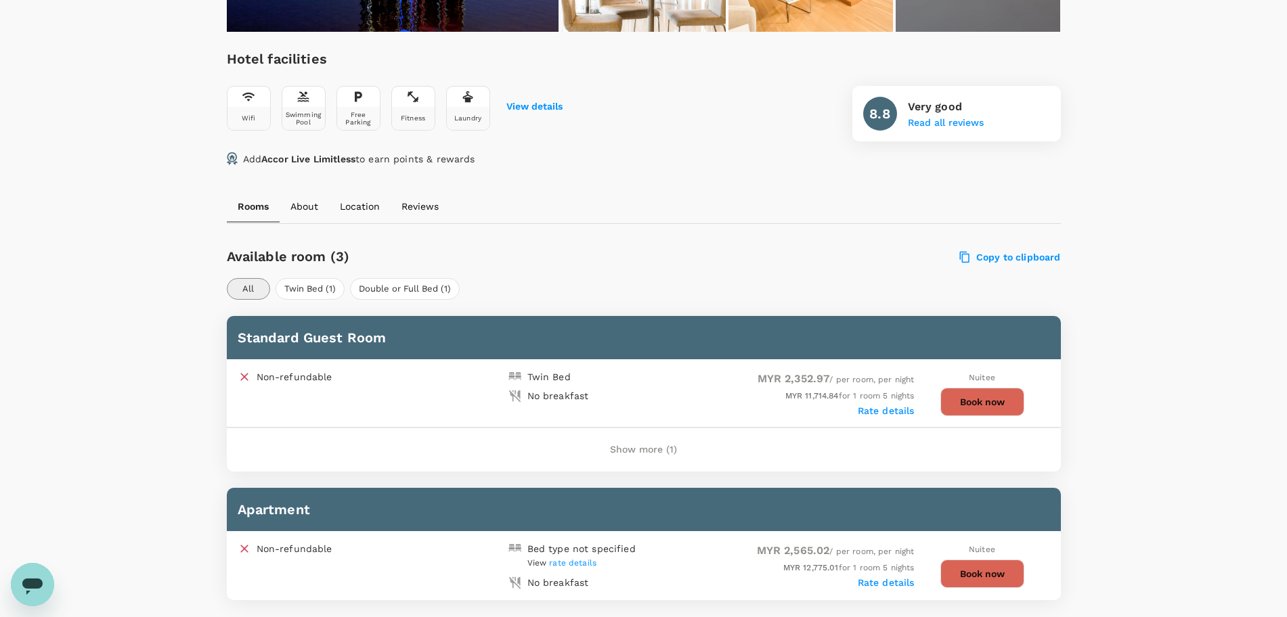
scroll to position [423, 0]
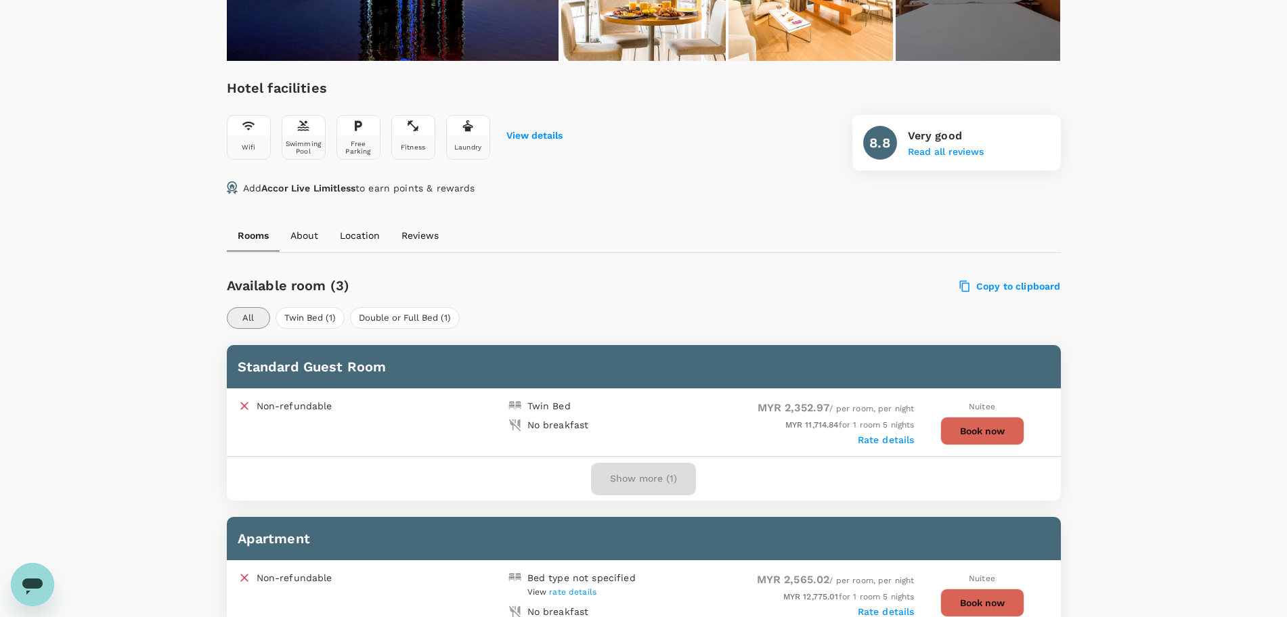
click at [630, 479] on button "Show more (1)" at bounding box center [643, 479] width 105 height 32
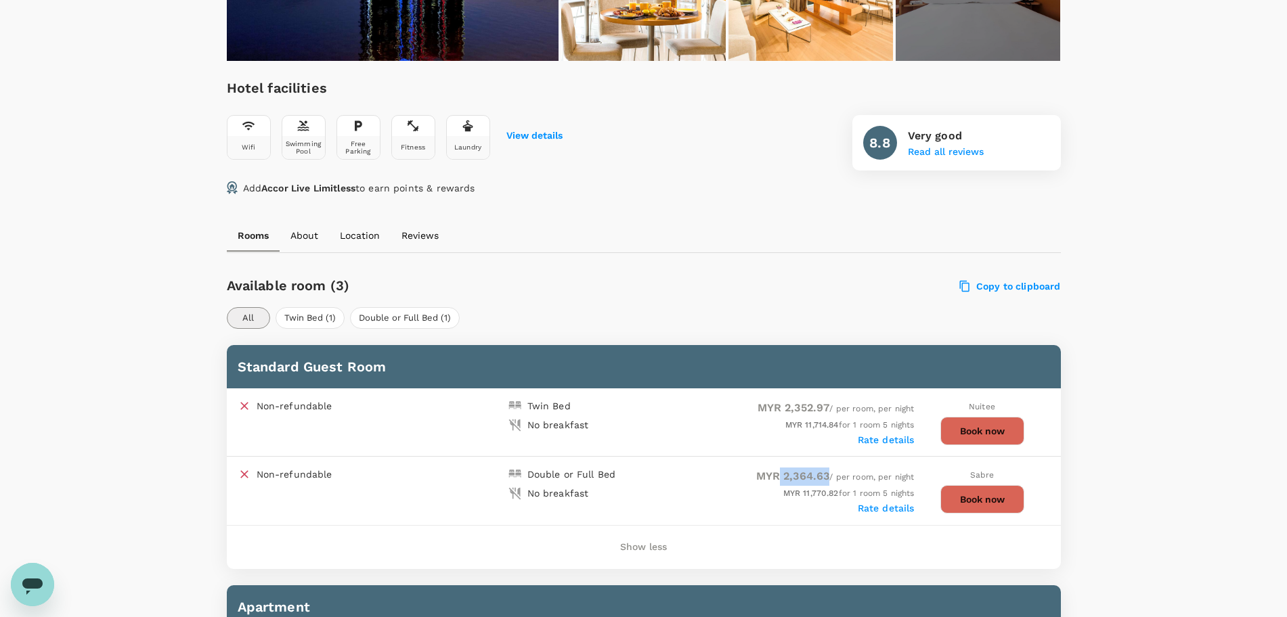
drag, startPoint x: 777, startPoint y: 475, endPoint x: 823, endPoint y: 477, distance: 46.8
click at [823, 477] on span "MYR 2,364.63" at bounding box center [793, 476] width 74 height 13
copy span "2,364.63"
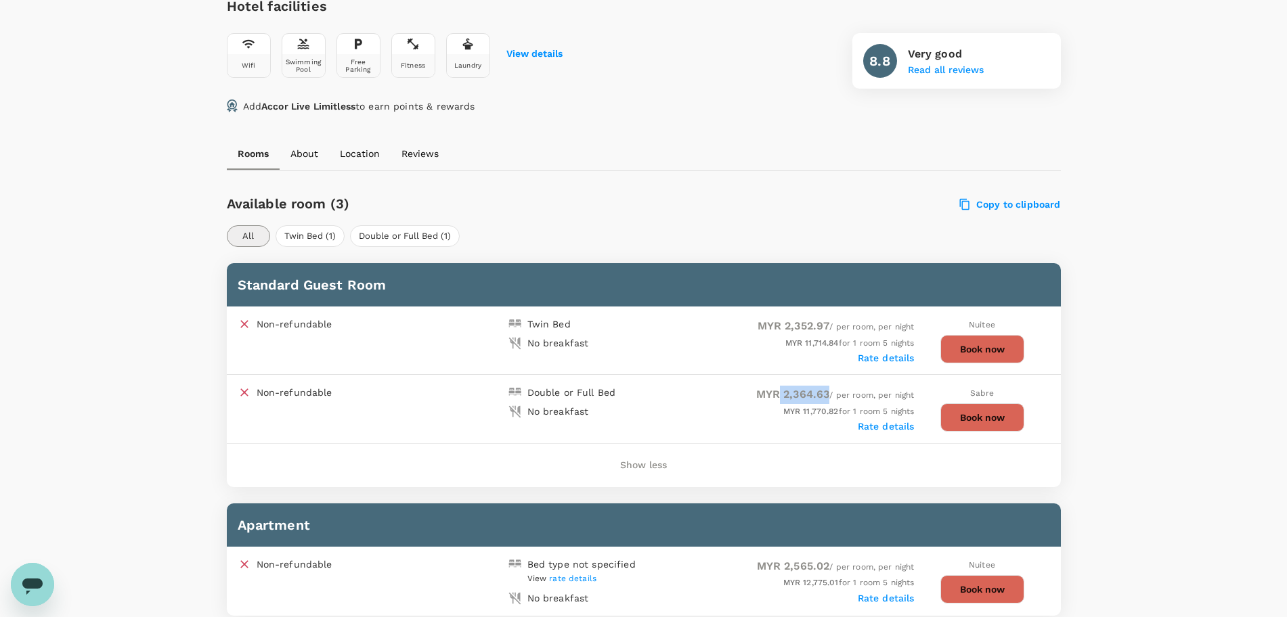
scroll to position [677, 0]
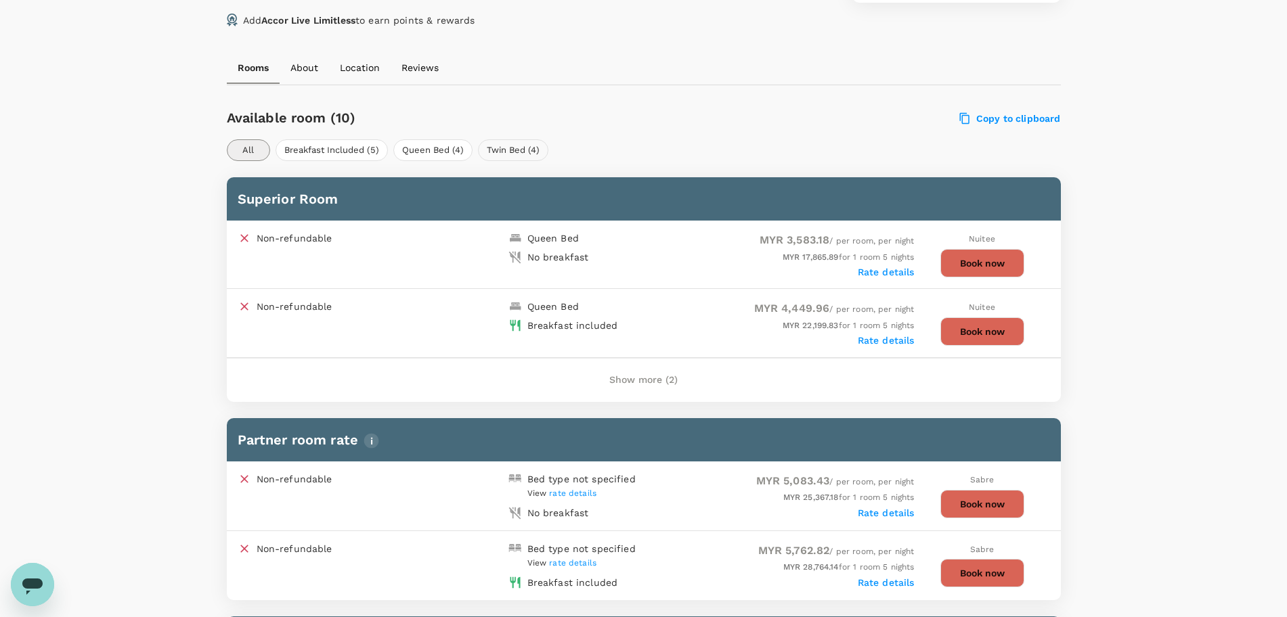
scroll to position [592, 0]
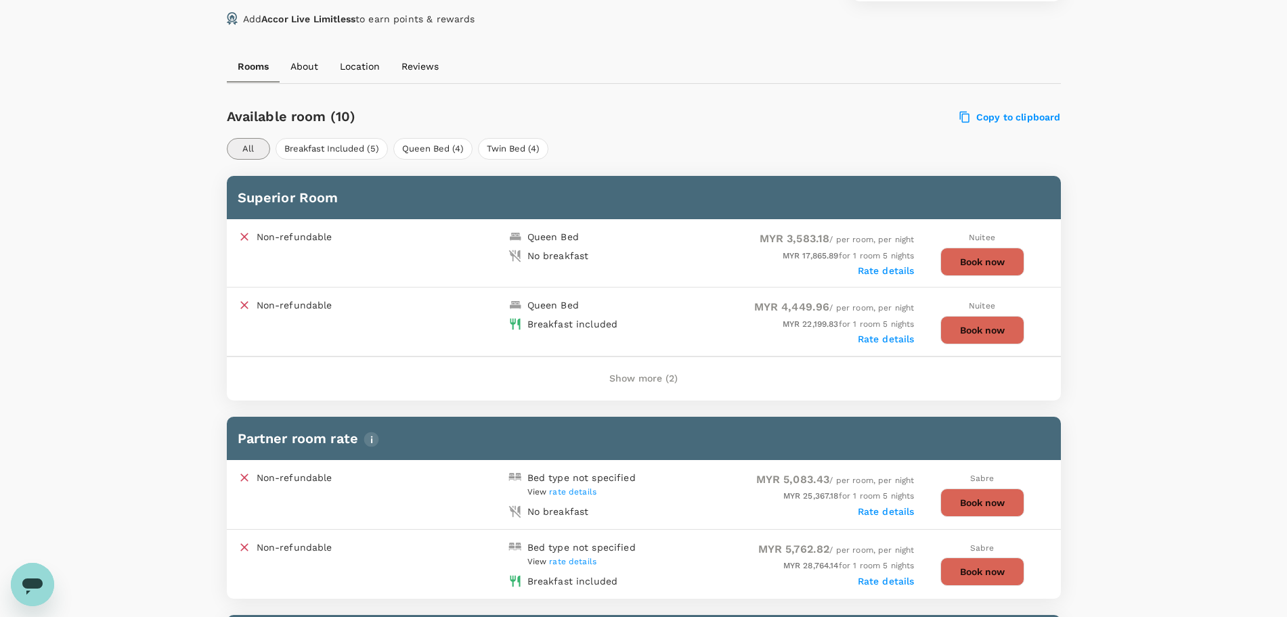
click at [634, 385] on button "Show more (2)" at bounding box center [643, 379] width 106 height 32
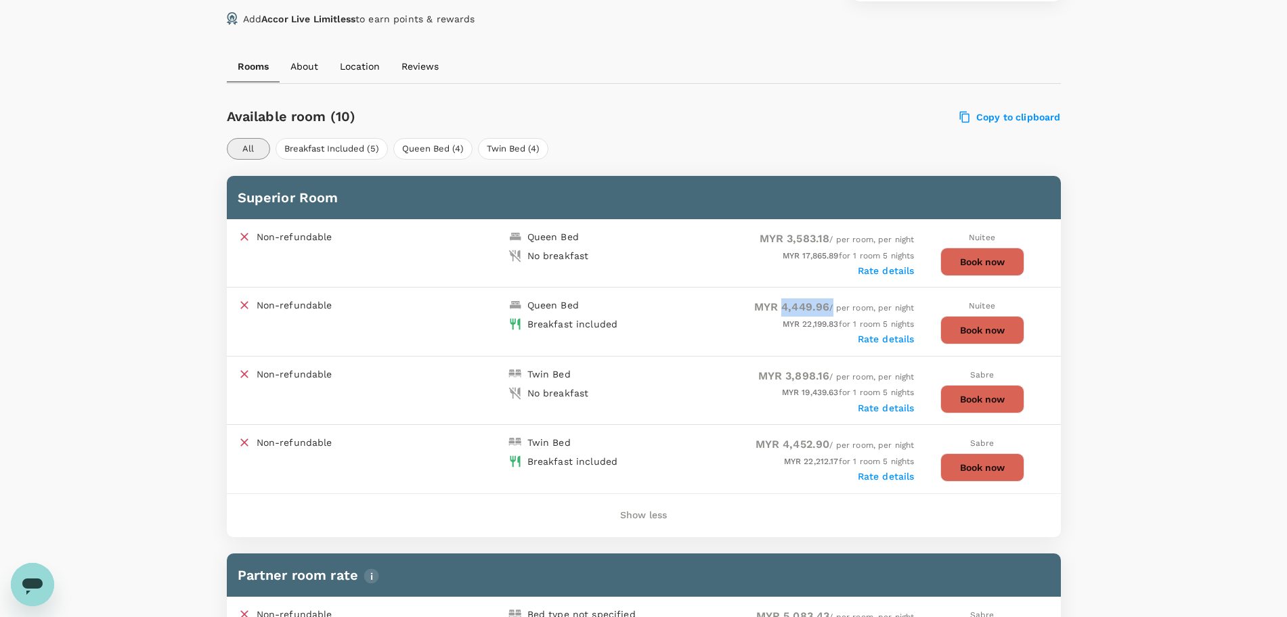
drag, startPoint x: 779, startPoint y: 306, endPoint x: 829, endPoint y: 301, distance: 51.1
click at [829, 301] on div "MYR 4,449.96 / per room, per night" at bounding box center [779, 308] width 271 height 18
copy span "4,449.96"
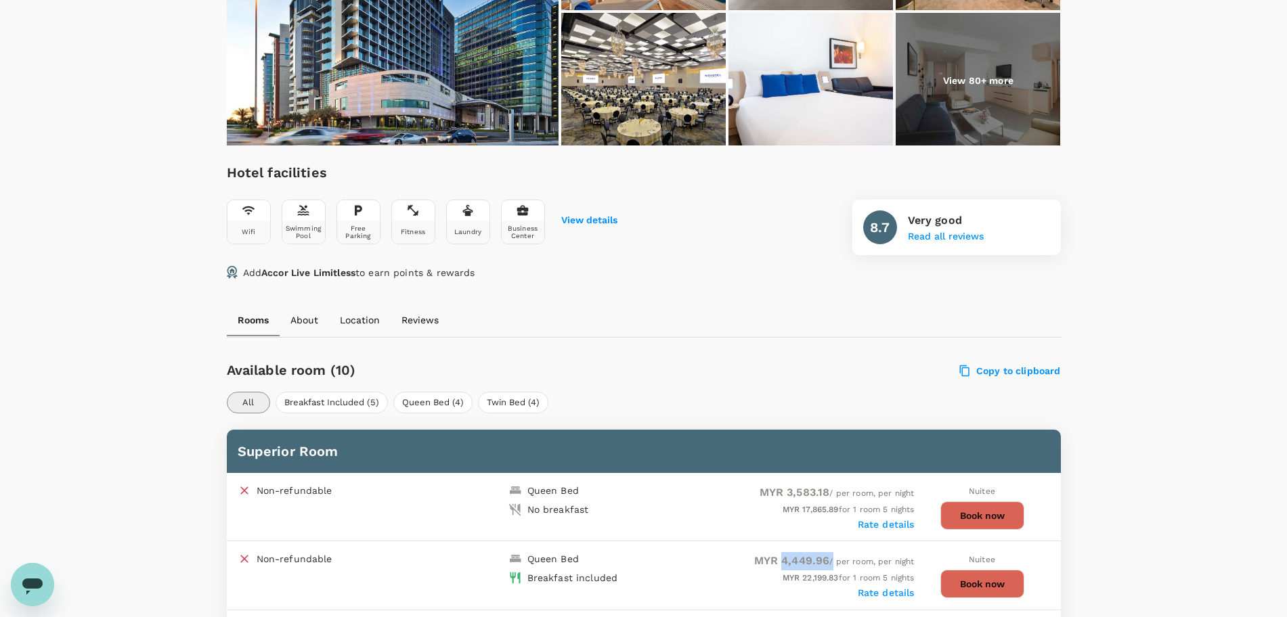
scroll to position [423, 0]
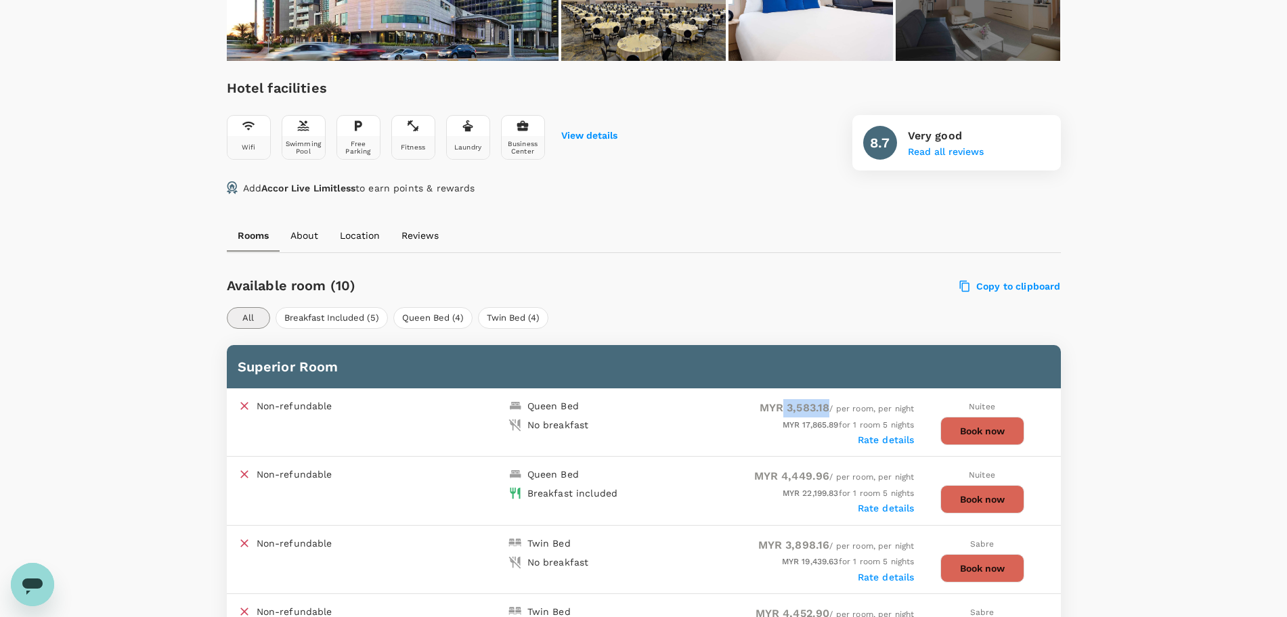
drag, startPoint x: 779, startPoint y: 409, endPoint x: 827, endPoint y: 414, distance: 47.7
click at [827, 414] on div "MYR 3,583.18 / per room, per night" at bounding box center [779, 408] width 271 height 18
copy span "3,583.18"
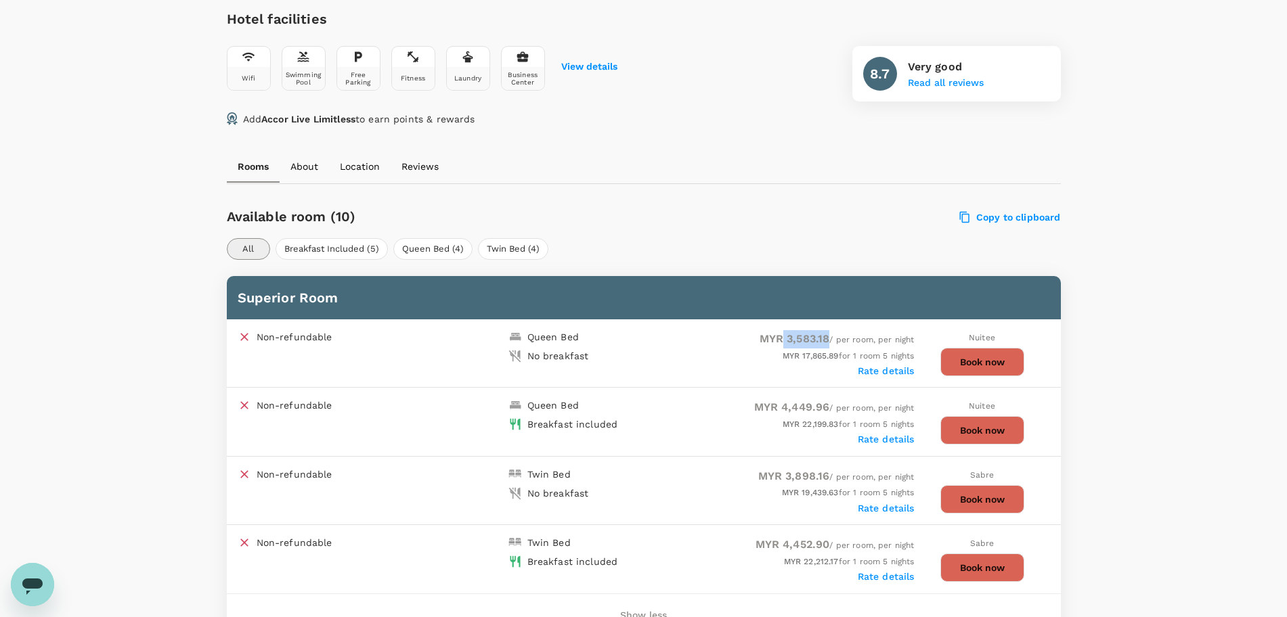
scroll to position [677, 0]
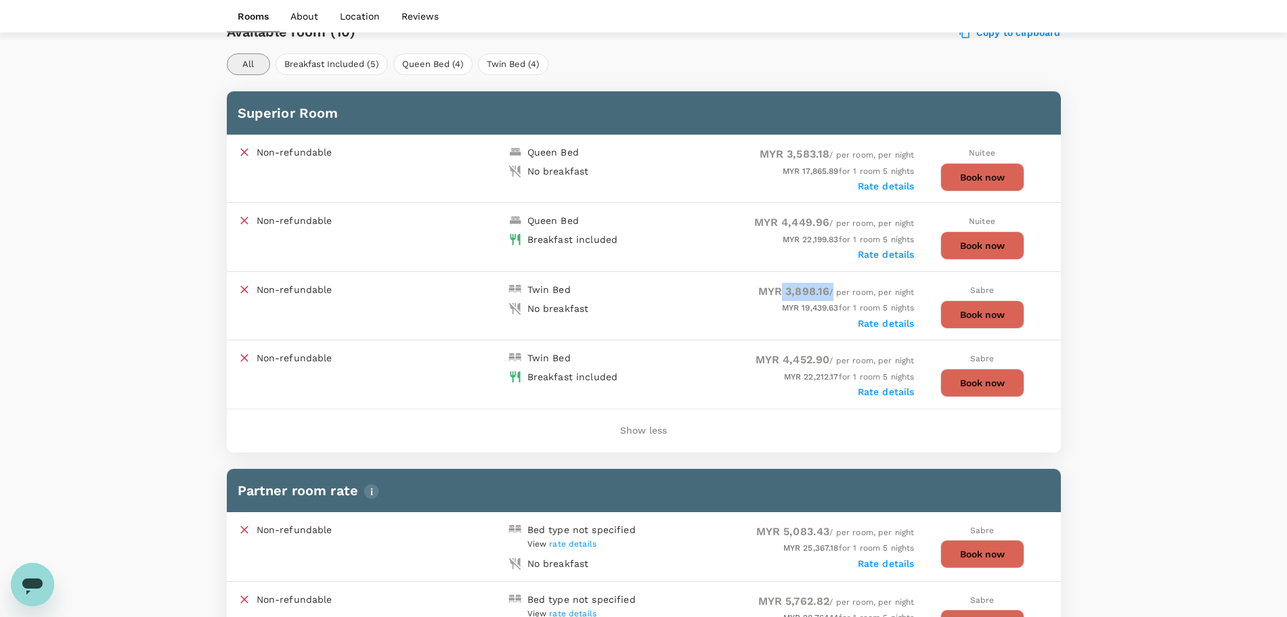
drag, startPoint x: 781, startPoint y: 290, endPoint x: 829, endPoint y: 298, distance: 49.4
click at [829, 298] on div "MYR 3,898.16 / per room, per night" at bounding box center [779, 292] width 271 height 18
copy span "3,898.16"
drag, startPoint x: 782, startPoint y: 156, endPoint x: 823, endPoint y: 154, distance: 40.7
click at [823, 154] on span "MYR 3,583.18" at bounding box center [795, 154] width 70 height 13
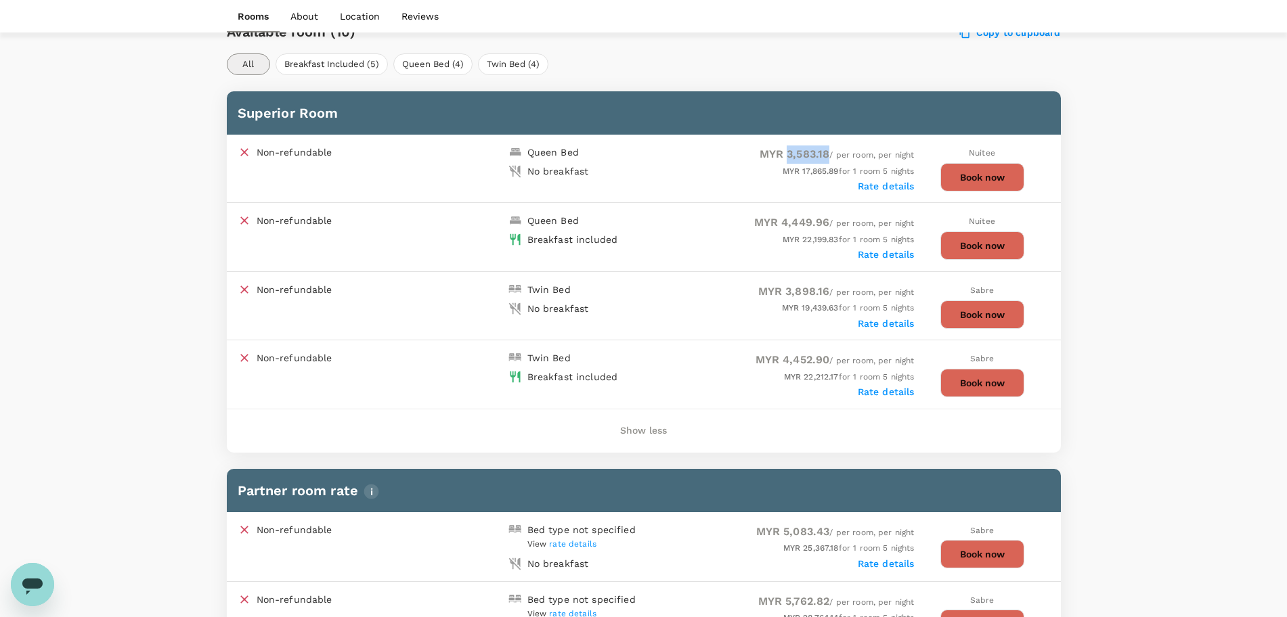
drag, startPoint x: 827, startPoint y: 154, endPoint x: 784, endPoint y: 157, distance: 43.5
click at [784, 157] on span "MYR 3,583.18 / per room, per night" at bounding box center [837, 154] width 155 height 9
copy span "3,583.18"
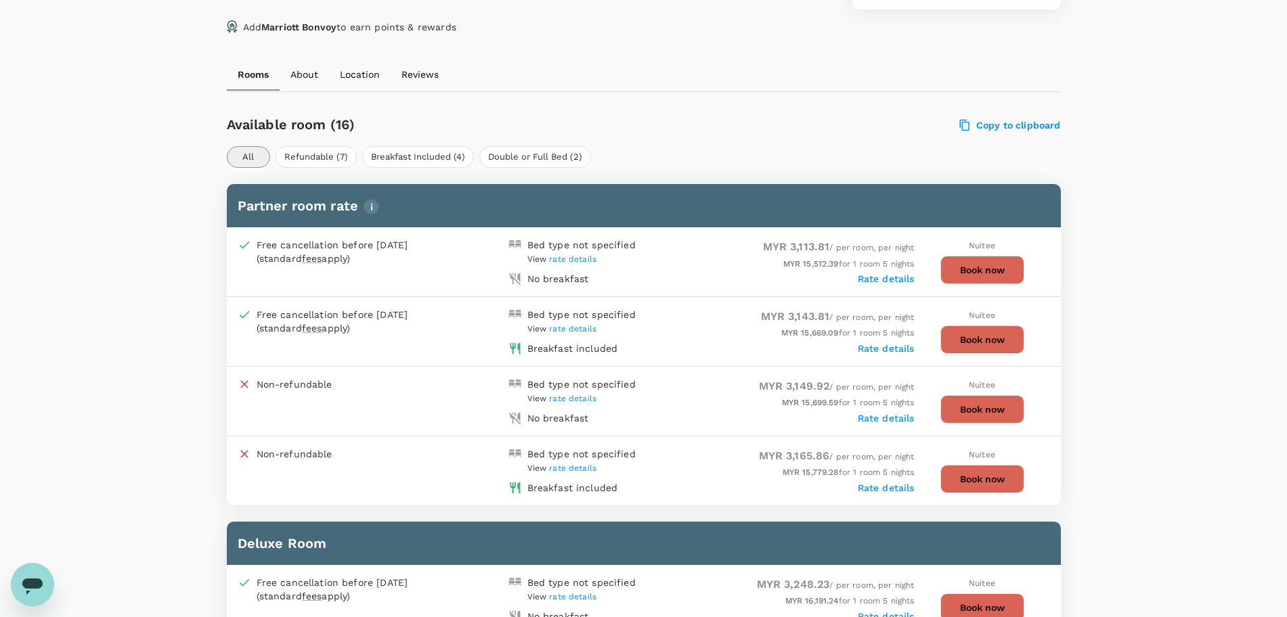
scroll to position [923, 0]
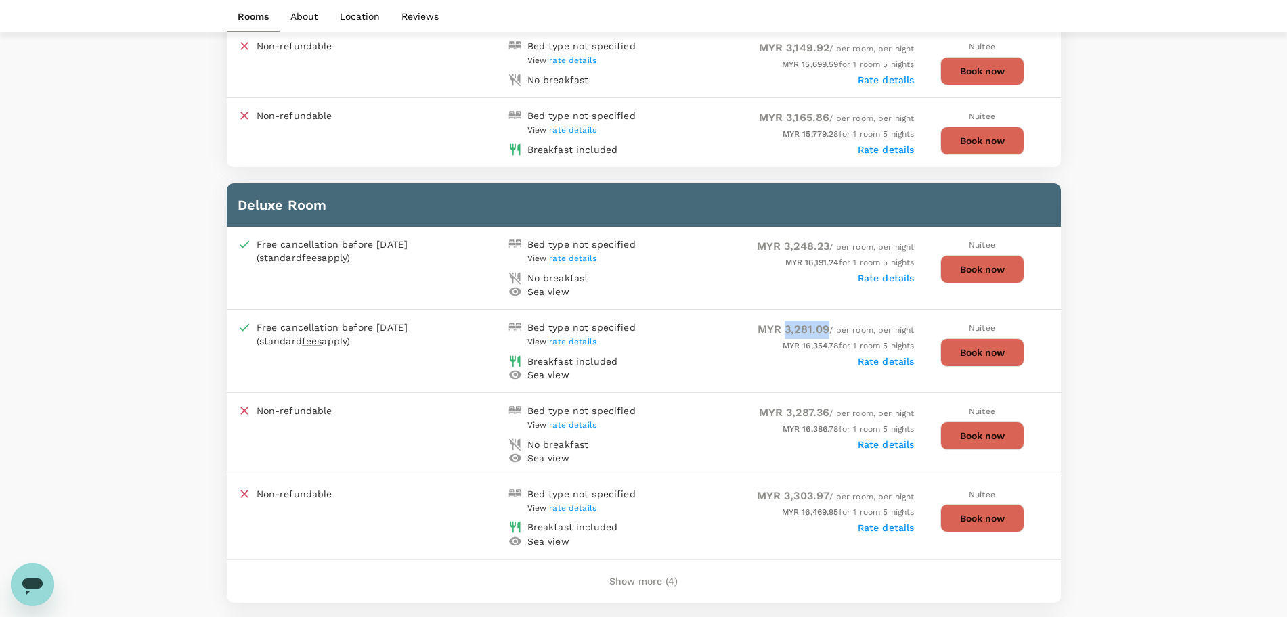
drag, startPoint x: 782, startPoint y: 324, endPoint x: 827, endPoint y: 329, distance: 45.6
click at [827, 329] on span "MYR 3,281.09 / per room, per night" at bounding box center [836, 330] width 157 height 9
copy span "3,281.09"
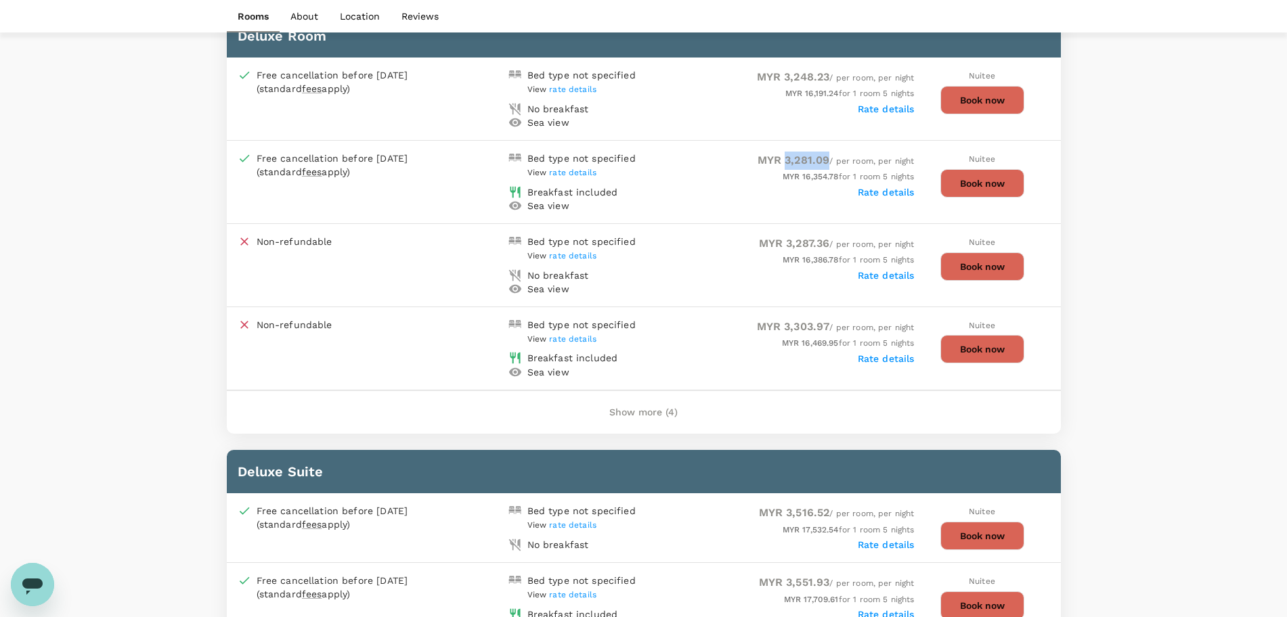
scroll to position [1177, 0]
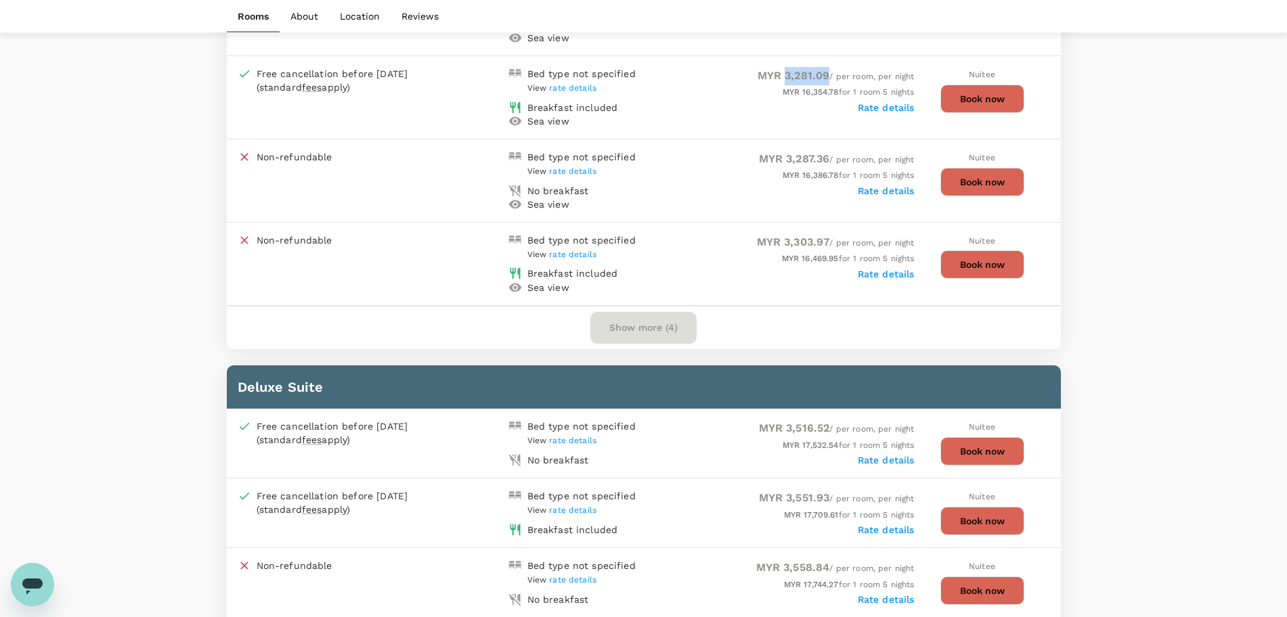
click at [613, 327] on button "Show more (4)" at bounding box center [643, 328] width 106 height 32
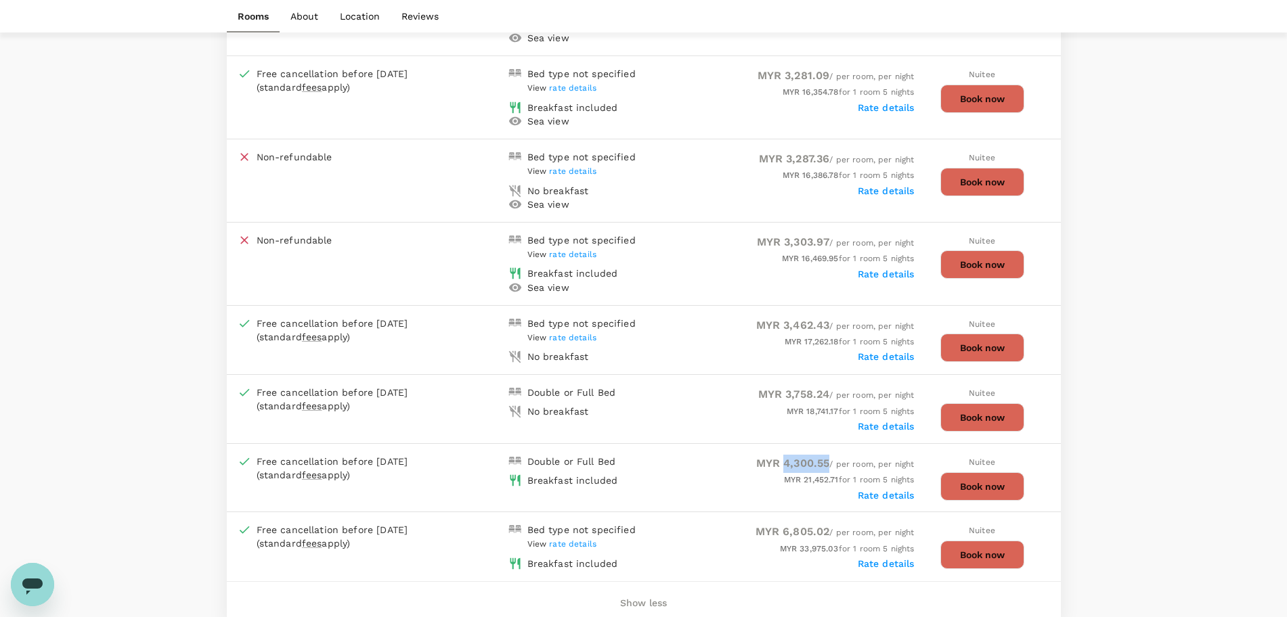
drag, startPoint x: 779, startPoint y: 459, endPoint x: 827, endPoint y: 460, distance: 48.1
click at [827, 460] on span "MYR 4,300.55 / per room, per night" at bounding box center [835, 464] width 158 height 9
copy span "4,300.55"
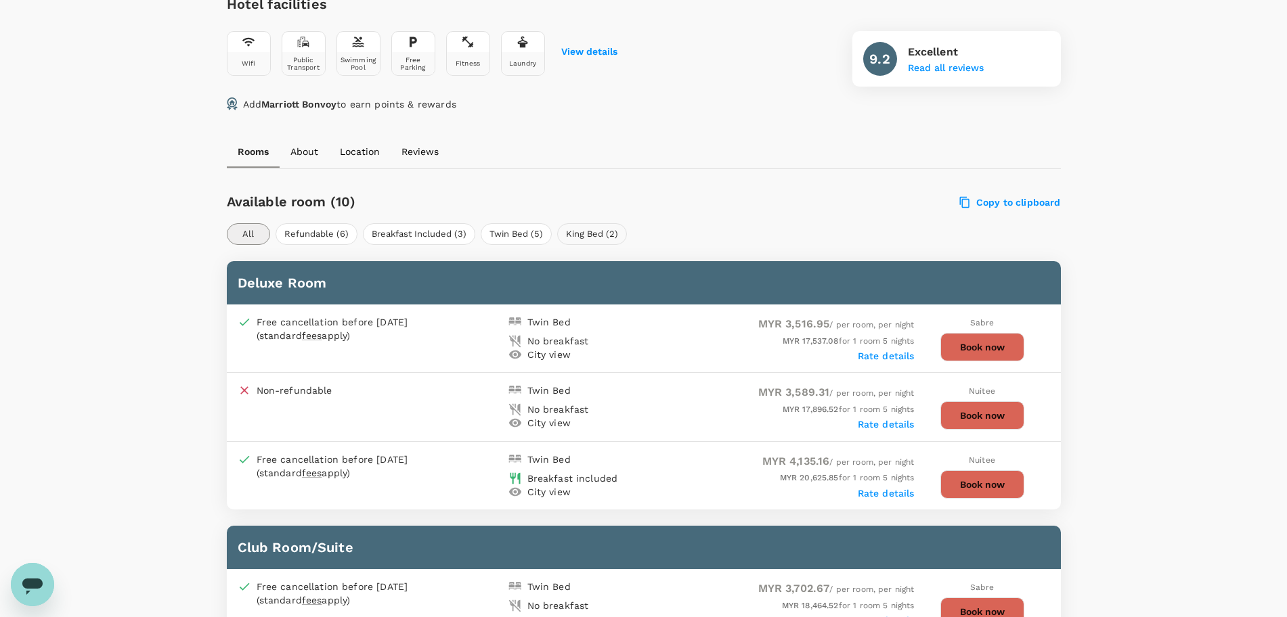
scroll to position [508, 0]
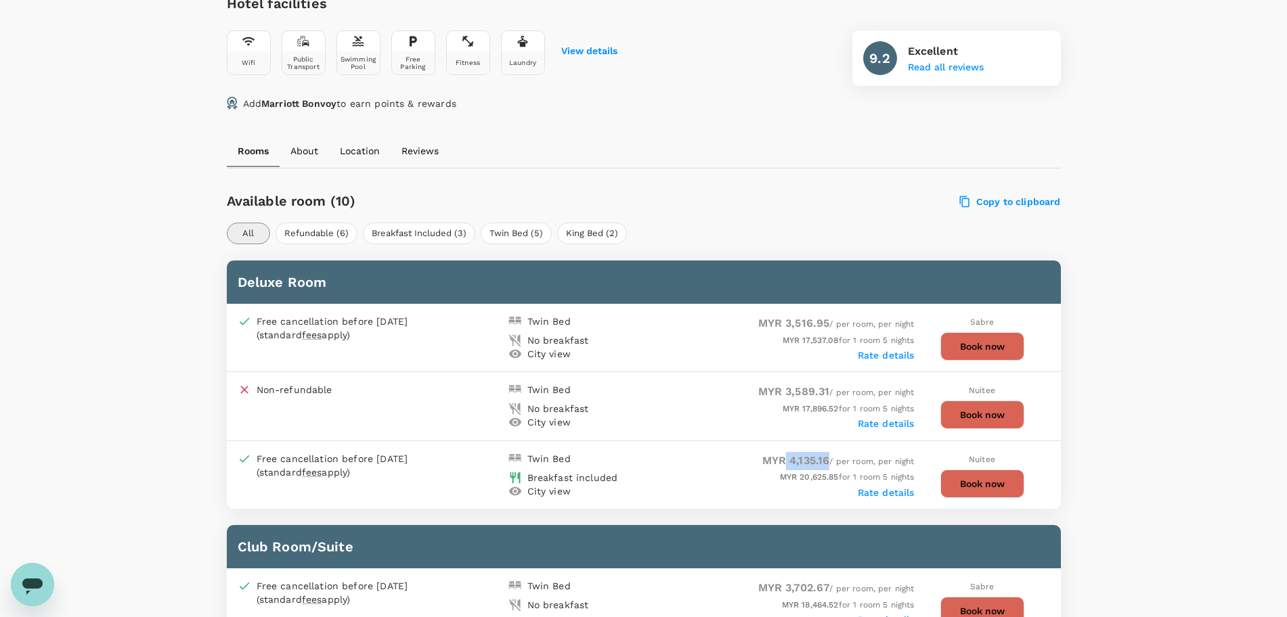
drag, startPoint x: 783, startPoint y: 458, endPoint x: 825, endPoint y: 458, distance: 42.0
click at [825, 458] on span "MYR 4,135.16" at bounding box center [796, 460] width 68 height 13
copy span "4,135.16"
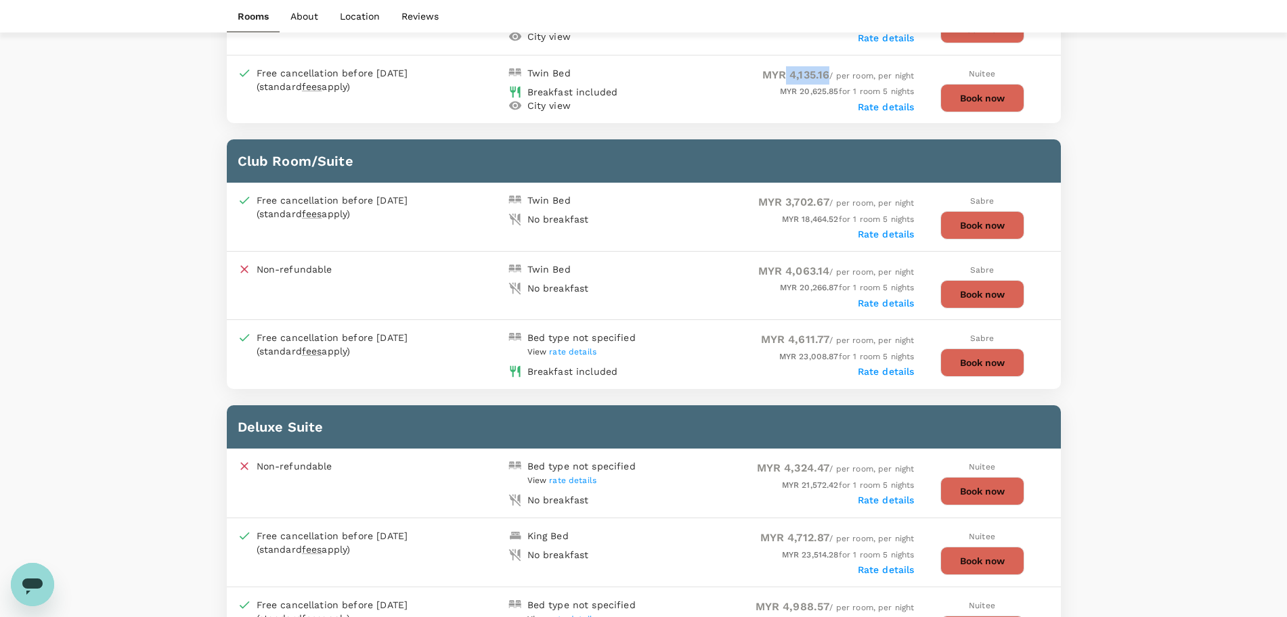
scroll to position [1016, 0]
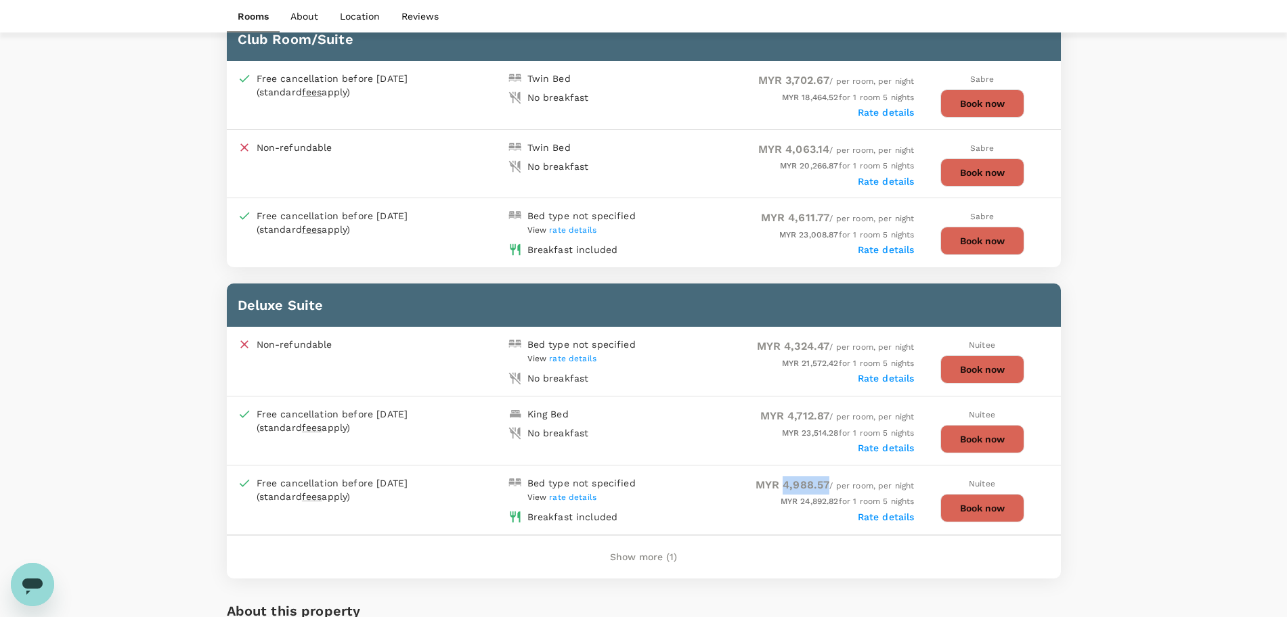
drag, startPoint x: 782, startPoint y: 485, endPoint x: 827, endPoint y: 480, distance: 45.0
click at [827, 480] on div "MYR 4,988.57 / per room, per night" at bounding box center [779, 486] width 271 height 18
copy span "4,988.57"
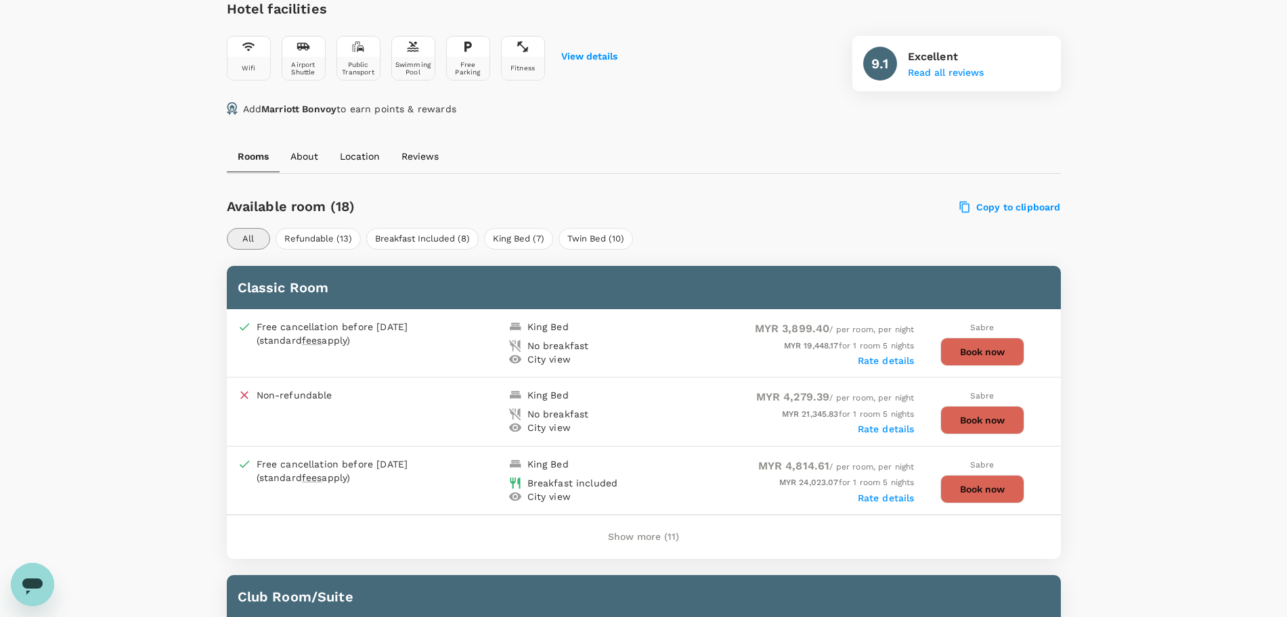
scroll to position [502, 0]
drag, startPoint x: 783, startPoint y: 466, endPoint x: 827, endPoint y: 466, distance: 44.0
click at [827, 466] on span "MYR 4,814.61 / per room, per night" at bounding box center [836, 466] width 156 height 9
copy span "4,814.61"
click at [627, 540] on button "Show more (11)" at bounding box center [643, 537] width 109 height 32
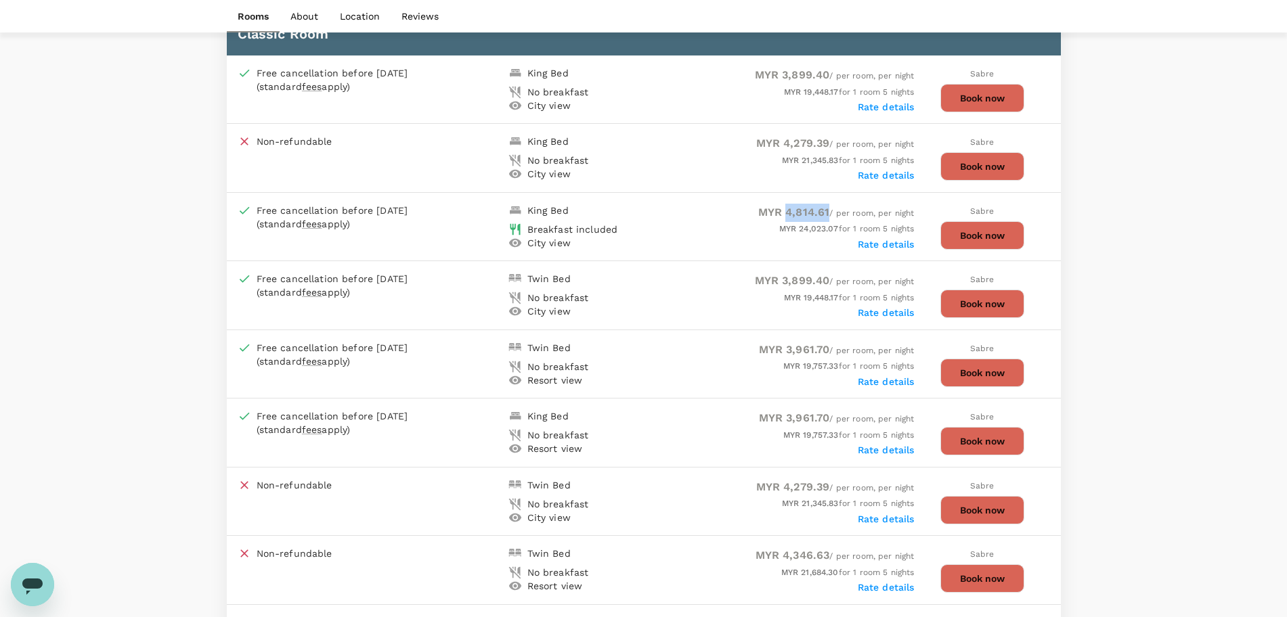
scroll to position [925, 0]
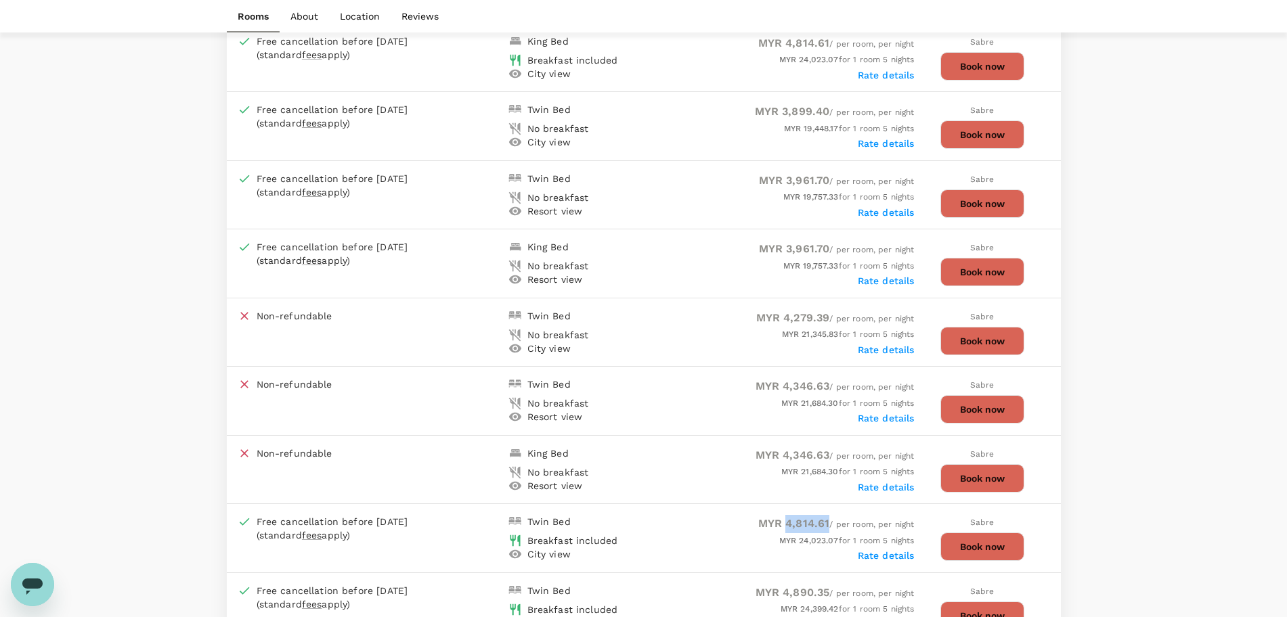
drag, startPoint x: 783, startPoint y: 525, endPoint x: 826, endPoint y: 529, distance: 43.5
click at [826, 529] on span "MYR 4,814.61 / per room, per night" at bounding box center [836, 524] width 156 height 9
copy span "4,814.61"
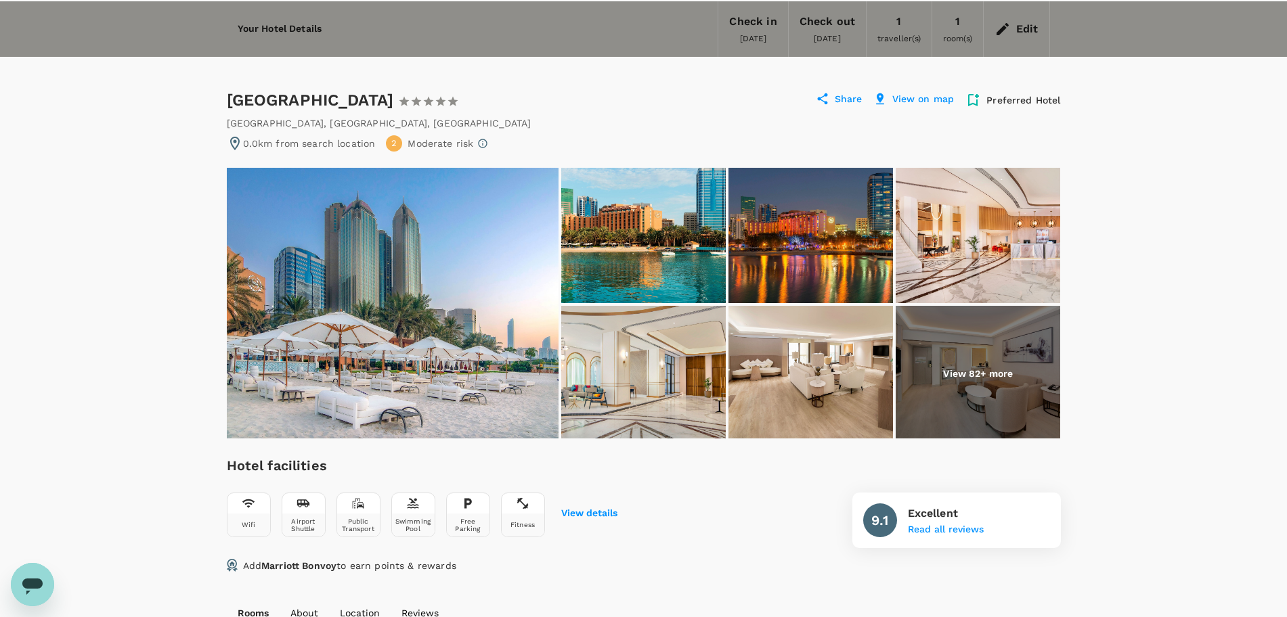
scroll to position [0, 0]
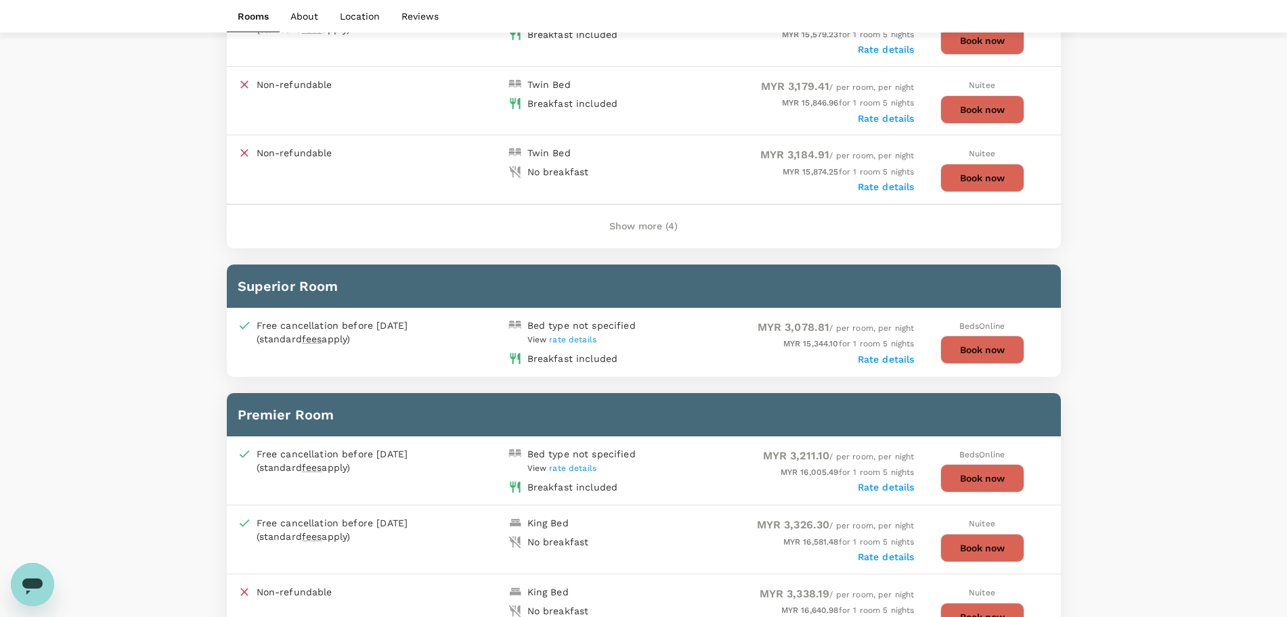
scroll to position [931, 0]
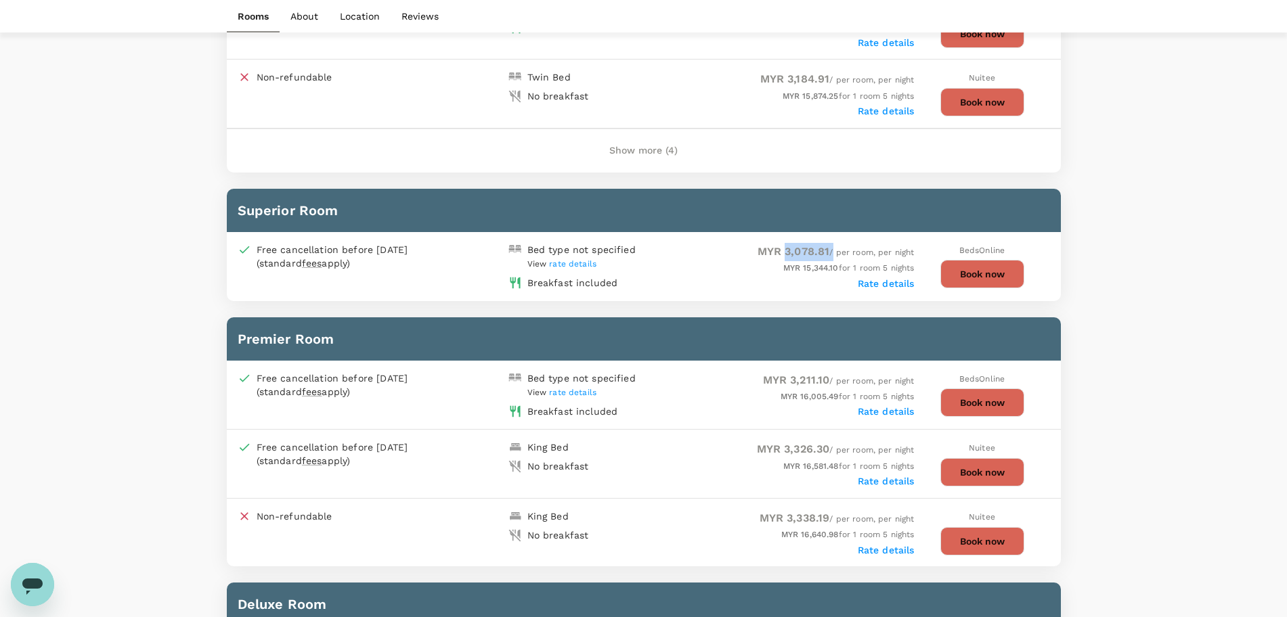
drag, startPoint x: 781, startPoint y: 253, endPoint x: 829, endPoint y: 246, distance: 48.5
click at [829, 246] on div "MYR 3,078.81 / per room, per night" at bounding box center [779, 252] width 271 height 18
copy span "3,078.81"
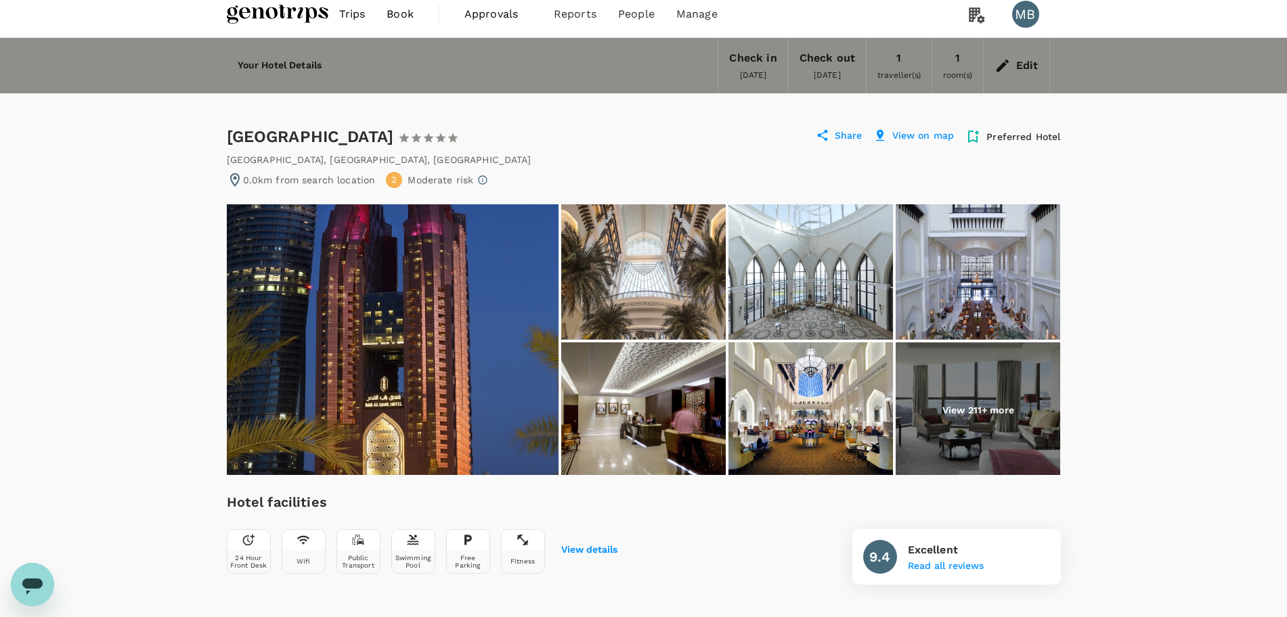
scroll to position [0, 0]
